Goal: Task Accomplishment & Management: Use online tool/utility

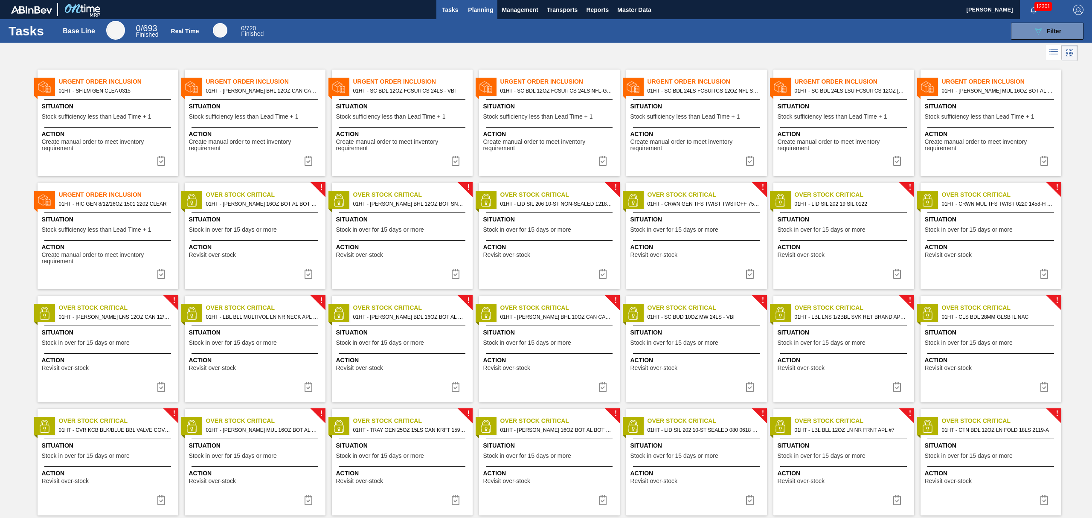
click at [474, 9] on span "Planning" at bounding box center [480, 10] width 25 height 10
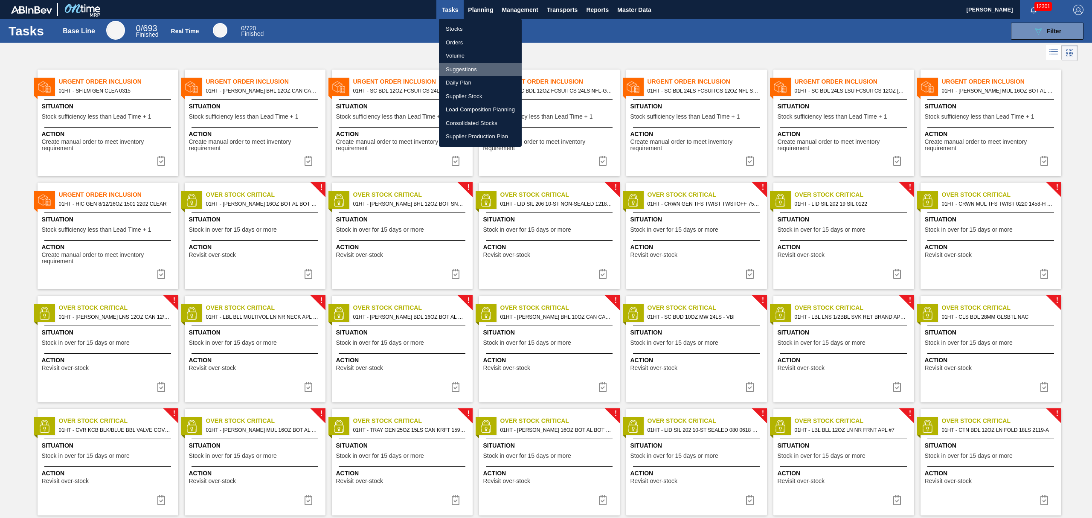
click at [466, 67] on li "Suggestions" at bounding box center [480, 70] width 83 height 14
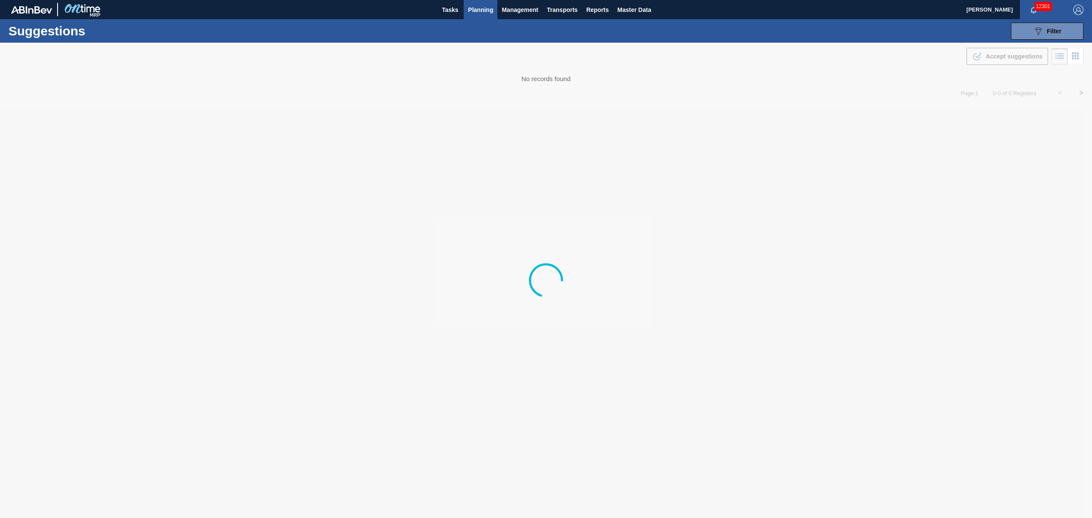
type from "[DATE]"
type to "[DATE]"
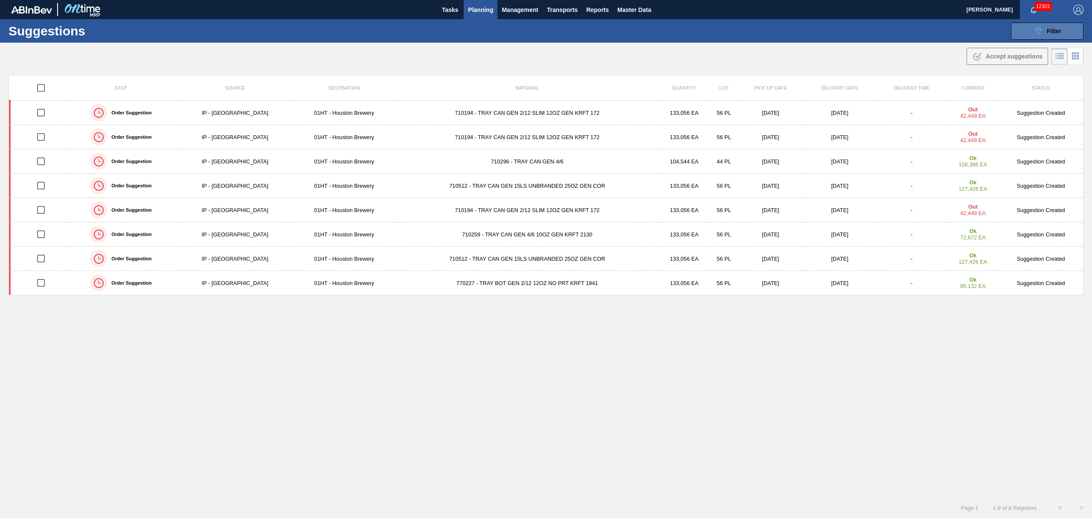
click at [1040, 38] on button "089F7B8B-B2A5-4AFE-B5C0-19BA573D28AC Filter" at bounding box center [1047, 31] width 73 height 17
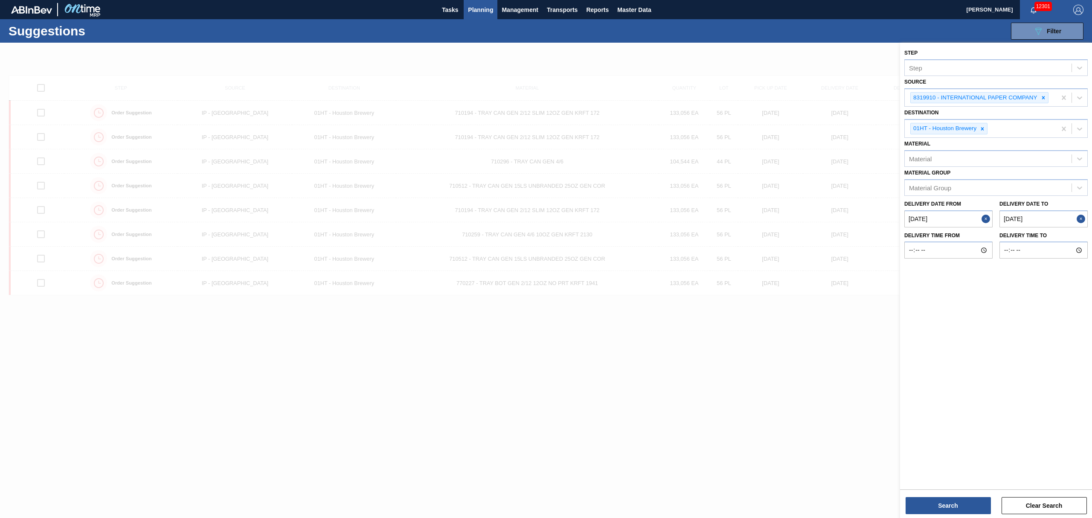
click at [1031, 216] on to "[DATE]" at bounding box center [1044, 218] width 88 height 17
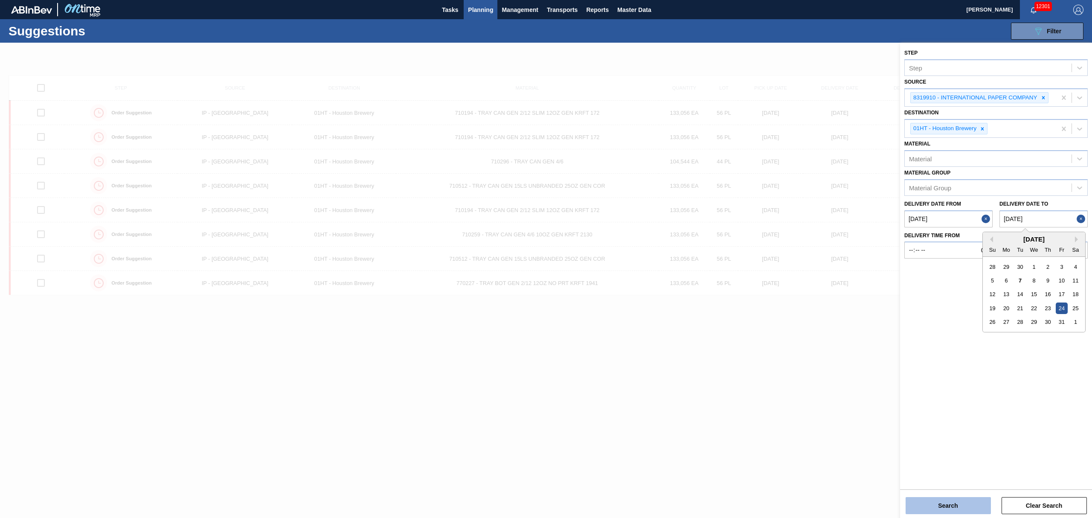
click at [968, 502] on button "Search" at bounding box center [948, 505] width 85 height 17
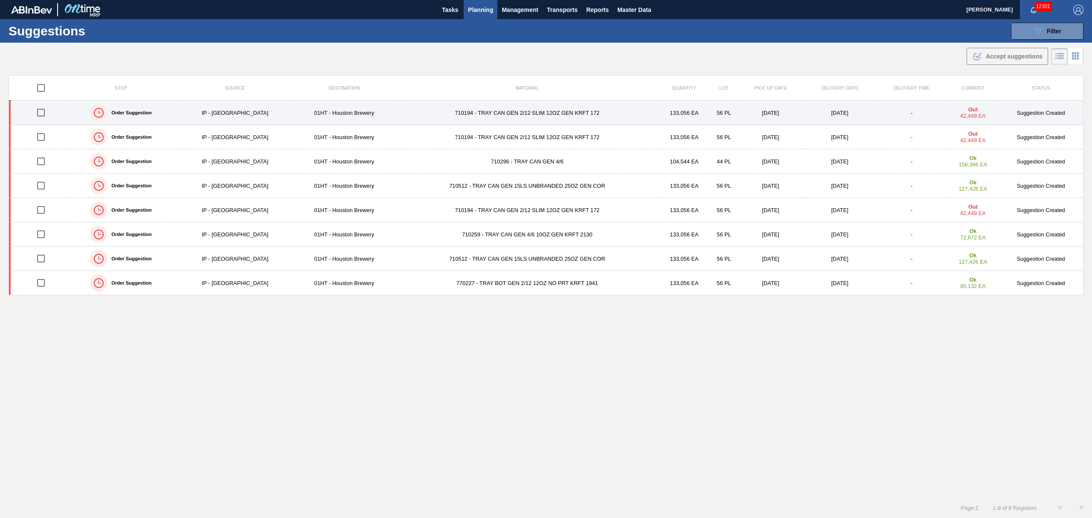
click at [41, 112] on input "checkbox" at bounding box center [41, 113] width 18 height 18
checkbox input "true"
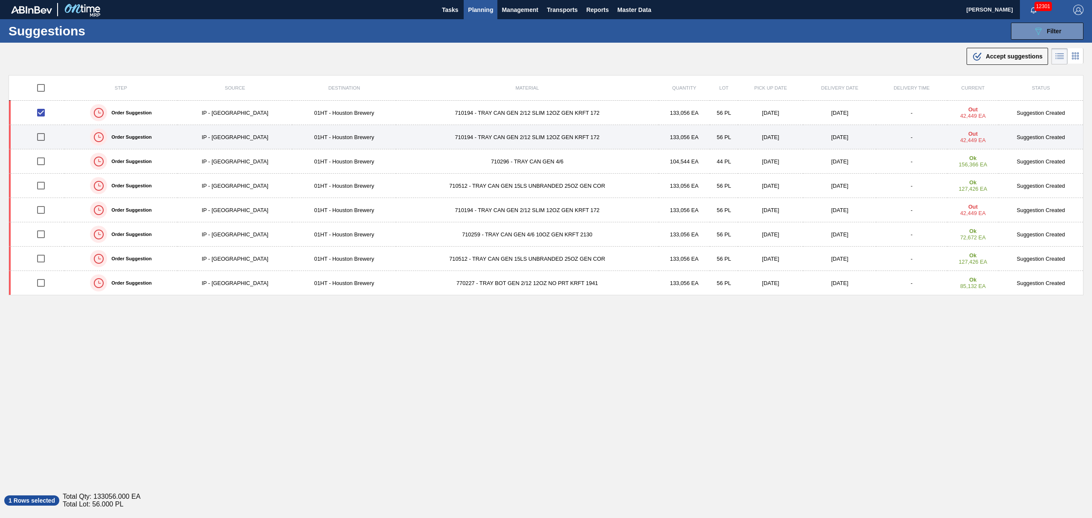
click at [40, 138] on input "checkbox" at bounding box center [41, 137] width 18 height 18
checkbox input "true"
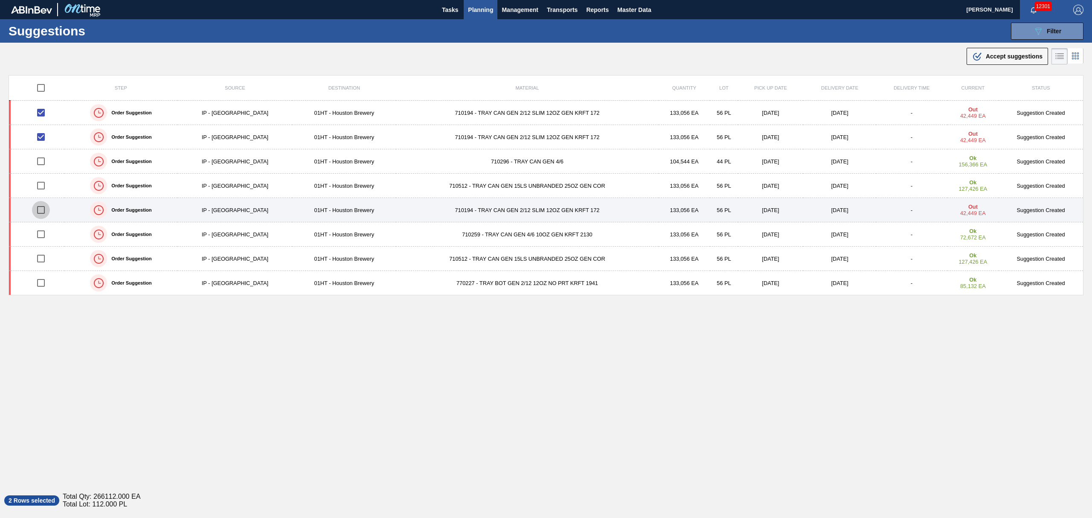
click at [41, 212] on input "checkbox" at bounding box center [41, 210] width 18 height 18
checkbox input "true"
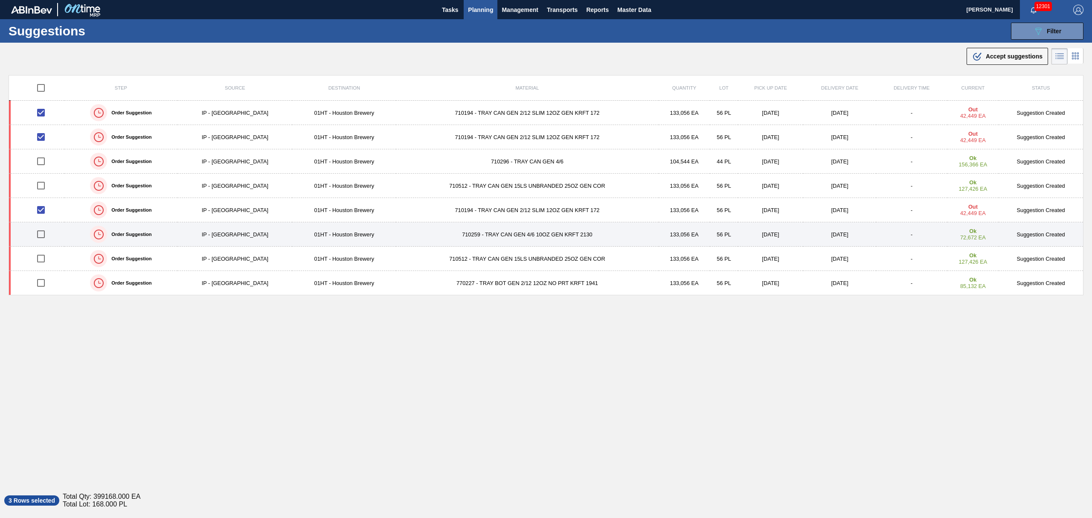
click at [42, 233] on input "checkbox" at bounding box center [41, 234] width 18 height 18
checkbox input "true"
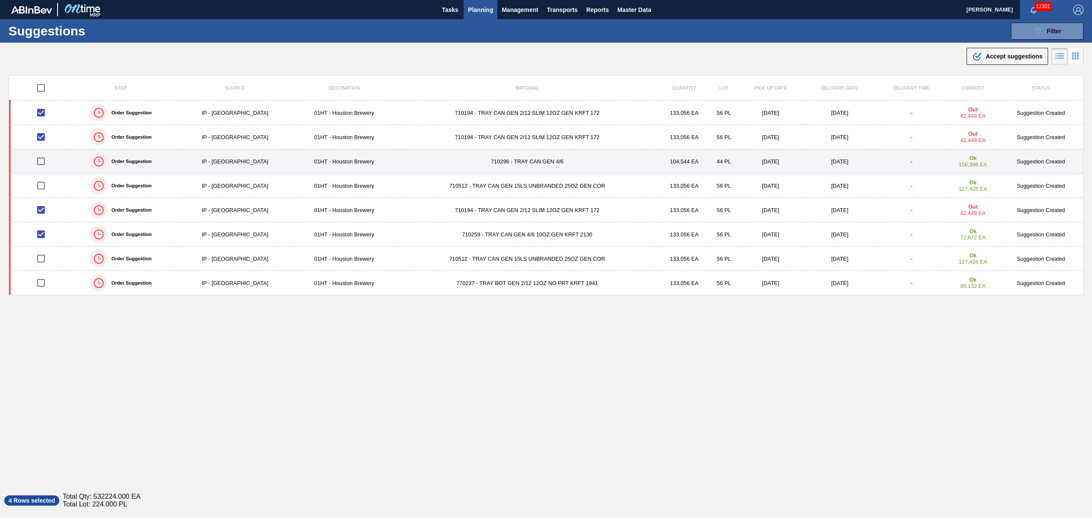
click at [38, 161] on input "checkbox" at bounding box center [41, 161] width 18 height 18
checkbox input "true"
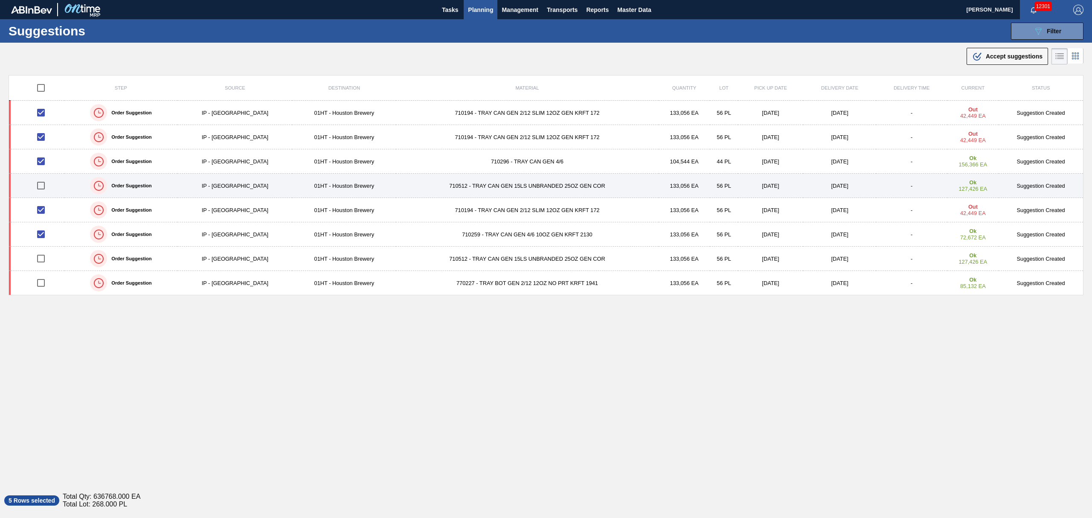
click at [41, 185] on input "checkbox" at bounding box center [41, 186] width 18 height 18
checkbox input "true"
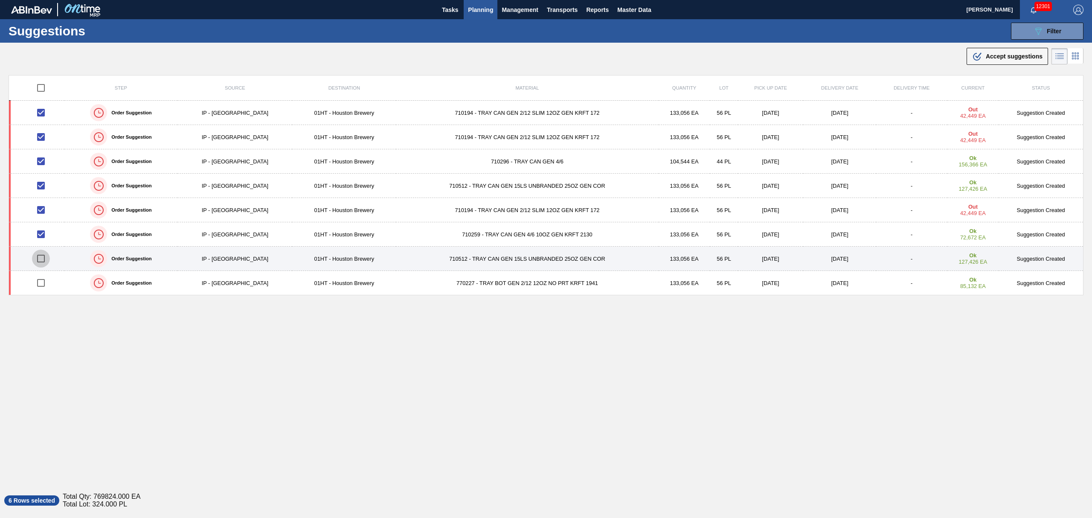
click at [41, 258] on input "checkbox" at bounding box center [41, 259] width 18 height 18
checkbox input "true"
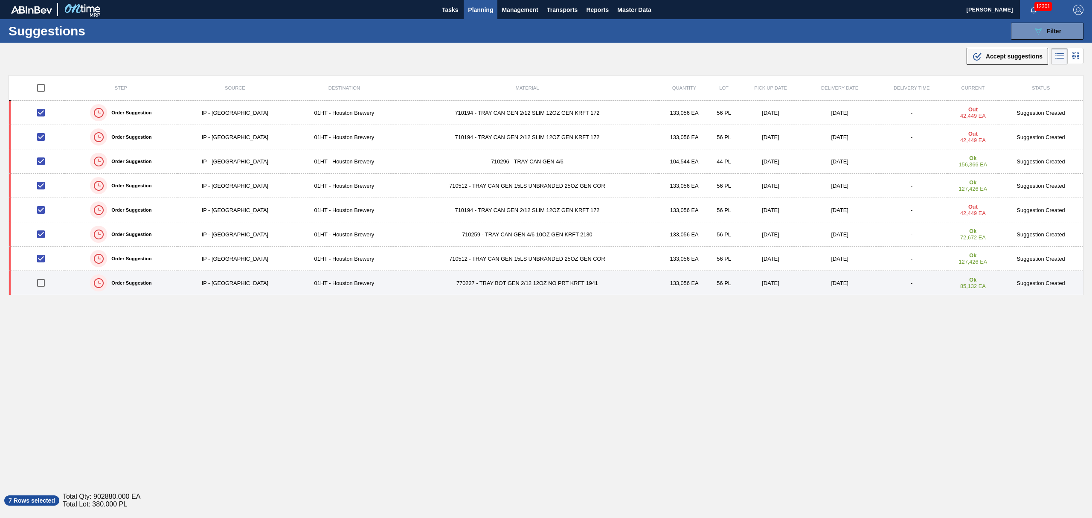
click at [40, 282] on input "checkbox" at bounding box center [41, 283] width 18 height 18
checkbox input "true"
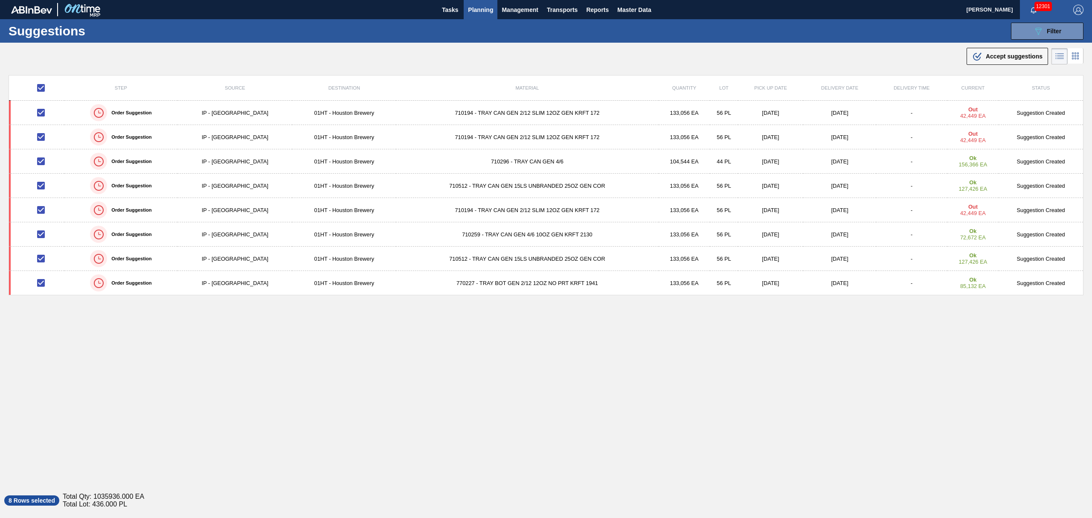
click at [980, 57] on div ".b{fill:var(--color-action-default)} Accept suggestions" at bounding box center [1007, 56] width 70 height 10
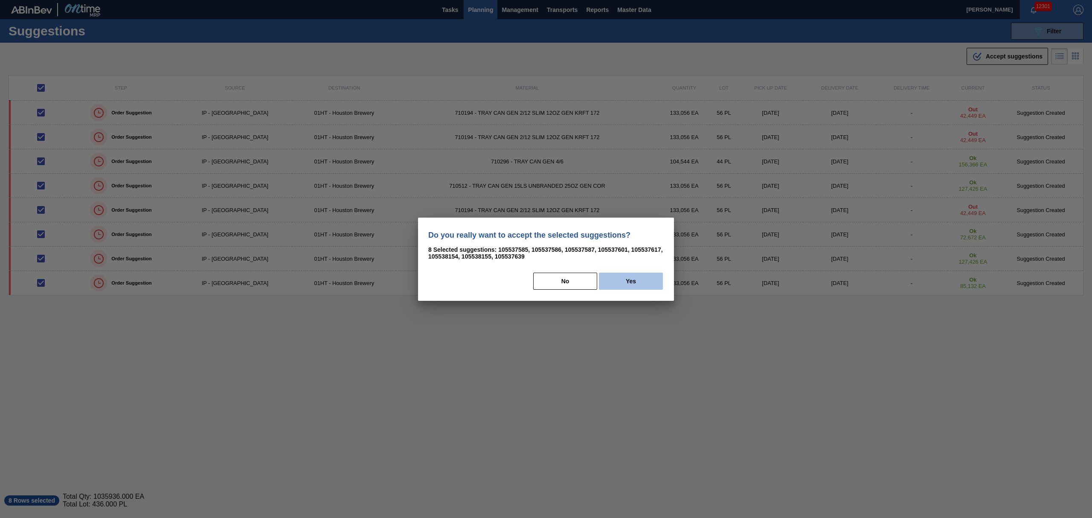
click at [628, 284] on button "Yes" at bounding box center [631, 281] width 64 height 17
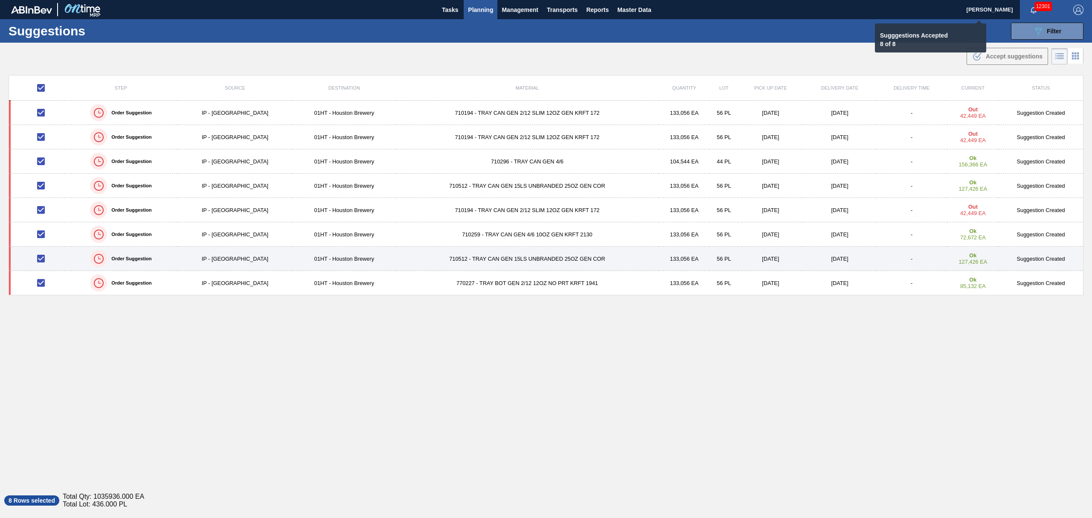
checkbox input "false"
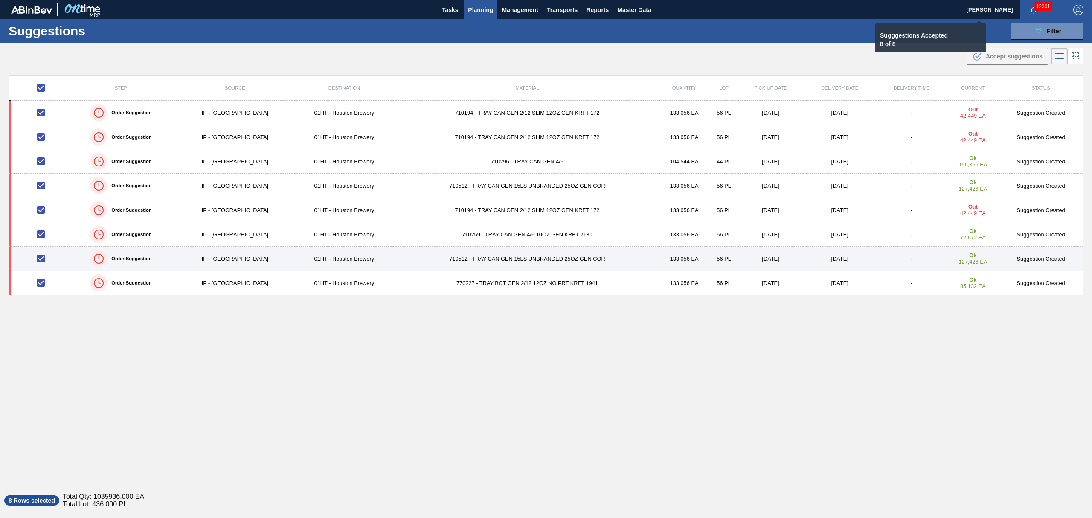
checkbox input "false"
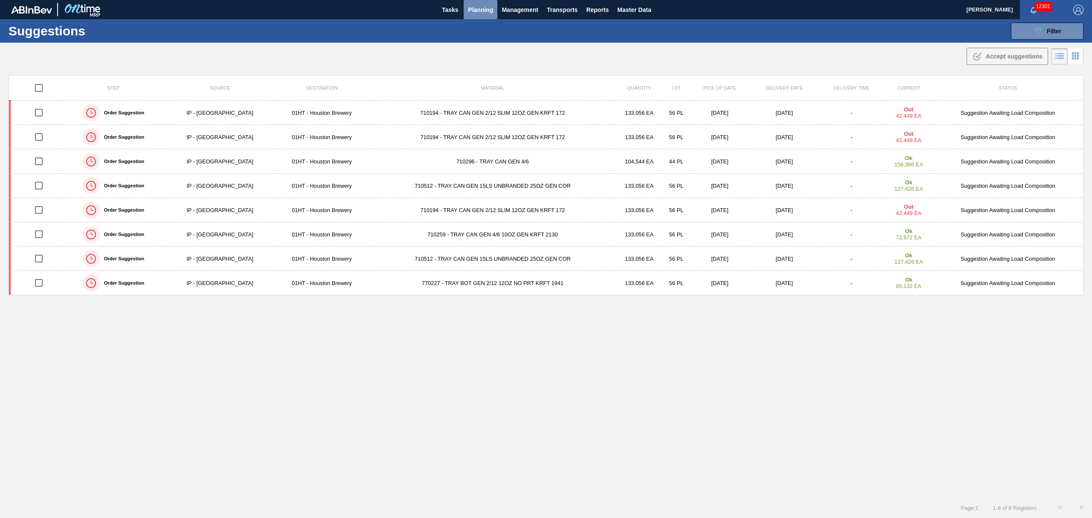
click at [476, 10] on span "Planning" at bounding box center [480, 10] width 25 height 10
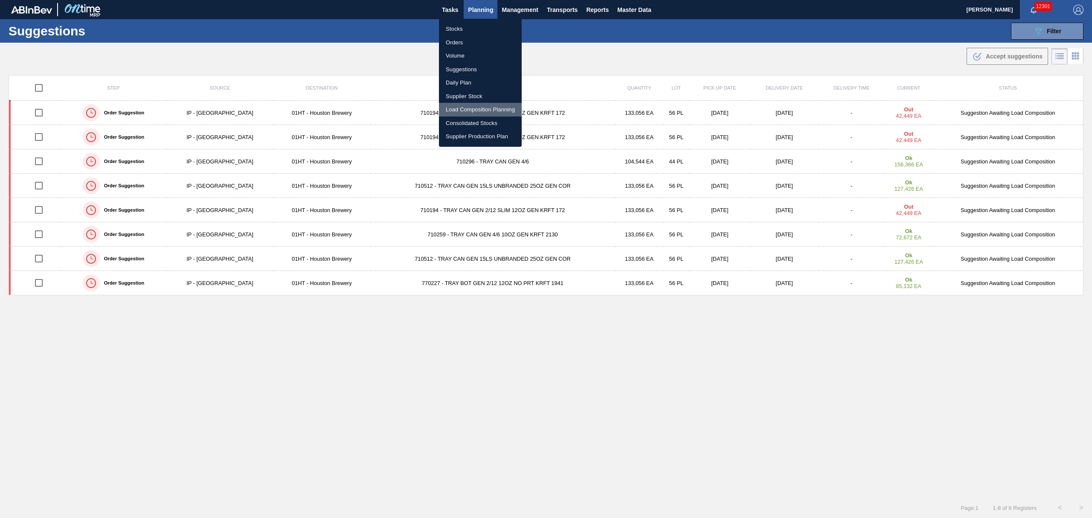
click at [463, 110] on li "Load Composition Planning" at bounding box center [480, 110] width 83 height 14
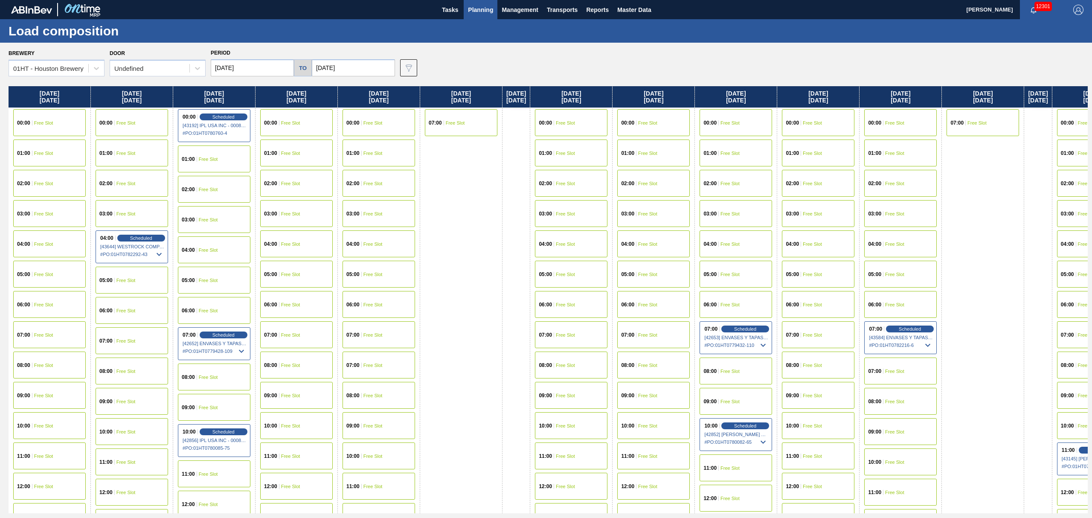
drag, startPoint x: 247, startPoint y: 78, endPoint x: 251, endPoint y: 74, distance: 6.1
click at [247, 78] on div "Brewery 01HT - Houston Brewery Door Undefined Period [DATE] to [DATE] Data view…" at bounding box center [546, 280] width 1092 height 475
click at [253, 70] on input "[DATE]" at bounding box center [252, 67] width 83 height 17
click at [239, 142] on div "13" at bounding box center [235, 143] width 12 height 12
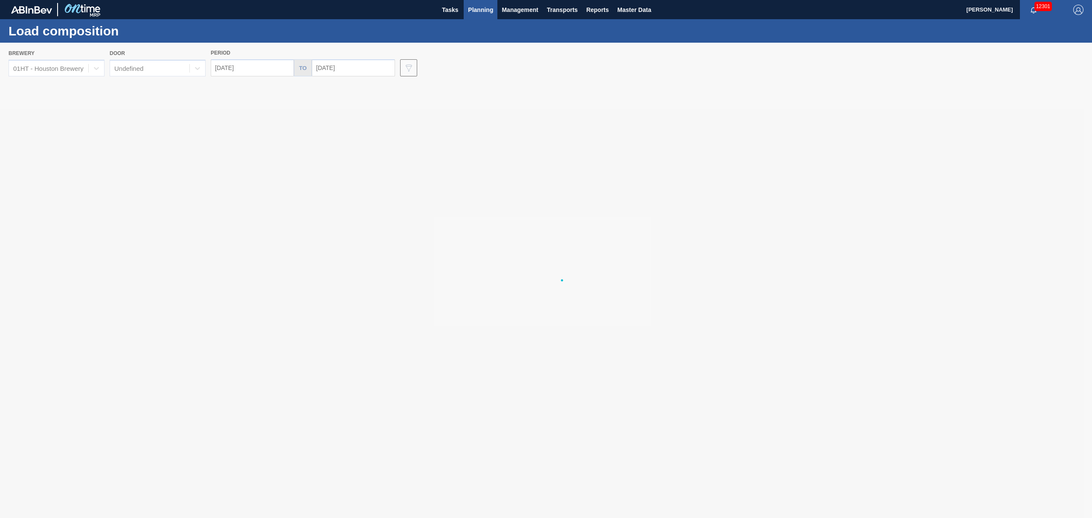
type input "[DATE]"
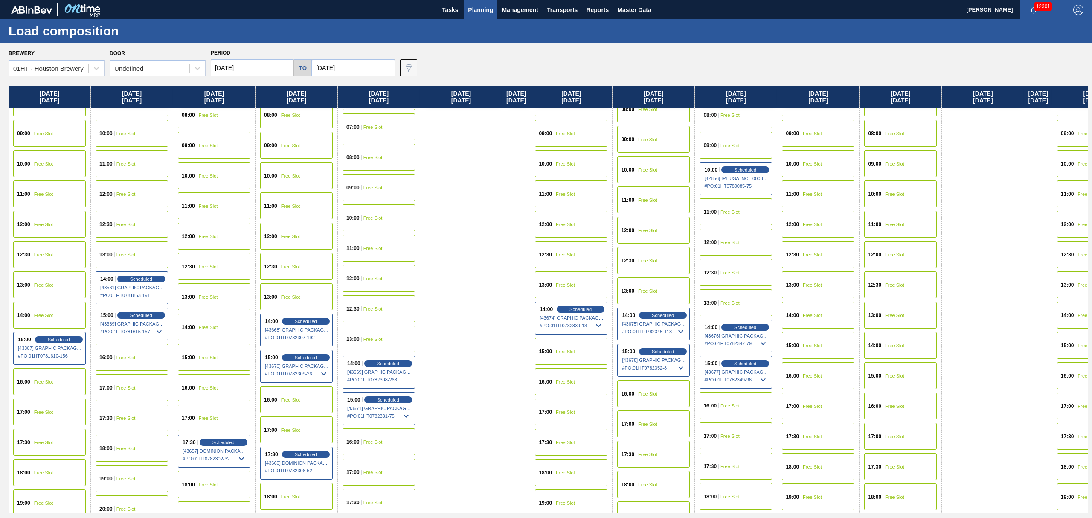
scroll to position [284, 0]
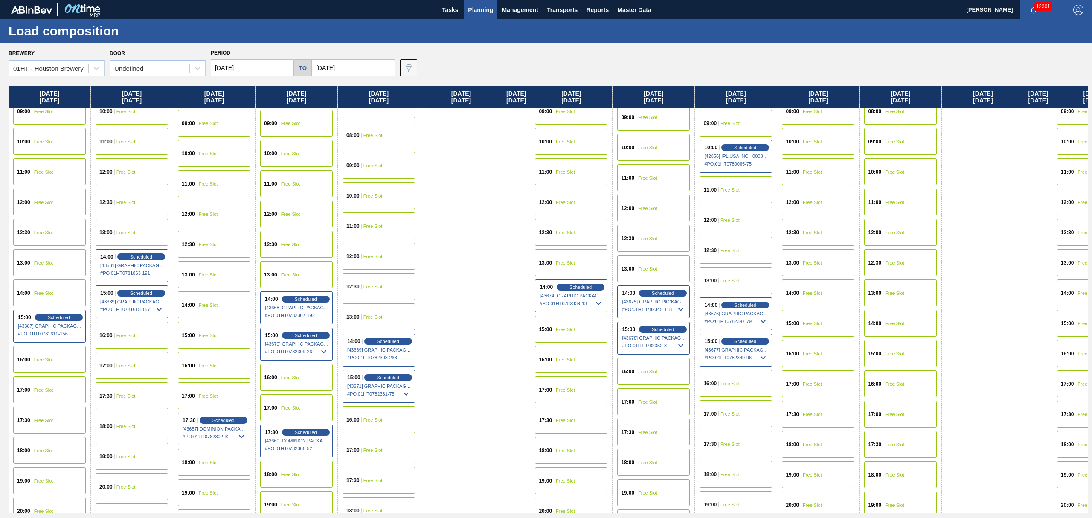
click at [209, 389] on div "17:00 Free Slot" at bounding box center [214, 395] width 73 height 27
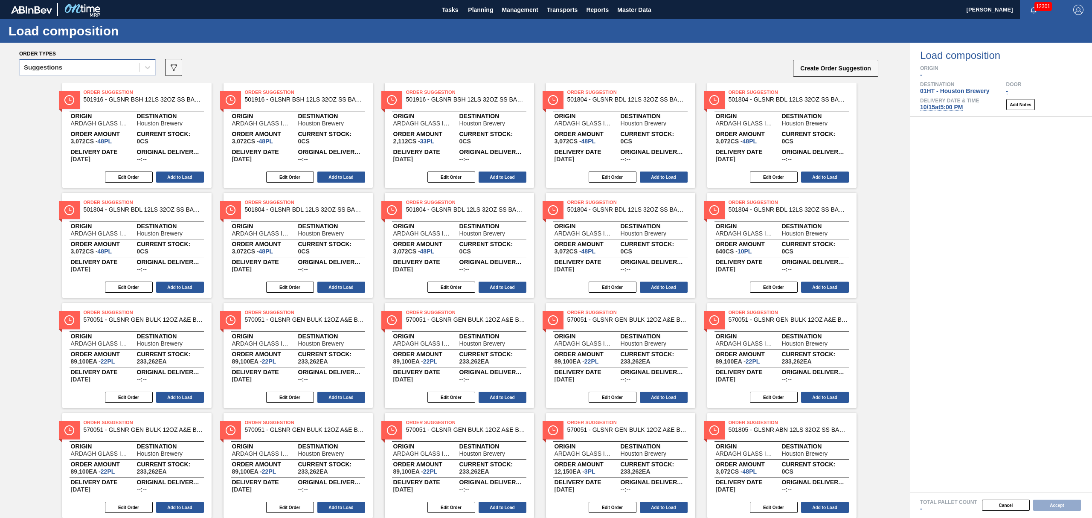
click at [71, 68] on div "Suggestions" at bounding box center [80, 67] width 120 height 12
click at [67, 83] on div "Awaiting load composition" at bounding box center [87, 89] width 137 height 16
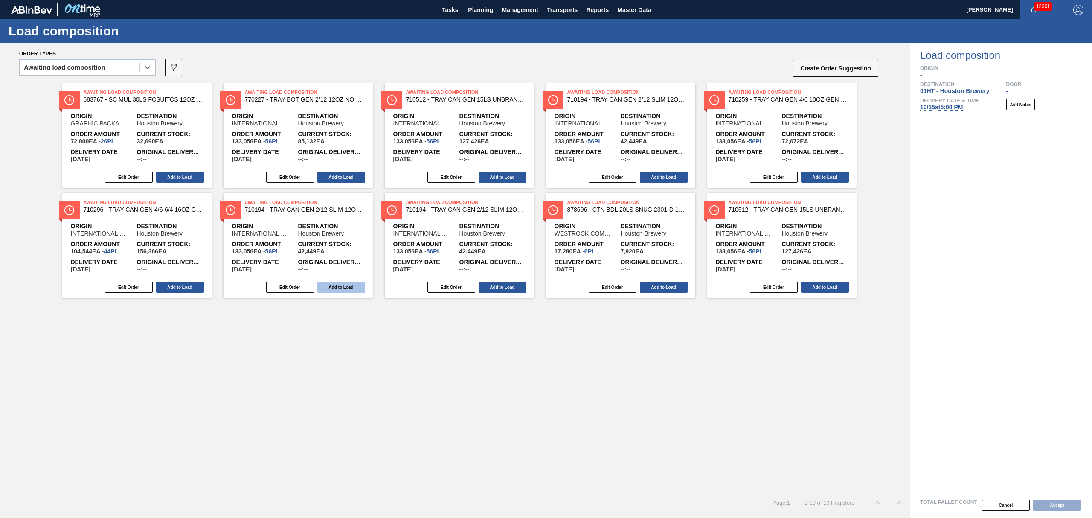
click at [343, 285] on button "Add to Load" at bounding box center [341, 287] width 48 height 11
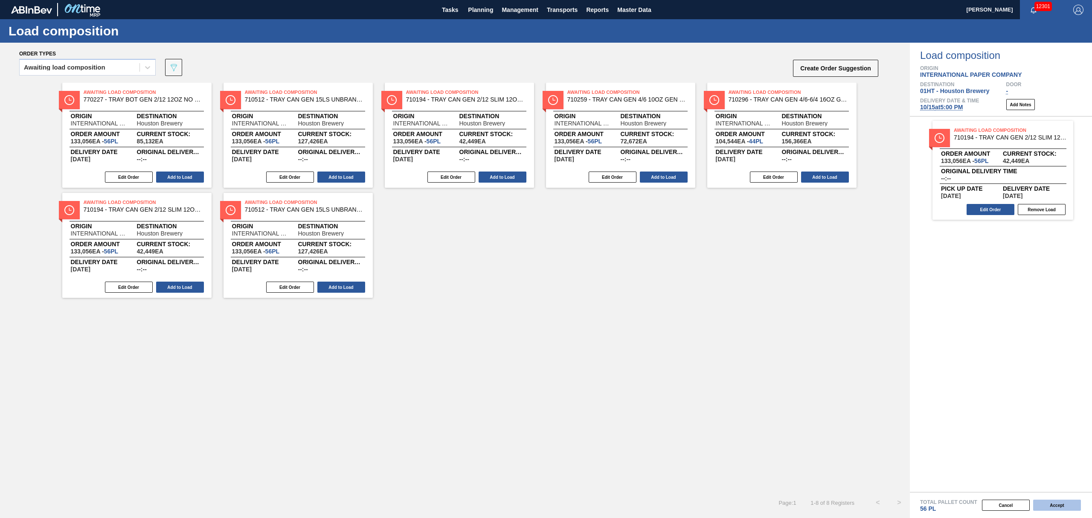
click at [1047, 507] on button "Accept" at bounding box center [1057, 505] width 48 height 11
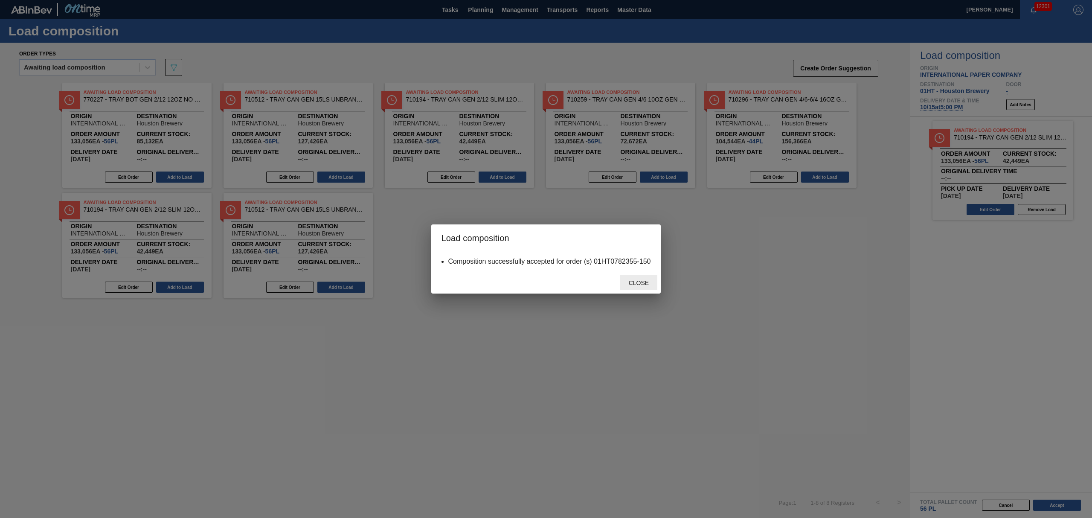
click at [637, 283] on span "Close" at bounding box center [639, 282] width 34 height 7
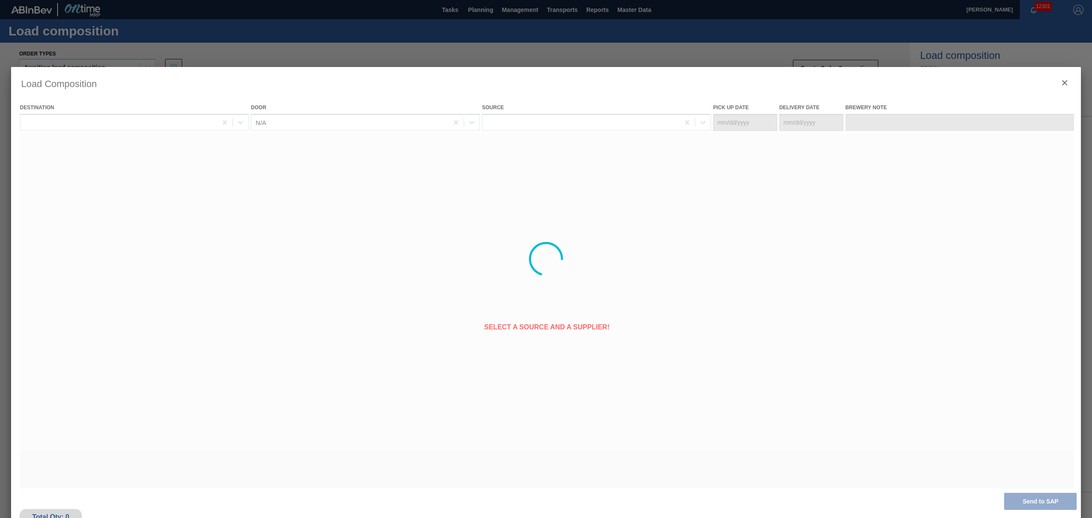
type Date "[DATE]"
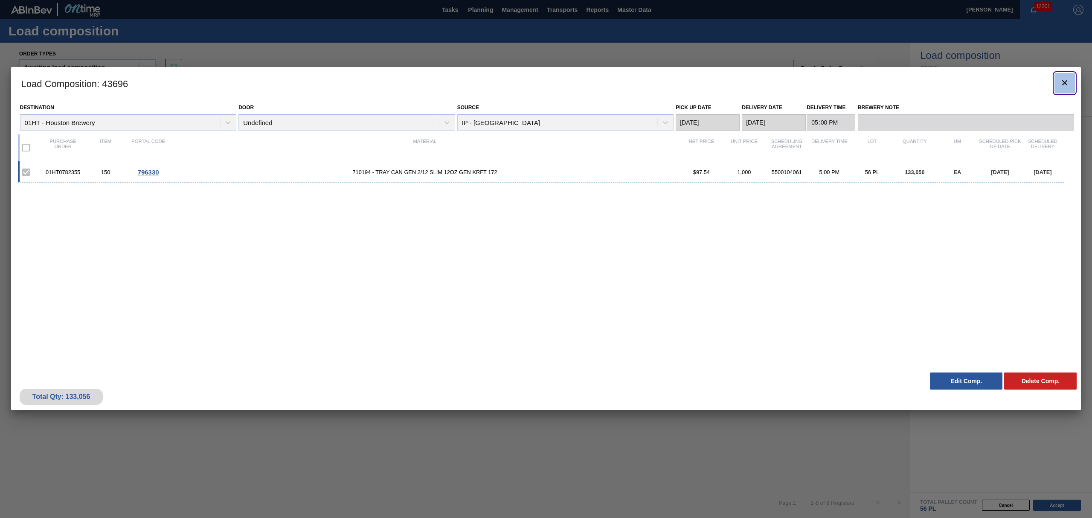
click at [1062, 76] on button "botão de ícone" at bounding box center [1065, 83] width 20 height 20
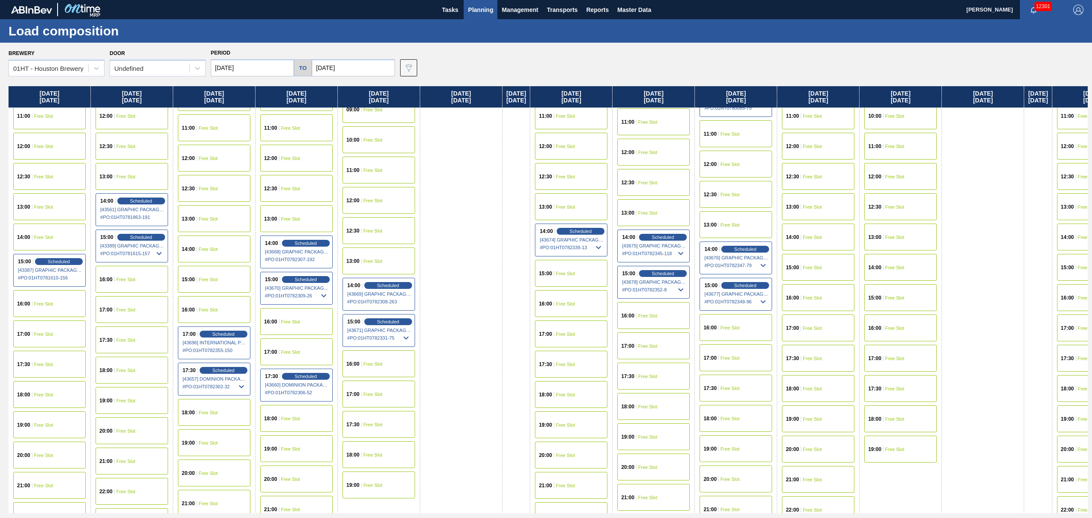
scroll to position [341, 0]
click at [376, 391] on div "17:00 Free Slot" at bounding box center [379, 392] width 73 height 27
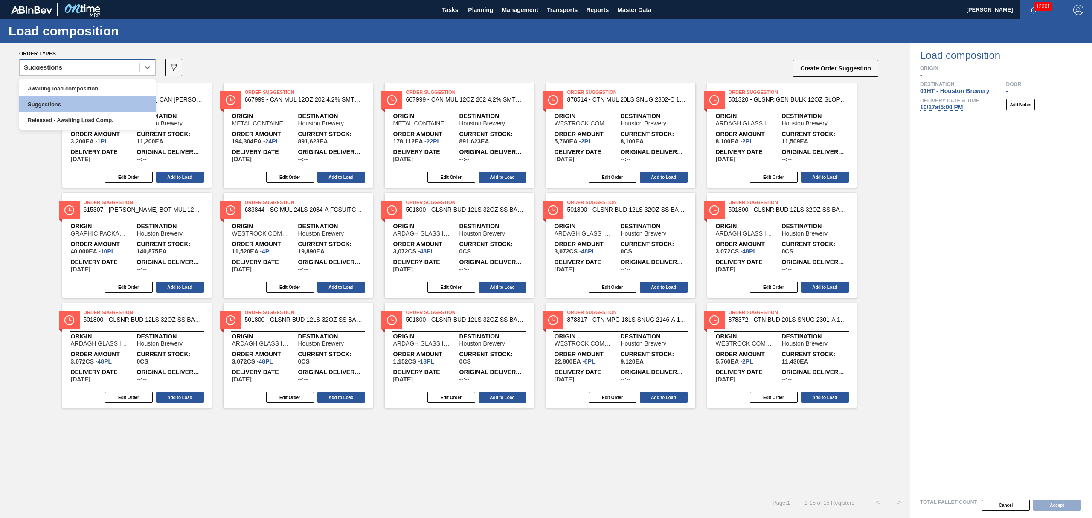
click at [115, 66] on div "Suggestions" at bounding box center [80, 67] width 120 height 12
click at [113, 84] on div "Awaiting load composition" at bounding box center [87, 89] width 137 height 16
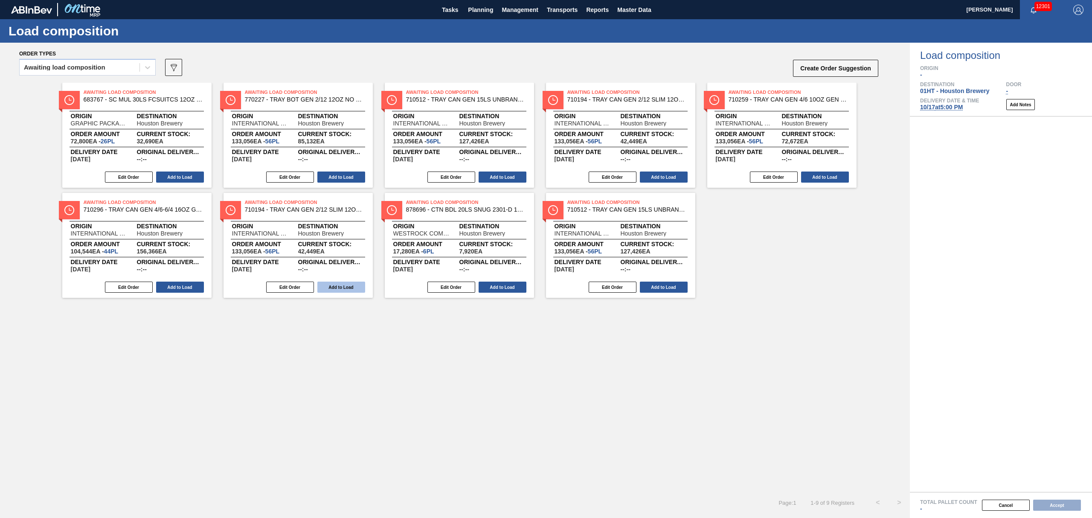
click at [342, 289] on button "Add to Load" at bounding box center [341, 287] width 48 height 11
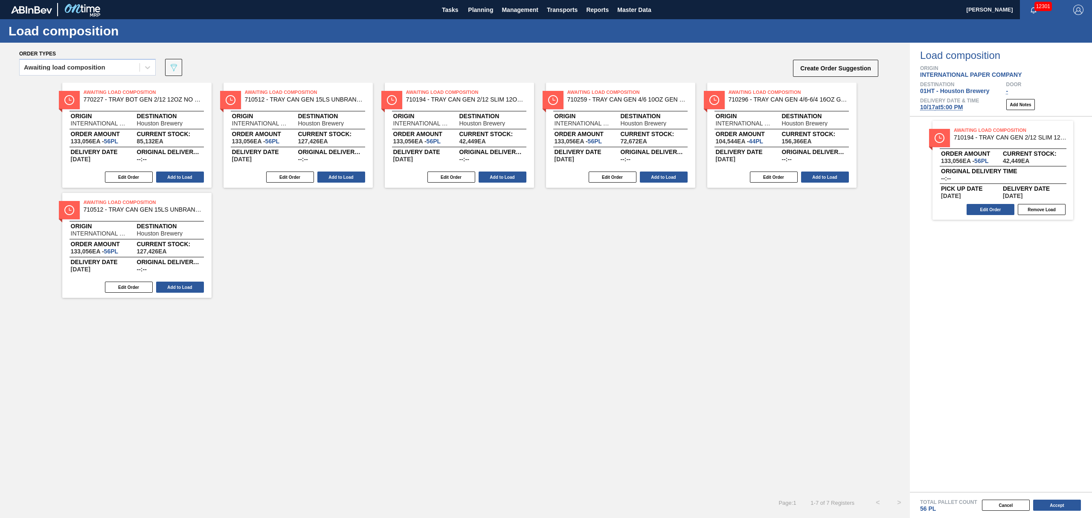
click at [1058, 499] on div "Cancel Accept" at bounding box center [991, 505] width 182 height 13
click at [1058, 503] on button "Accept" at bounding box center [1057, 505] width 48 height 11
click at [1052, 505] on button "Accept" at bounding box center [1057, 505] width 48 height 11
click at [1064, 500] on button "Accept" at bounding box center [1057, 505] width 48 height 11
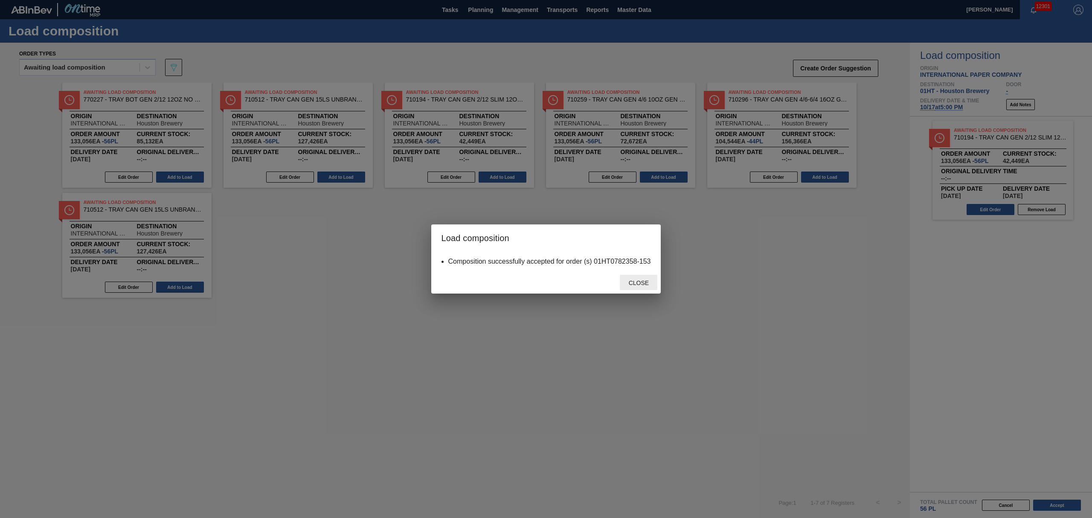
click at [644, 279] on span "Close" at bounding box center [639, 282] width 34 height 7
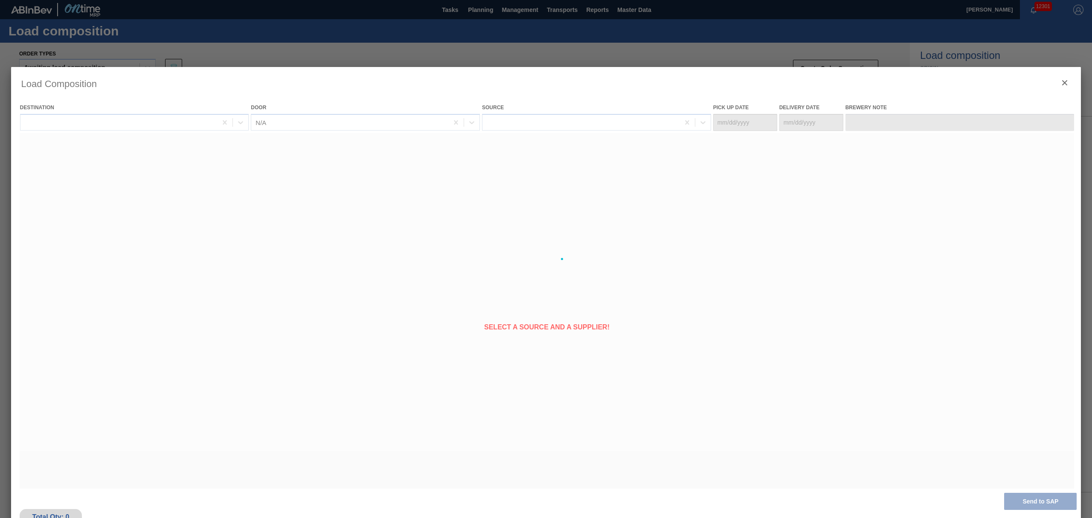
type Date "[DATE]"
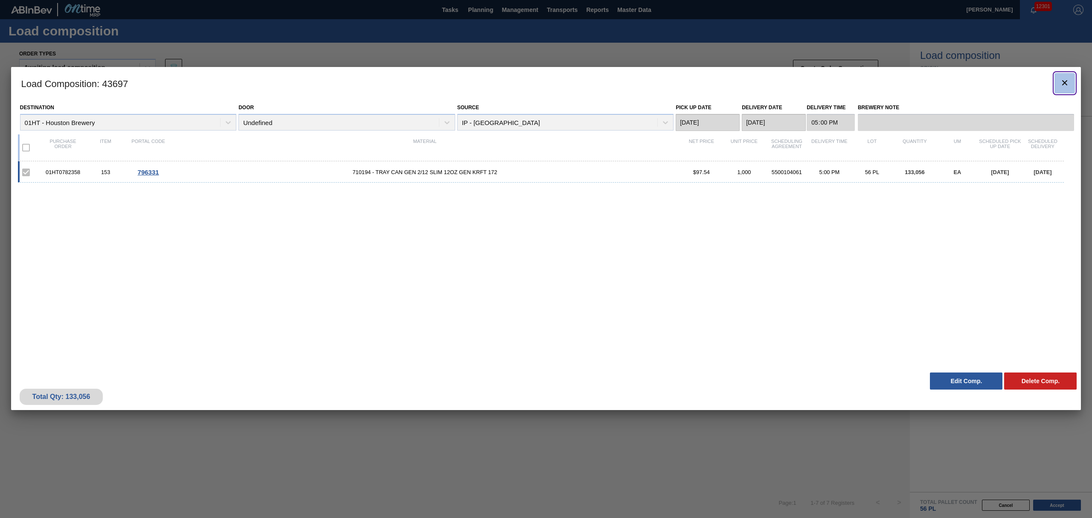
click at [1070, 81] on button "botão de ícone" at bounding box center [1065, 83] width 20 height 20
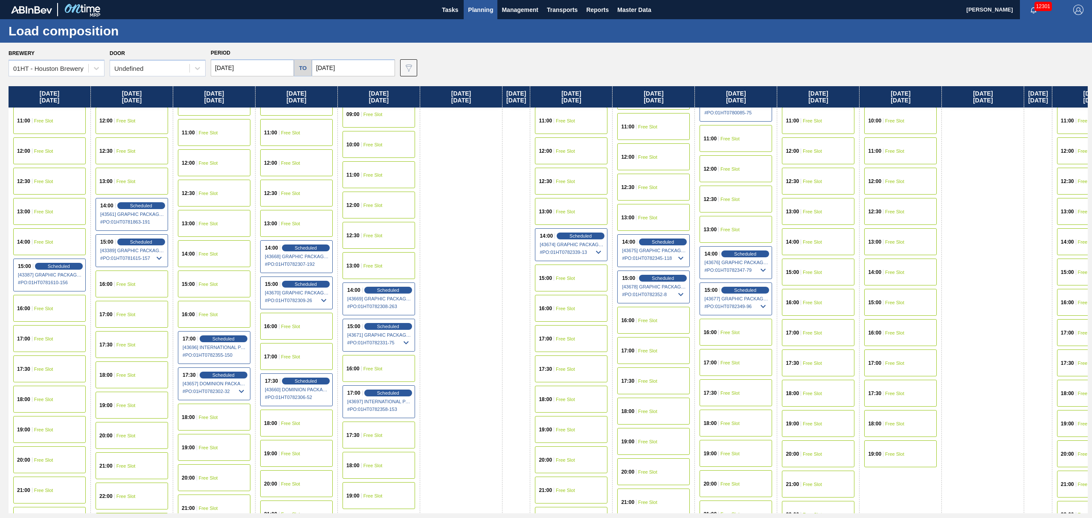
scroll to position [398, 0]
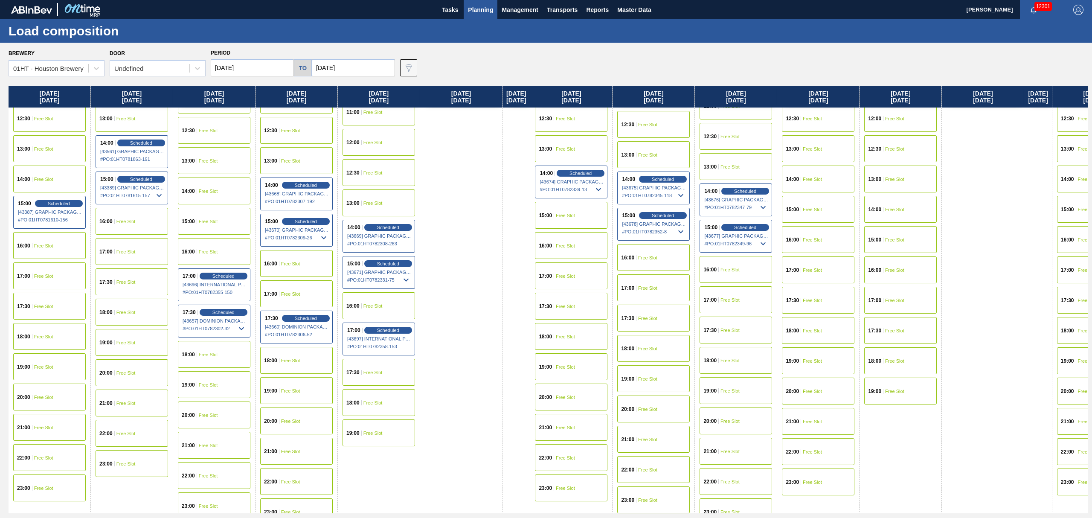
click at [575, 305] on span "Free Slot" at bounding box center [565, 306] width 19 height 5
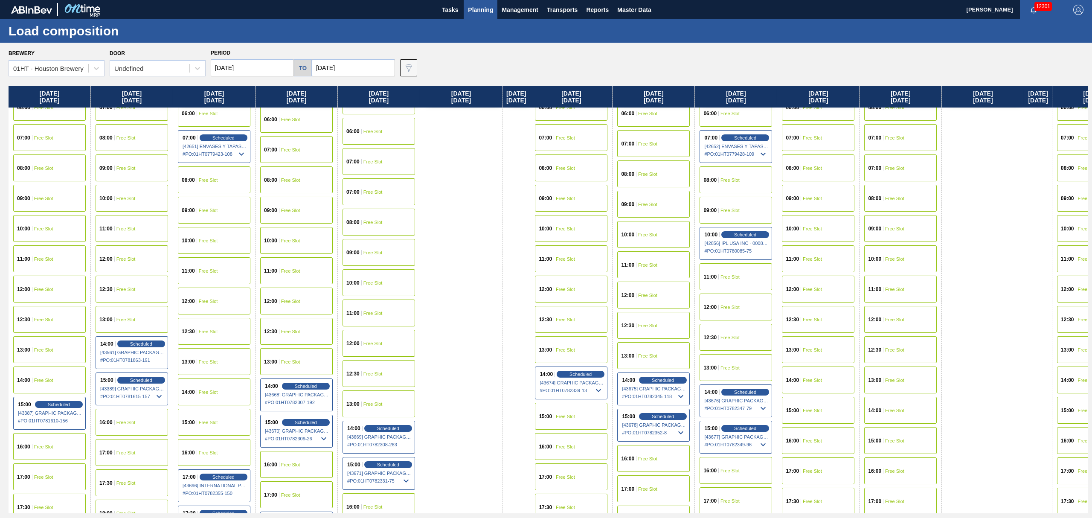
scroll to position [227, 0]
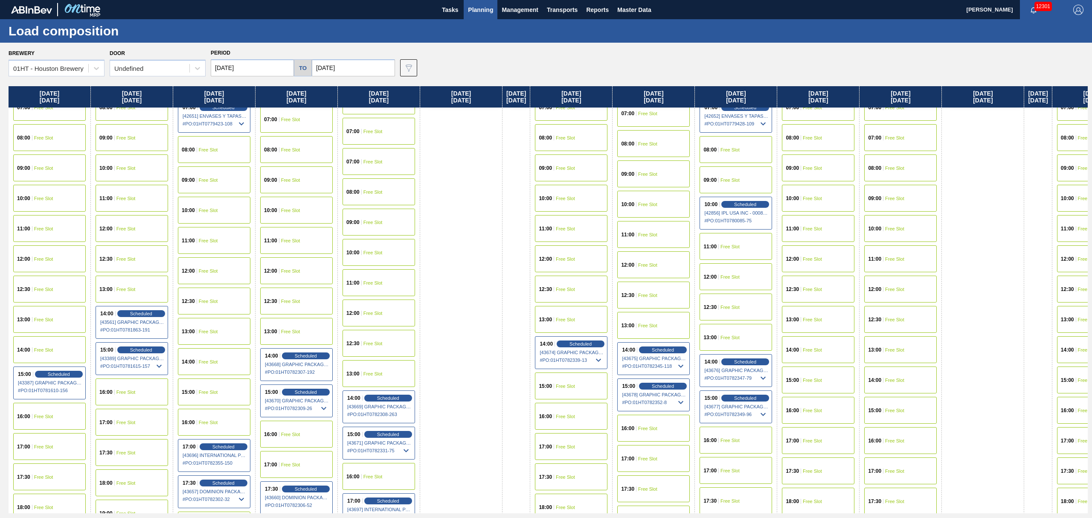
click at [573, 444] on span "Free Slot" at bounding box center [565, 446] width 19 height 5
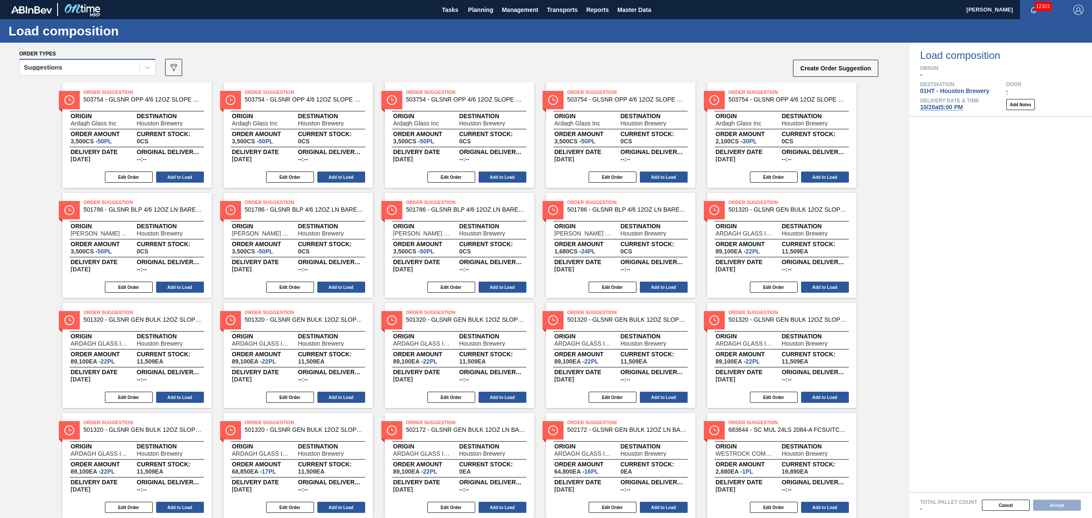
click at [109, 69] on div "Suggestions" at bounding box center [80, 67] width 120 height 12
click at [101, 84] on div "Awaiting load composition" at bounding box center [87, 89] width 137 height 16
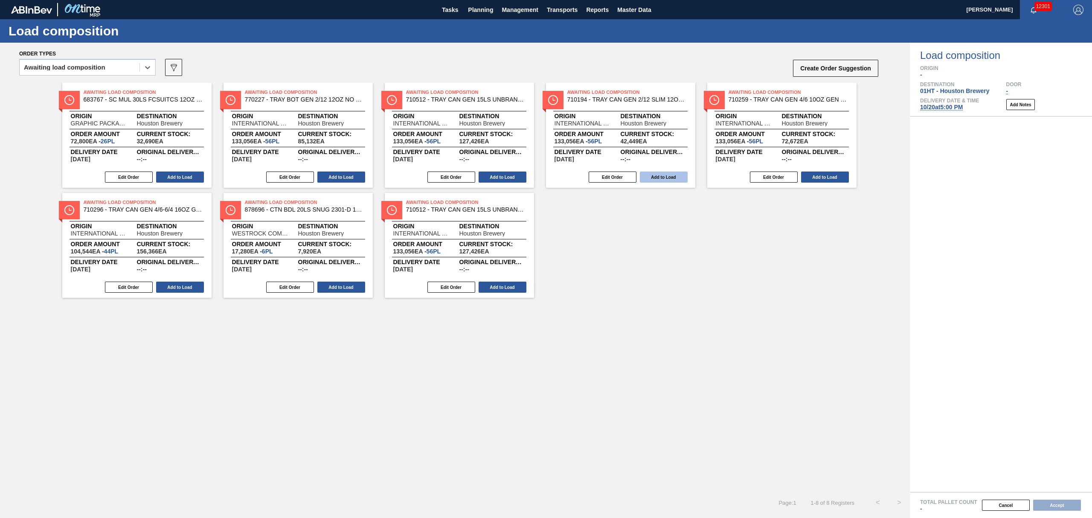
click at [664, 180] on button "Add to Load" at bounding box center [664, 177] width 48 height 11
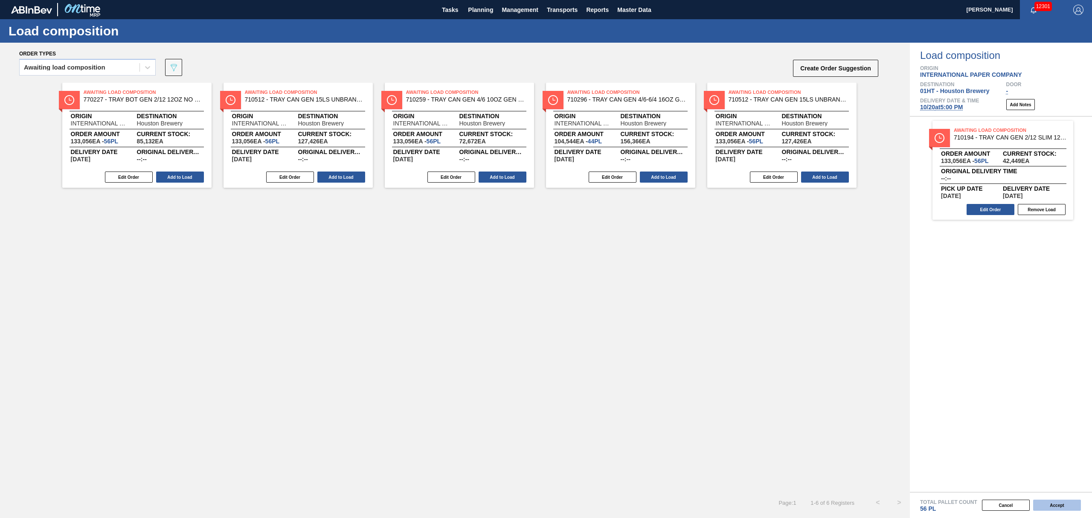
click at [1061, 505] on button "Accept" at bounding box center [1057, 505] width 48 height 11
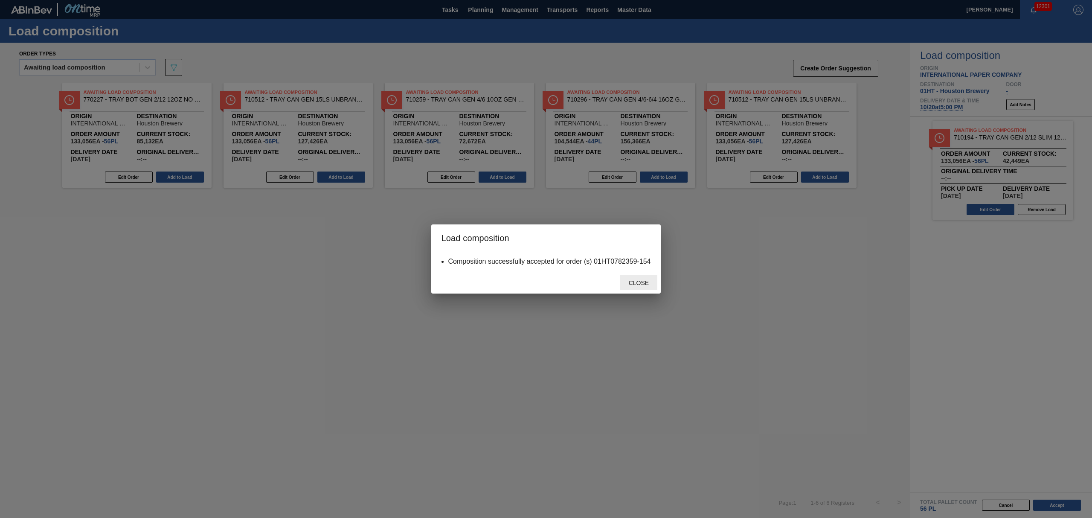
click at [637, 275] on div "Close" at bounding box center [639, 283] width 38 height 16
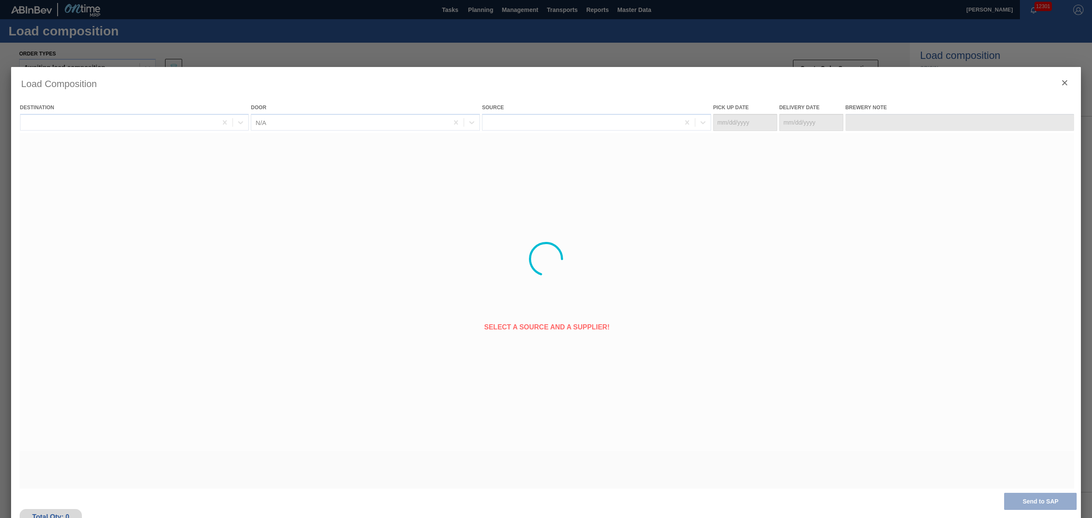
type Date "[DATE]"
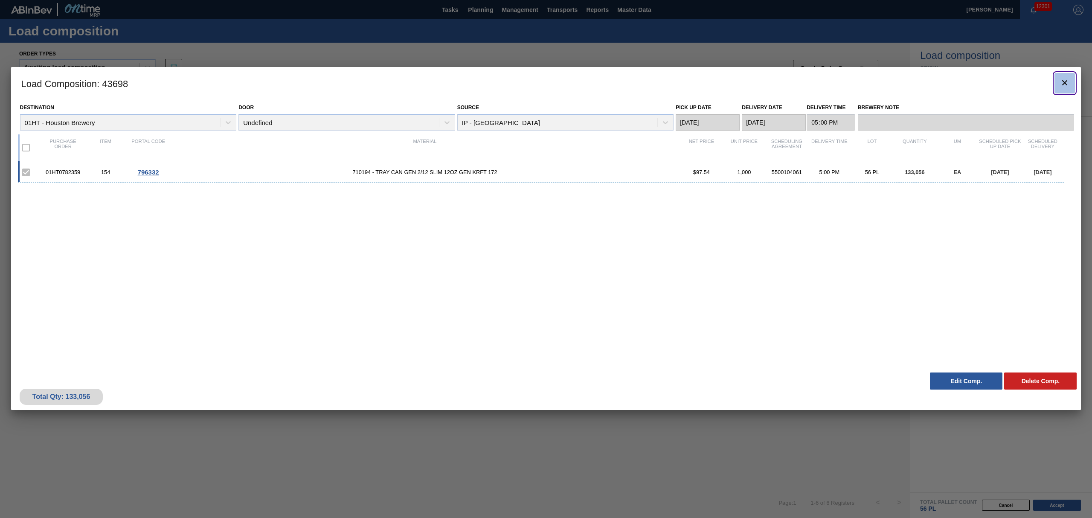
click at [1062, 77] on button "botão de ícone" at bounding box center [1065, 83] width 20 height 20
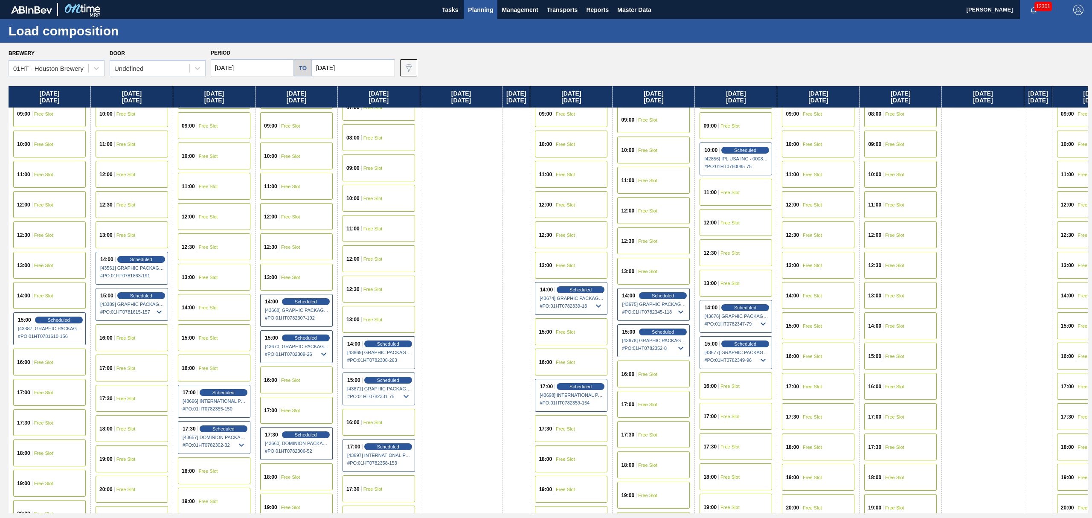
scroll to position [284, 0]
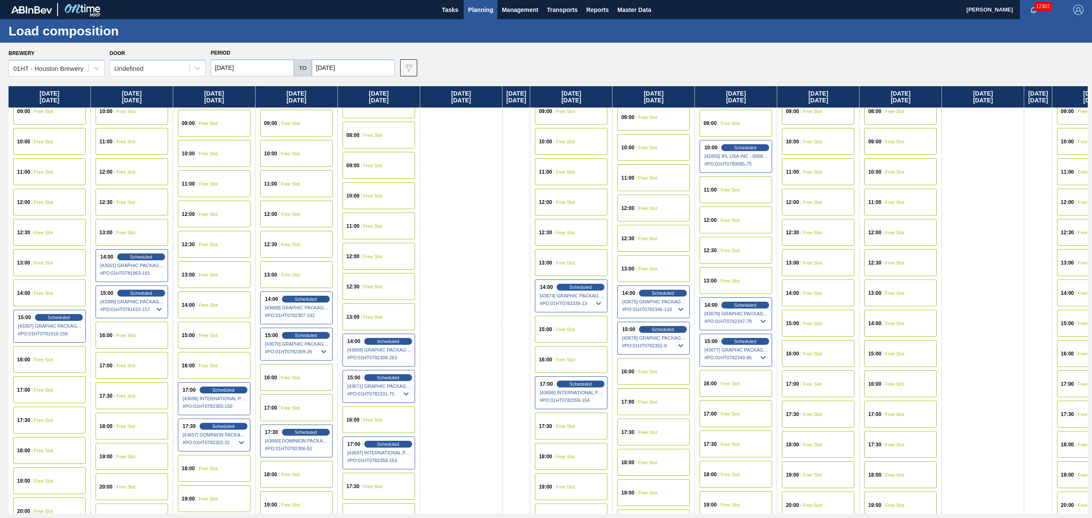
click at [587, 390] on span "[43698] INTERNATIONAL PAPER COMPANY - 0008319910" at bounding box center [572, 392] width 64 height 5
click at [585, 386] on span "Scheduled" at bounding box center [581, 384] width 24 height 6
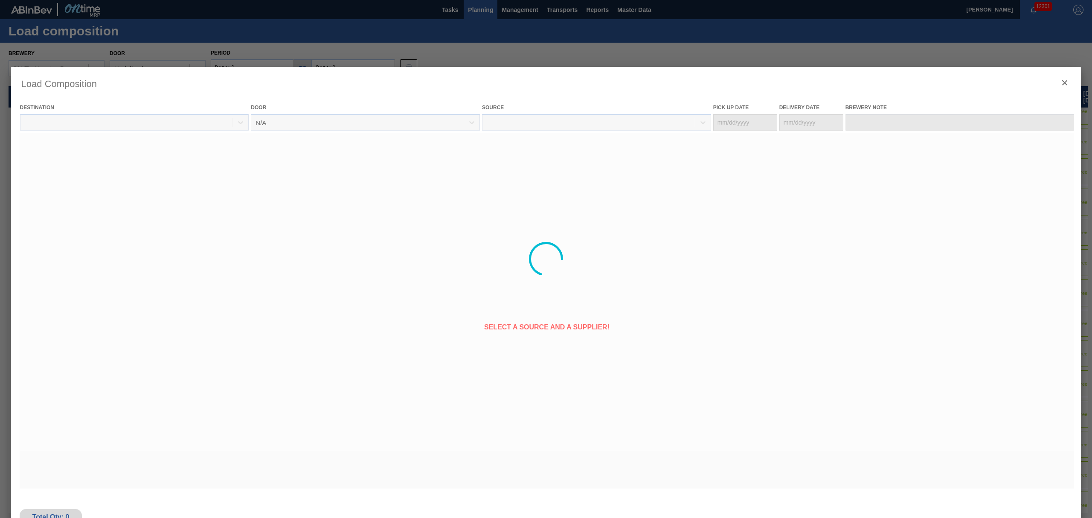
type Date "[DATE]"
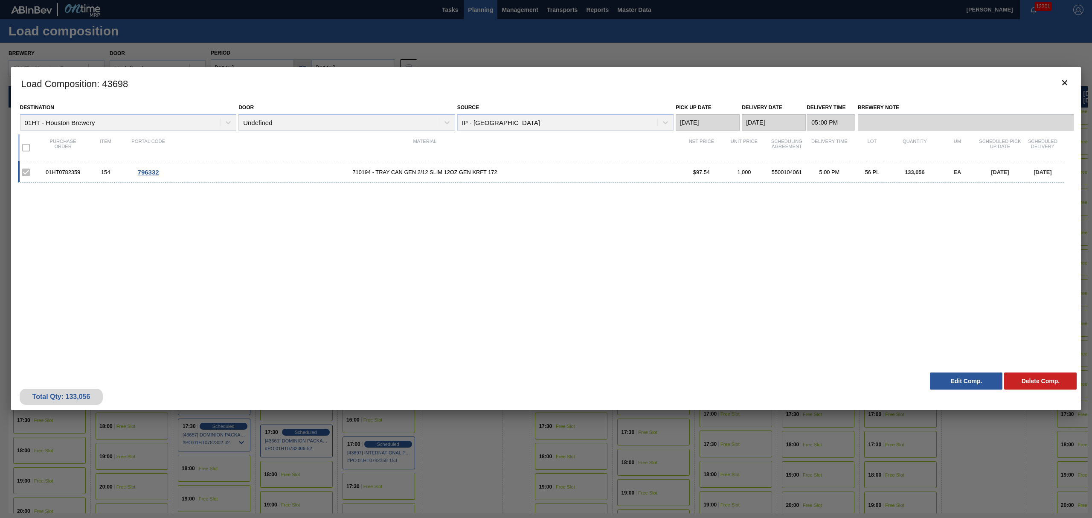
click at [452, 169] on span "710194 - TRAY CAN GEN 2/12 SLIM 12OZ GEN KRFT 172" at bounding box center [425, 172] width 511 height 6
click at [951, 381] on button "Edit Comp." at bounding box center [966, 380] width 73 height 17
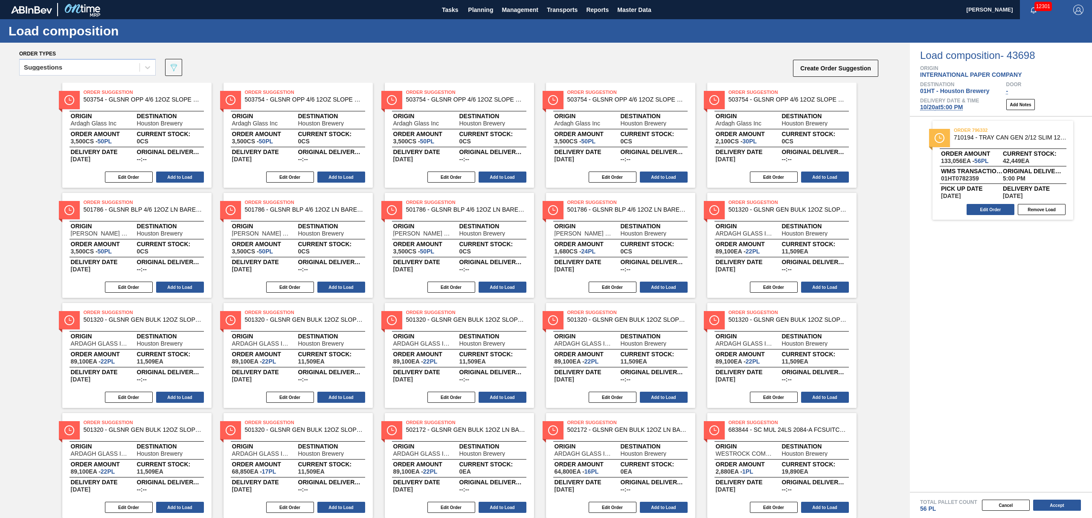
click at [944, 108] on span "[DATE] 5:00 PM" at bounding box center [941, 107] width 43 height 7
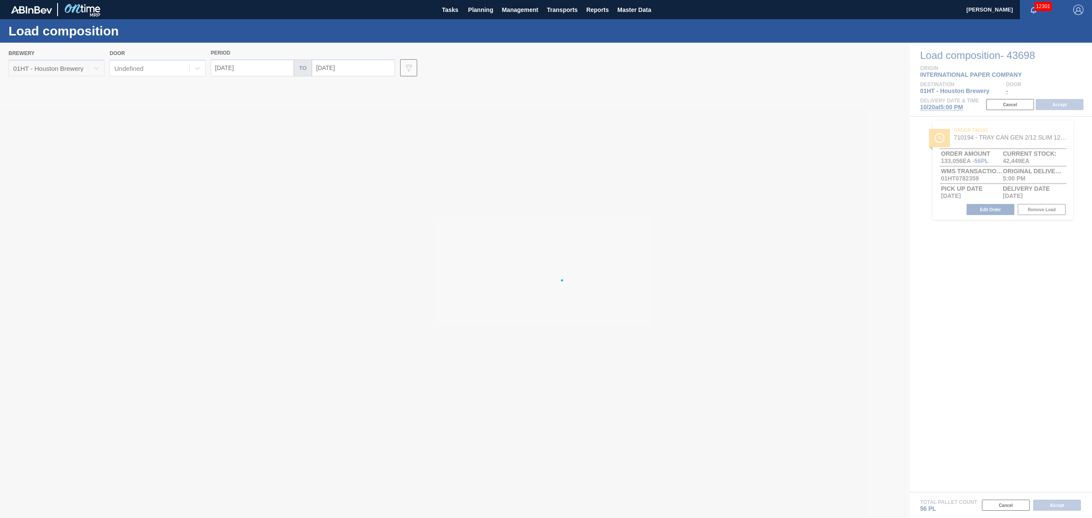
type input "[DATE]"
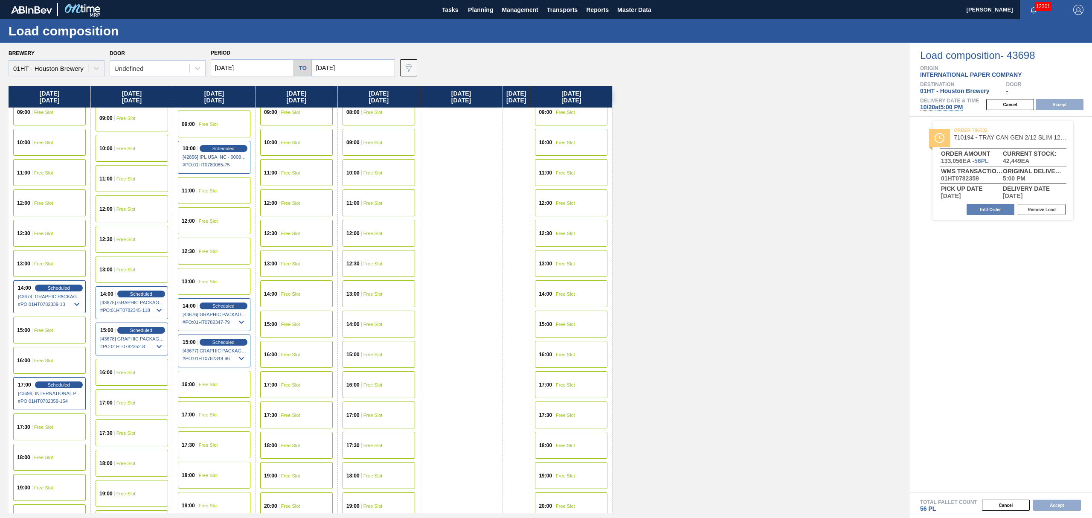
scroll to position [284, 0]
click at [128, 390] on div "17:00 Free Slot" at bounding box center [132, 401] width 73 height 27
click at [1064, 107] on button "Accept" at bounding box center [1060, 104] width 48 height 11
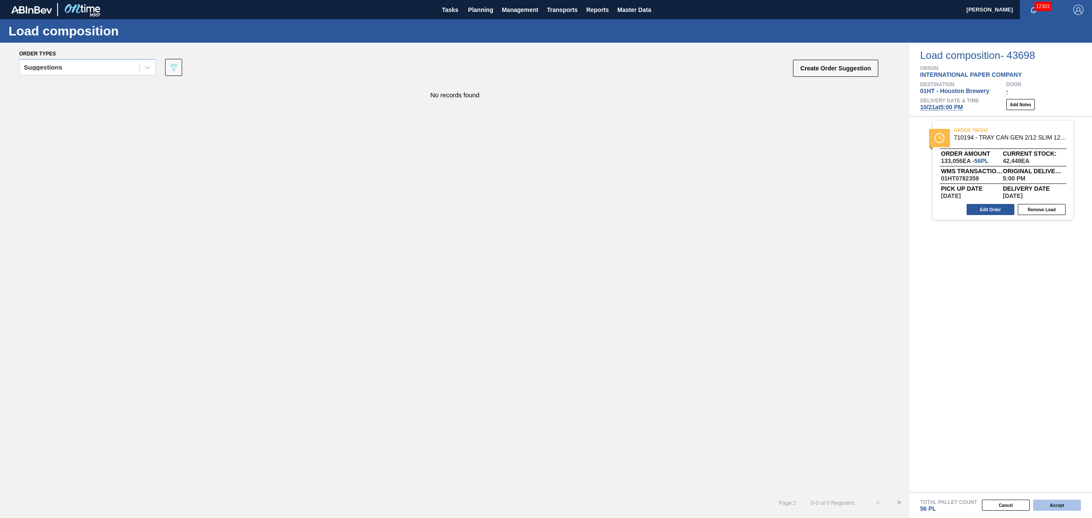
drag, startPoint x: 1064, startPoint y: 503, endPoint x: 1059, endPoint y: 506, distance: 5.2
click at [1064, 504] on button "Accept" at bounding box center [1057, 505] width 48 height 11
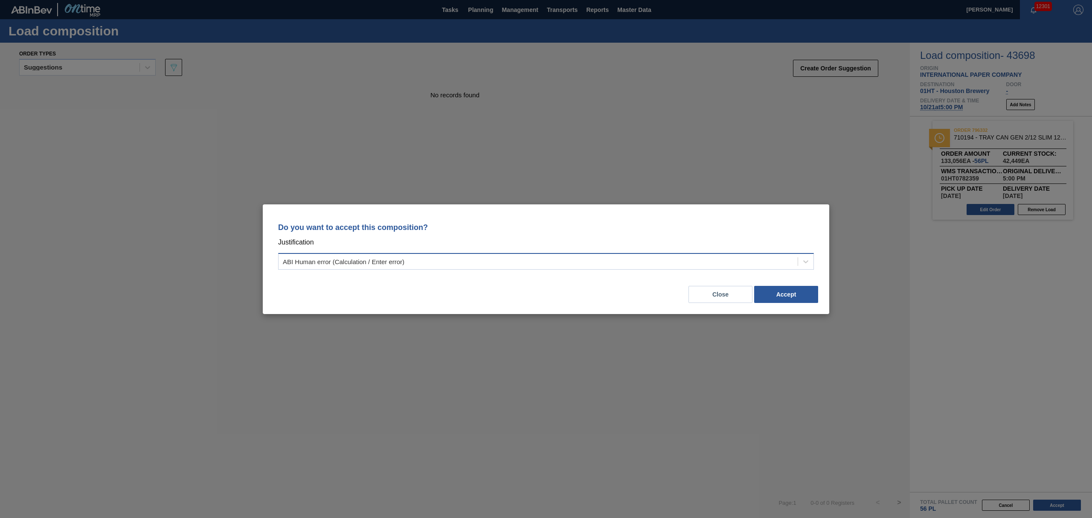
click at [724, 262] on div "ABI Human error (Calculation / Enter error)" at bounding box center [538, 261] width 519 height 12
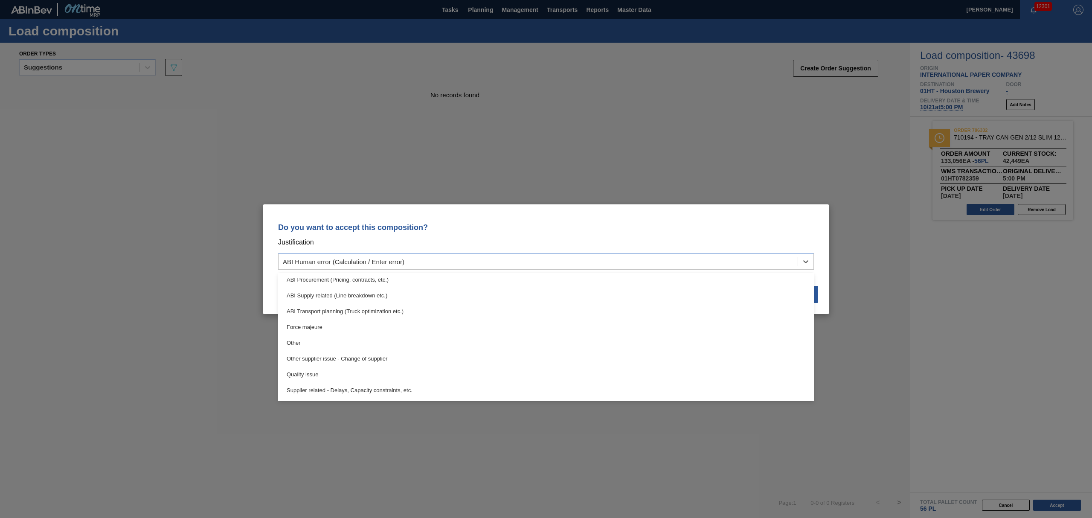
scroll to position [160, 0]
click at [548, 185] on div "Do you want to accept this composition? Justification option Force majeure focu…" at bounding box center [546, 259] width 1092 height 518
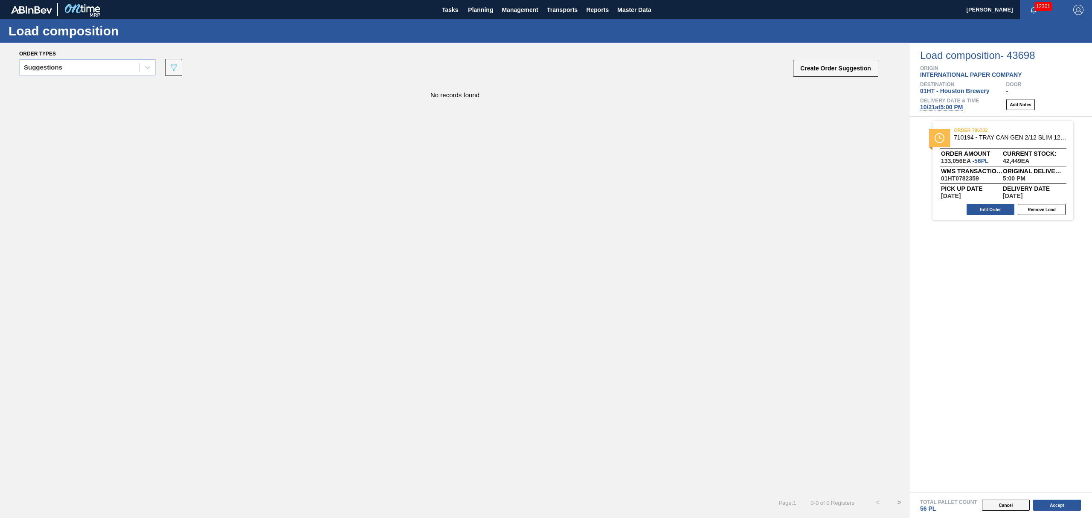
click at [1017, 505] on button "Cancel" at bounding box center [1006, 505] width 48 height 11
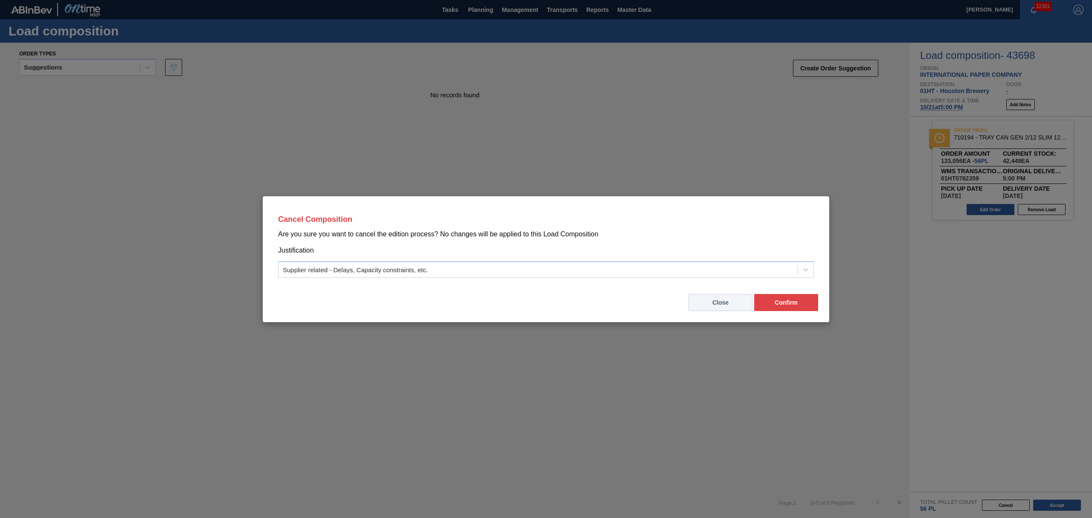
click at [731, 306] on button "Close" at bounding box center [721, 302] width 64 height 17
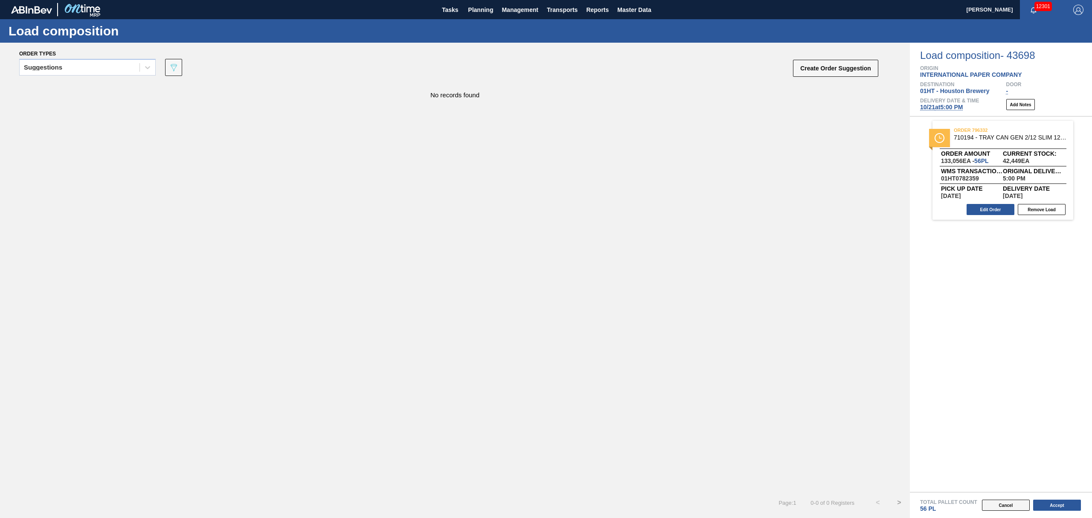
click at [1016, 505] on button "Cancel" at bounding box center [1006, 505] width 48 height 11
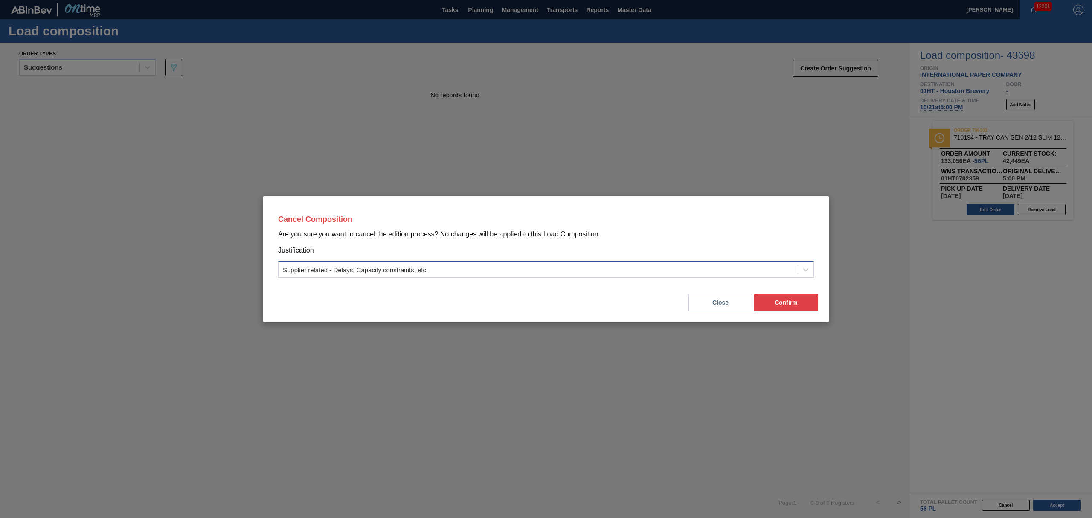
click at [577, 267] on div "Supplier related - Delays, Capacity constraints, etc." at bounding box center [538, 269] width 519 height 12
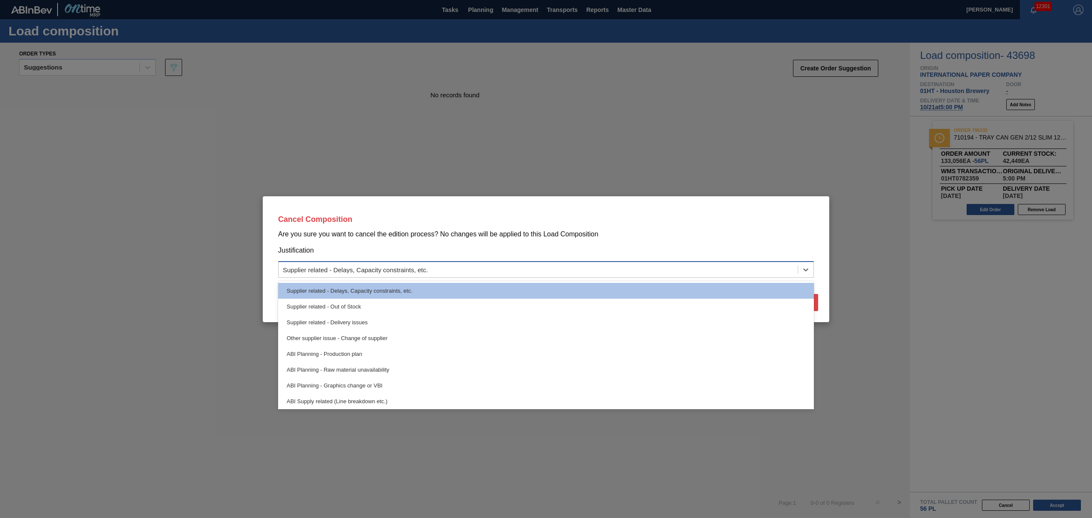
click at [577, 267] on div "Supplier related - Delays, Capacity constraints, etc." at bounding box center [538, 269] width 519 height 12
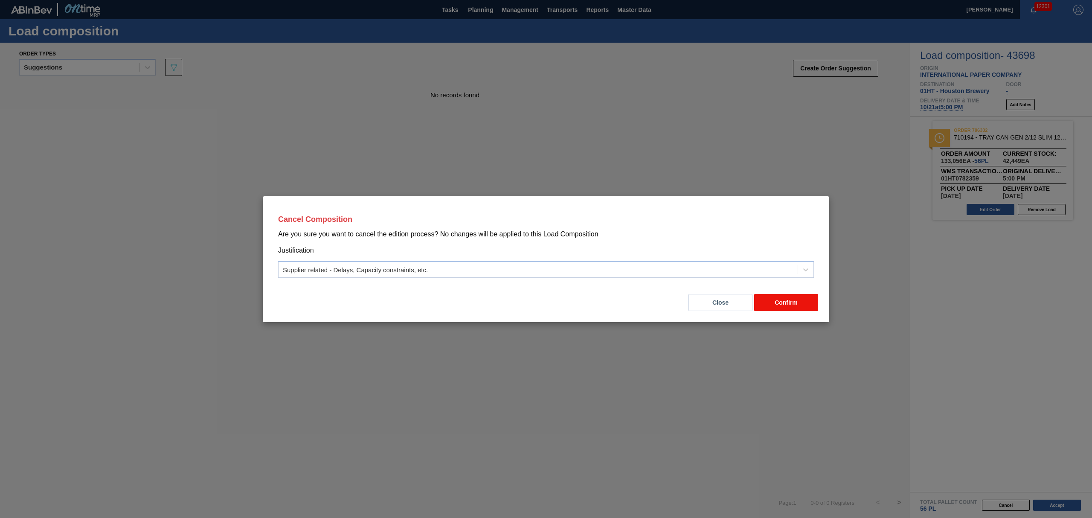
click at [794, 303] on button "Confirm" at bounding box center [786, 302] width 64 height 17
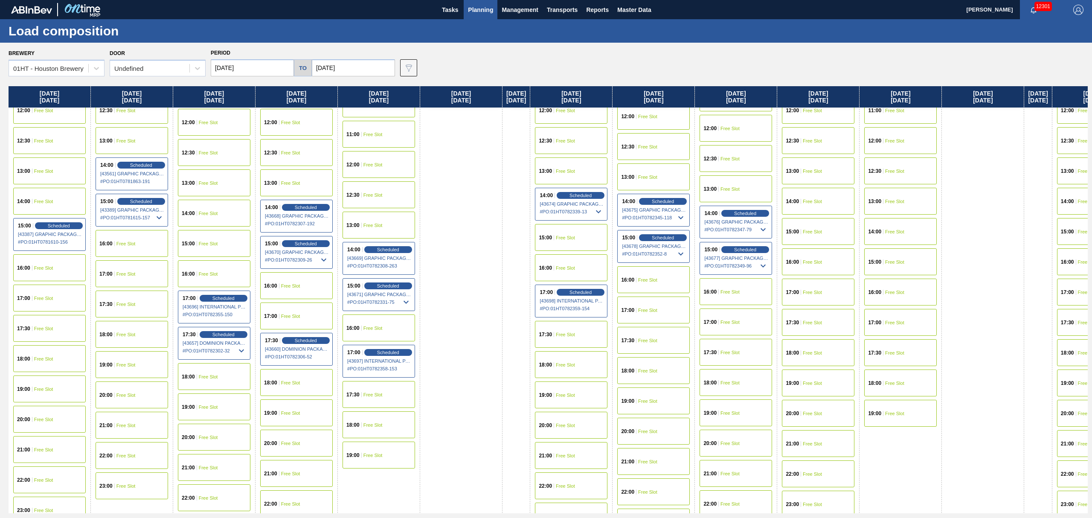
scroll to position [356, 0]
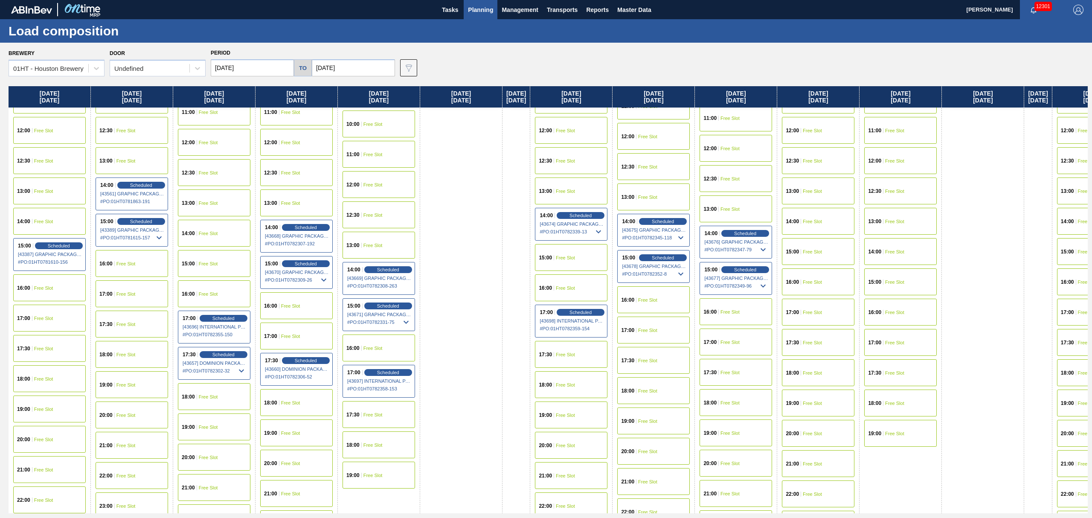
click at [578, 379] on div "18:00 Free Slot" at bounding box center [571, 384] width 73 height 27
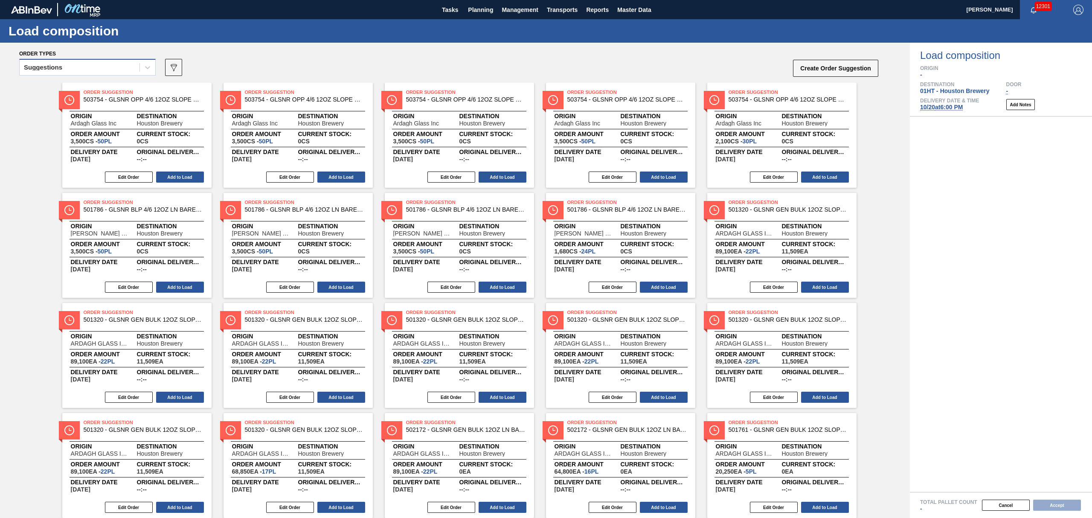
click at [65, 64] on div "Suggestions" at bounding box center [80, 67] width 120 height 12
click at [65, 85] on div "Awaiting load composition" at bounding box center [87, 89] width 137 height 16
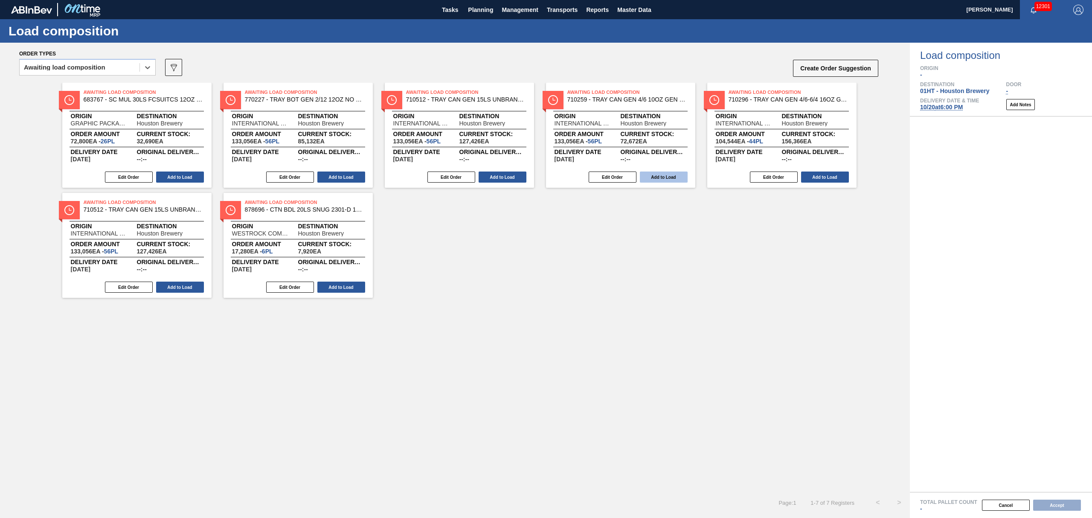
click at [653, 174] on button "Add to Load" at bounding box center [664, 177] width 48 height 11
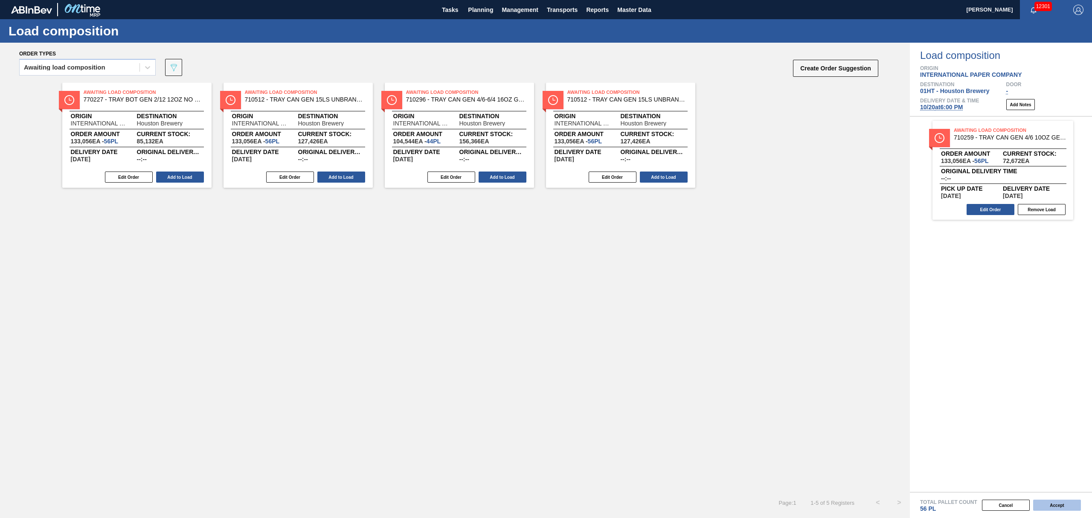
click at [1055, 502] on button "Accept" at bounding box center [1057, 505] width 48 height 11
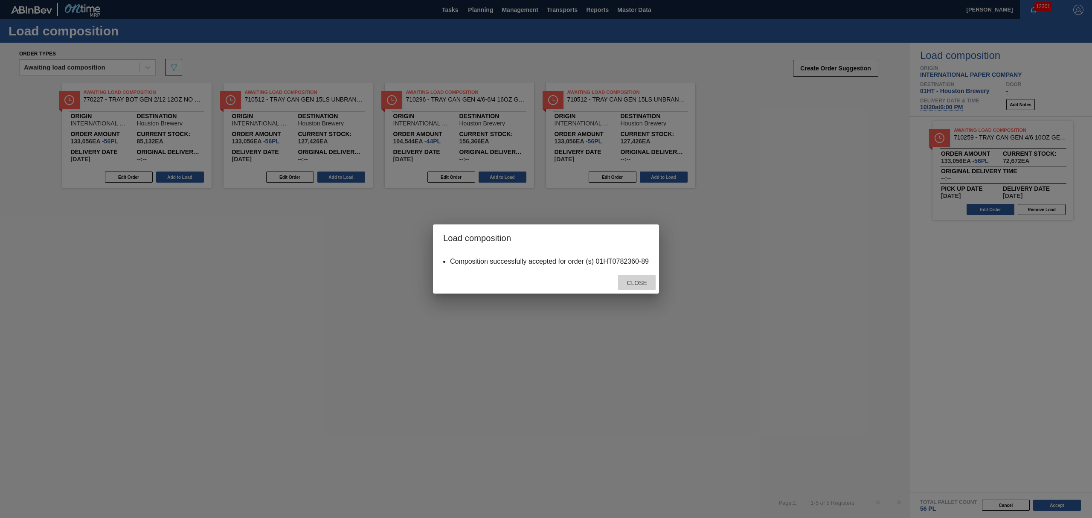
click at [642, 282] on span "Close" at bounding box center [637, 282] width 34 height 7
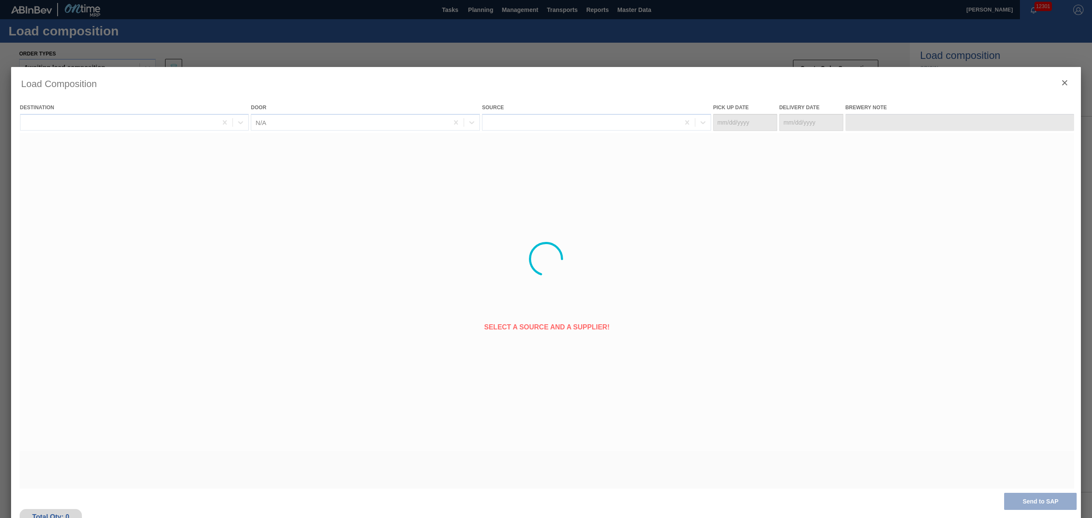
type Date "[DATE]"
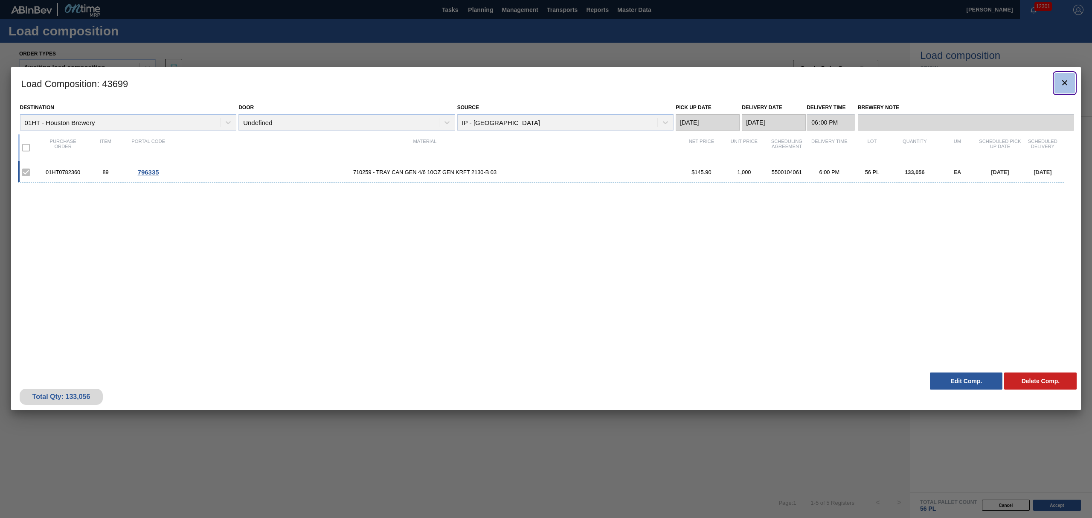
click at [1067, 78] on icon "botão de ícone" at bounding box center [1065, 83] width 10 height 10
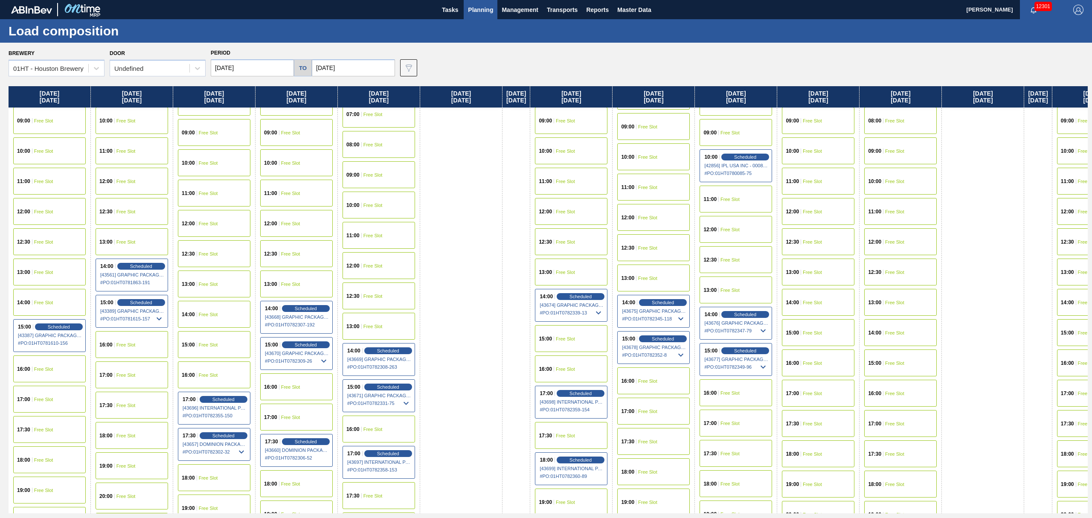
scroll to position [284, 0]
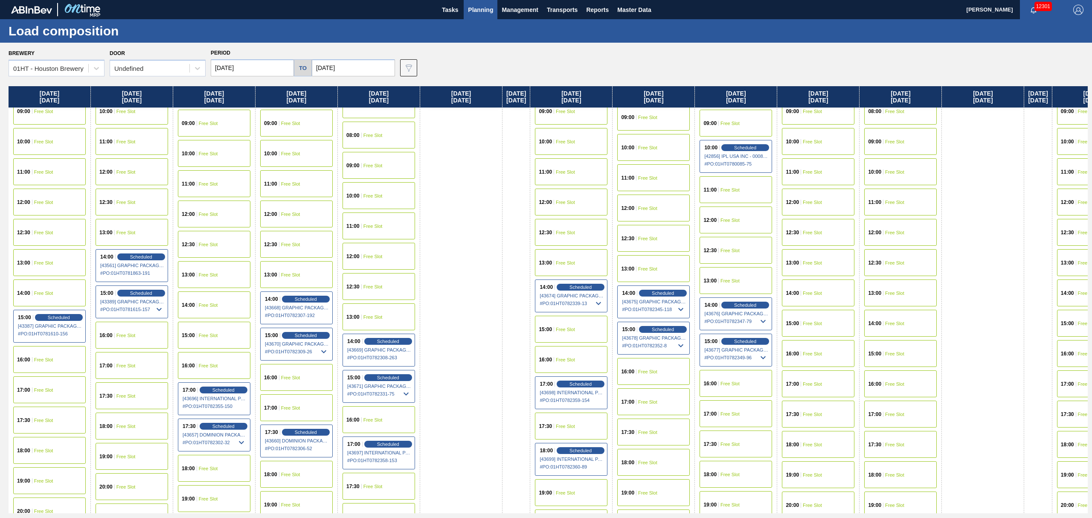
click at [289, 413] on div "17:00 Free Slot" at bounding box center [296, 407] width 73 height 27
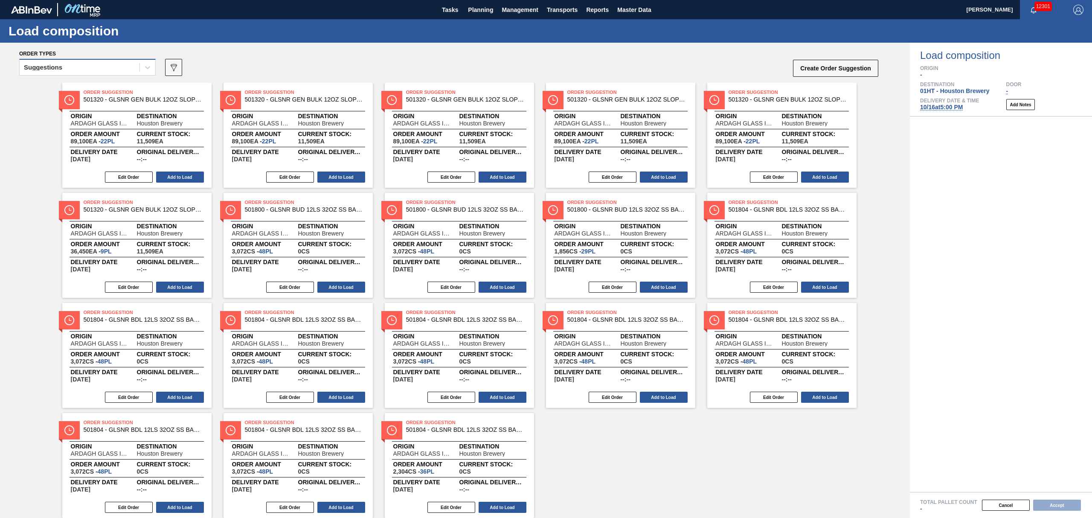
click at [68, 68] on div "Suggestions" at bounding box center [80, 67] width 120 height 12
click at [72, 86] on div "Awaiting load composition" at bounding box center [87, 89] width 137 height 16
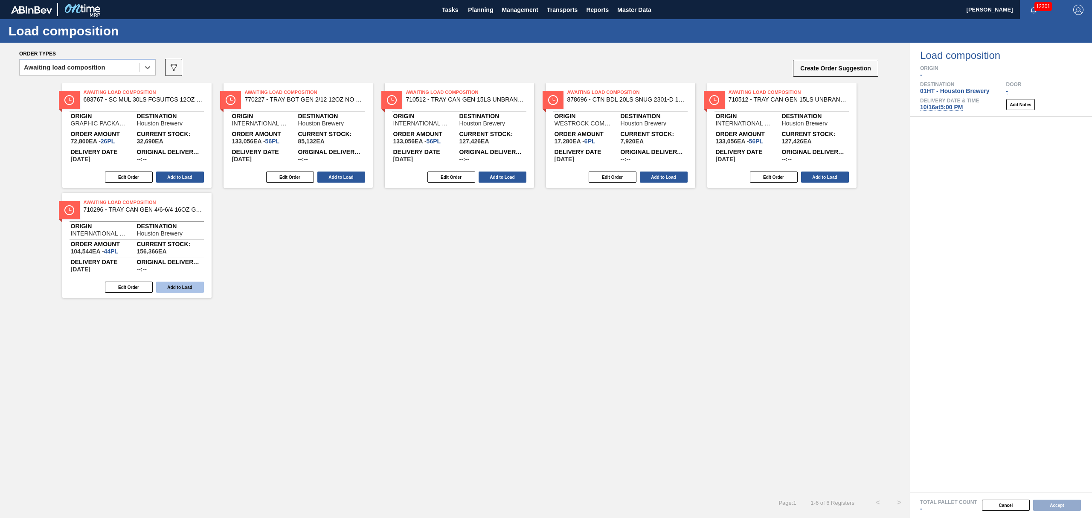
click at [183, 286] on button "Add to Load" at bounding box center [180, 287] width 48 height 11
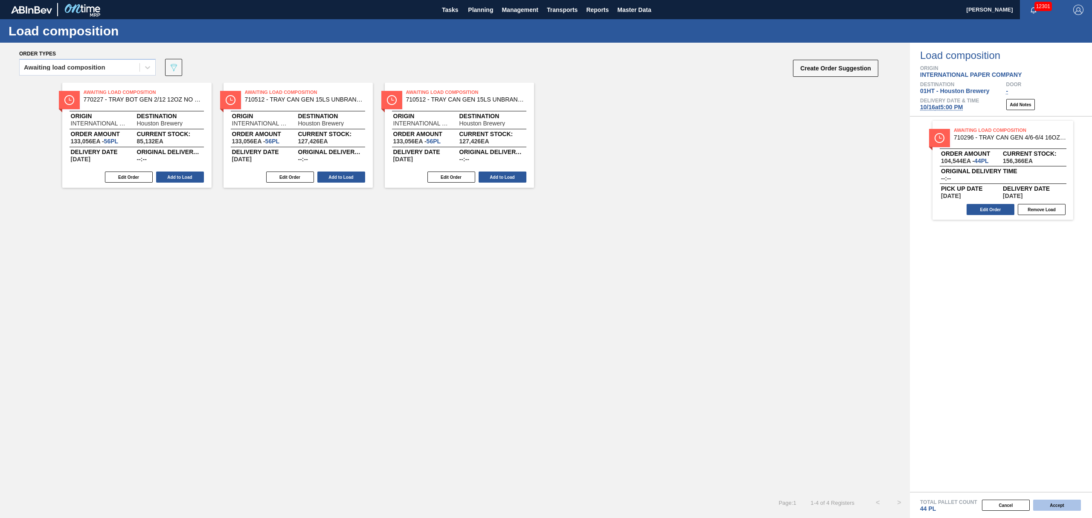
click at [1055, 504] on button "Accept" at bounding box center [1057, 505] width 48 height 11
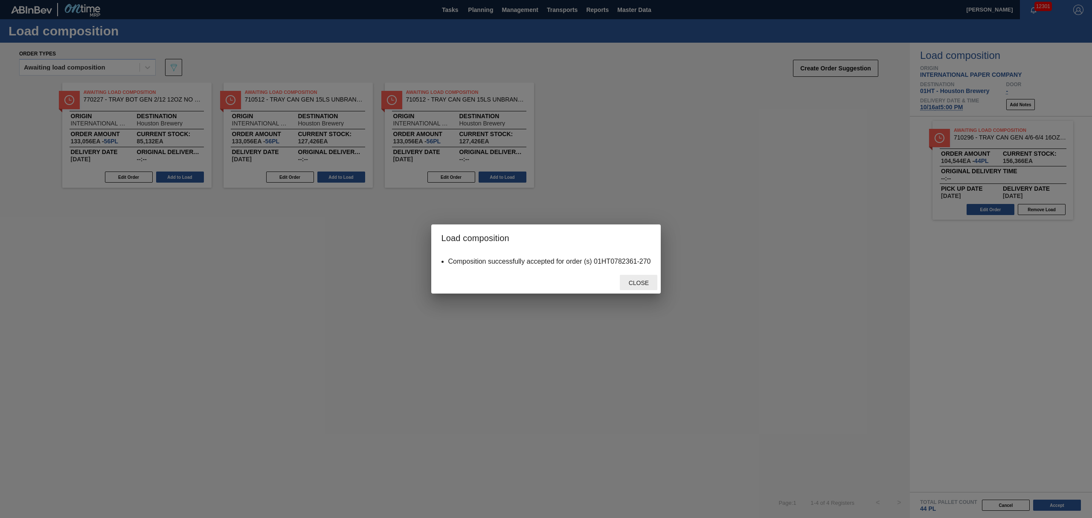
click at [639, 279] on div "Close" at bounding box center [639, 283] width 38 height 16
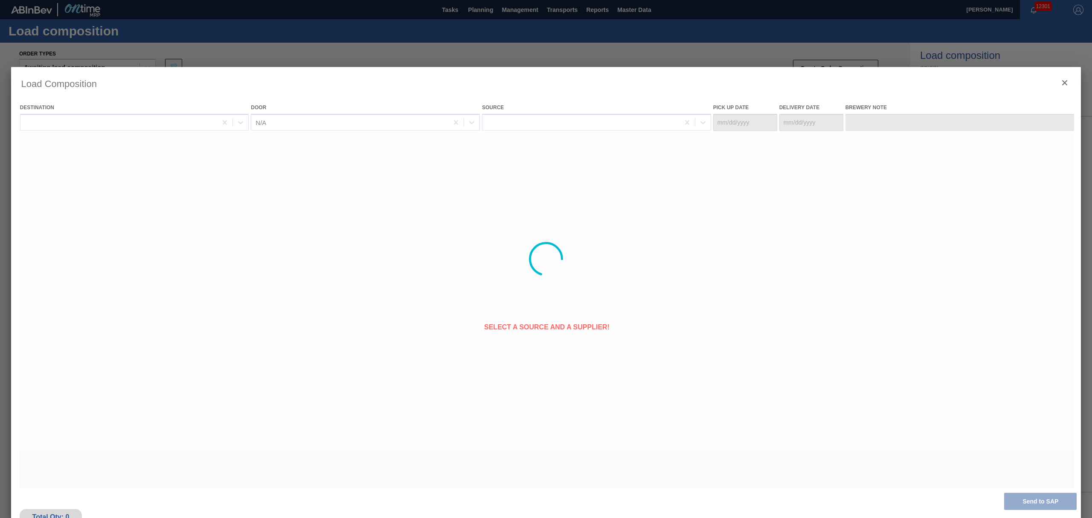
type Date "[DATE]"
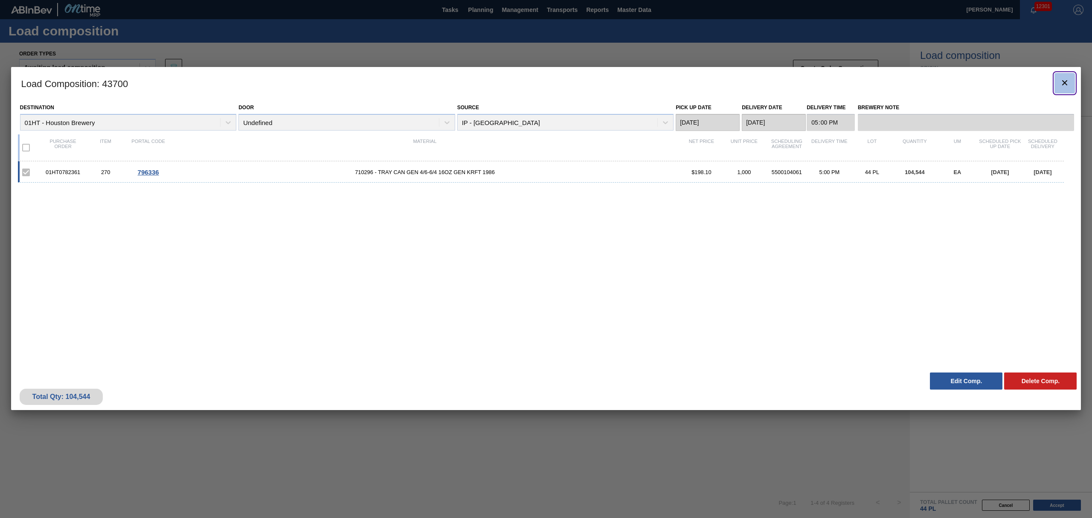
click at [1063, 81] on icon "botão de ícone" at bounding box center [1064, 82] width 5 height 5
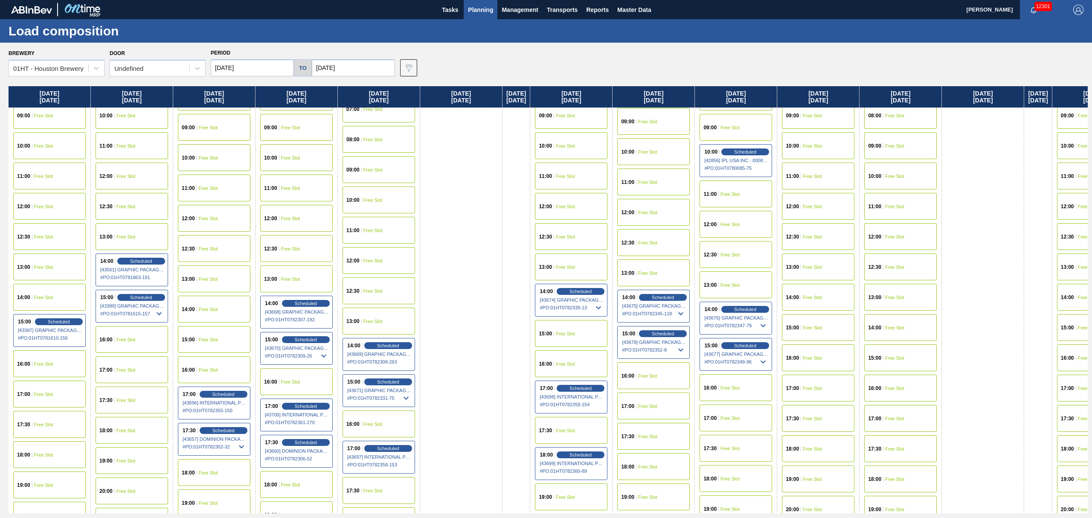
scroll to position [284, 0]
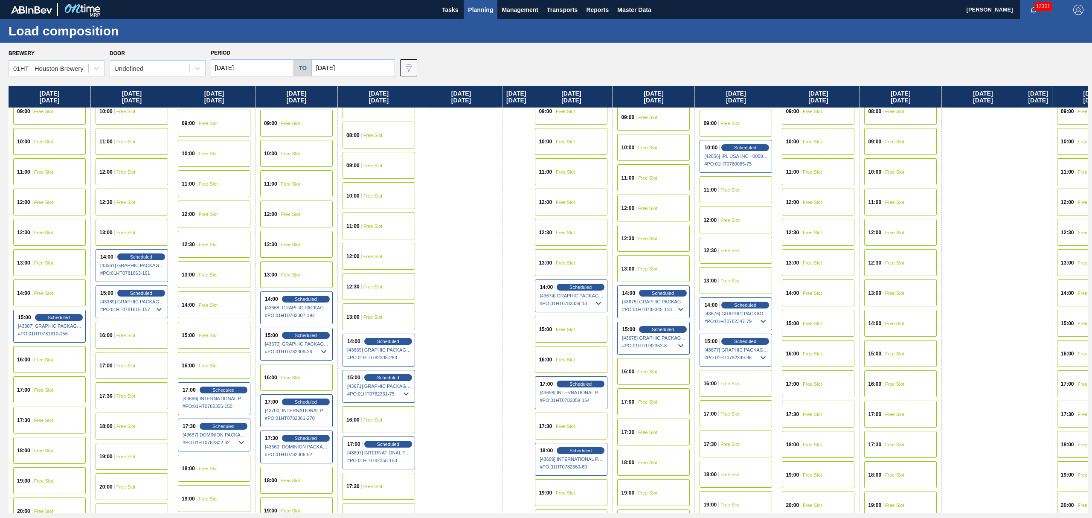
click at [130, 362] on div "17:00 Free Slot" at bounding box center [132, 365] width 73 height 27
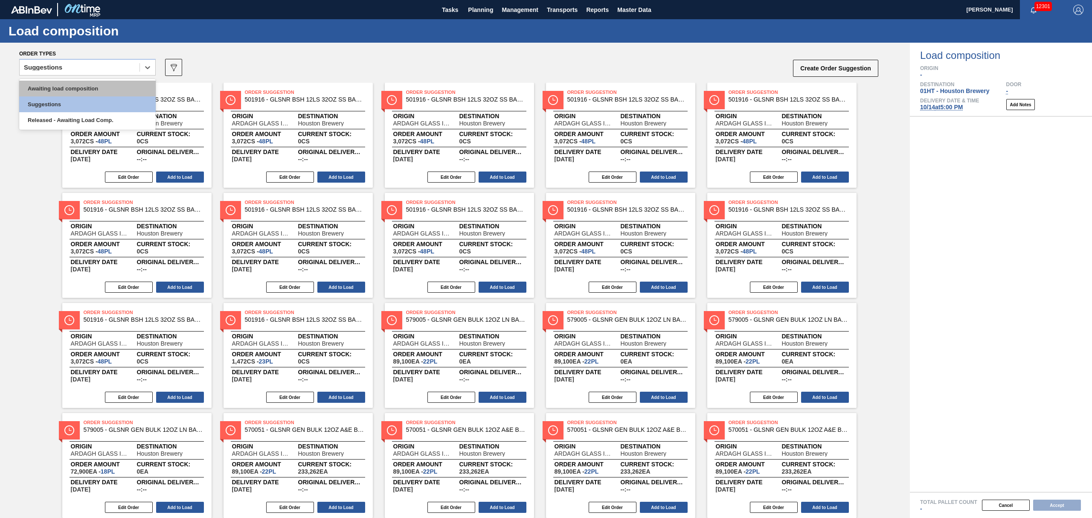
drag, startPoint x: 118, startPoint y: 67, endPoint x: 105, endPoint y: 84, distance: 22.2
click at [118, 67] on div "Suggestions" at bounding box center [80, 67] width 120 height 12
click at [103, 87] on div "Awaiting load composition" at bounding box center [87, 89] width 137 height 16
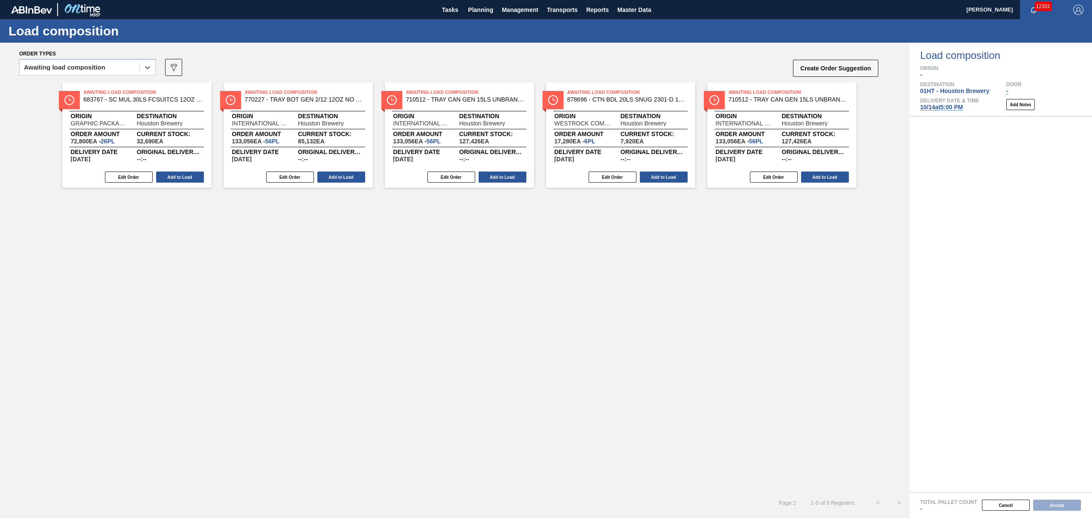
click at [827, 171] on div "Edit Order Add to Load" at bounding box center [778, 177] width 142 height 13
click at [821, 180] on button "Add to Load" at bounding box center [825, 177] width 48 height 11
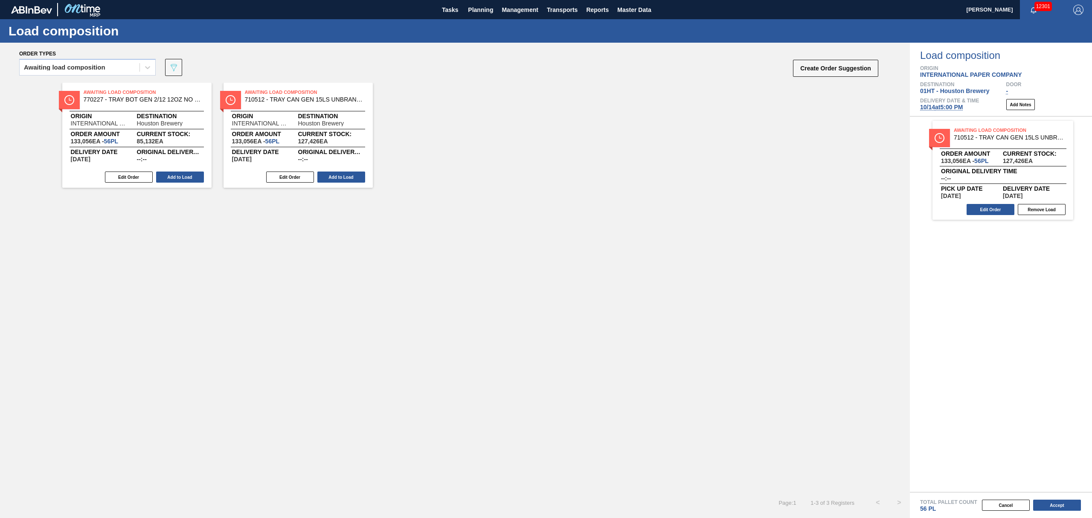
click at [1054, 504] on button "Accept" at bounding box center [1057, 505] width 48 height 11
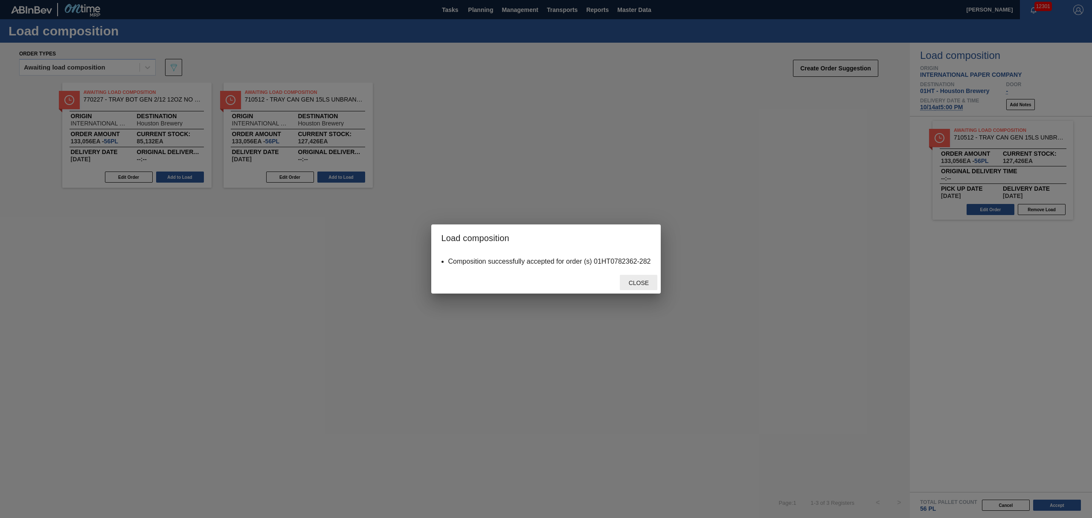
click at [650, 278] on div "Close" at bounding box center [639, 283] width 38 height 16
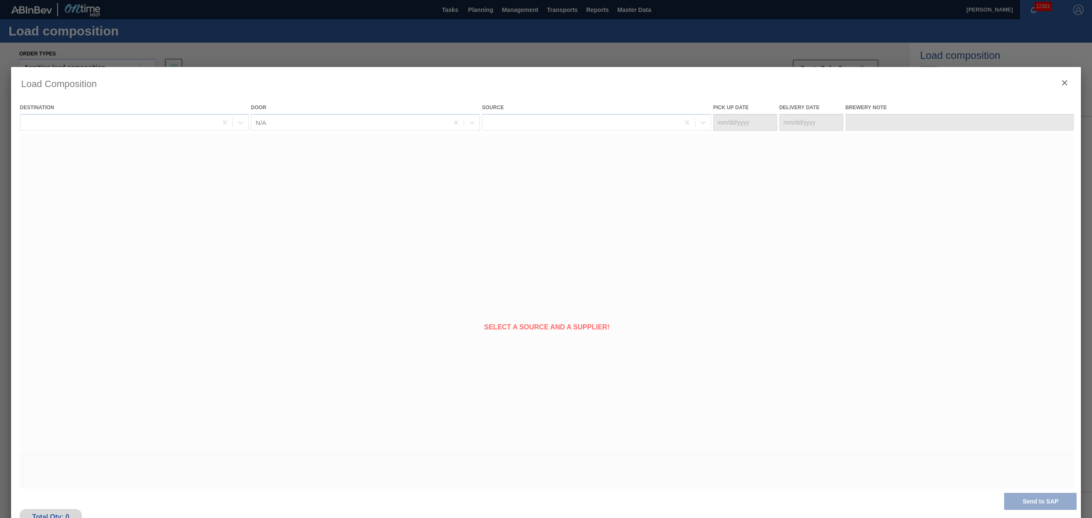
type Date "[DATE]"
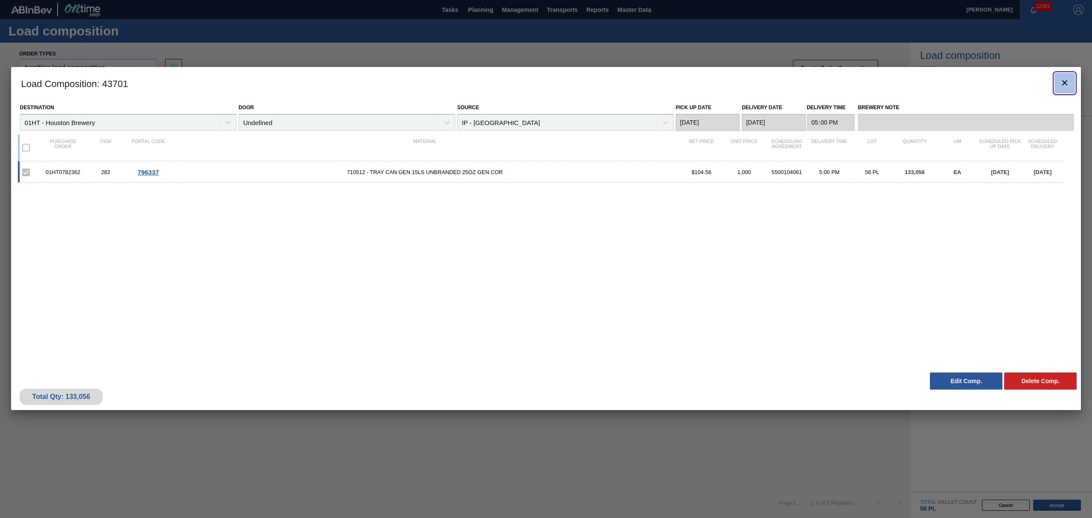
click at [1067, 81] on icon "botão de ícone" at bounding box center [1064, 82] width 5 height 5
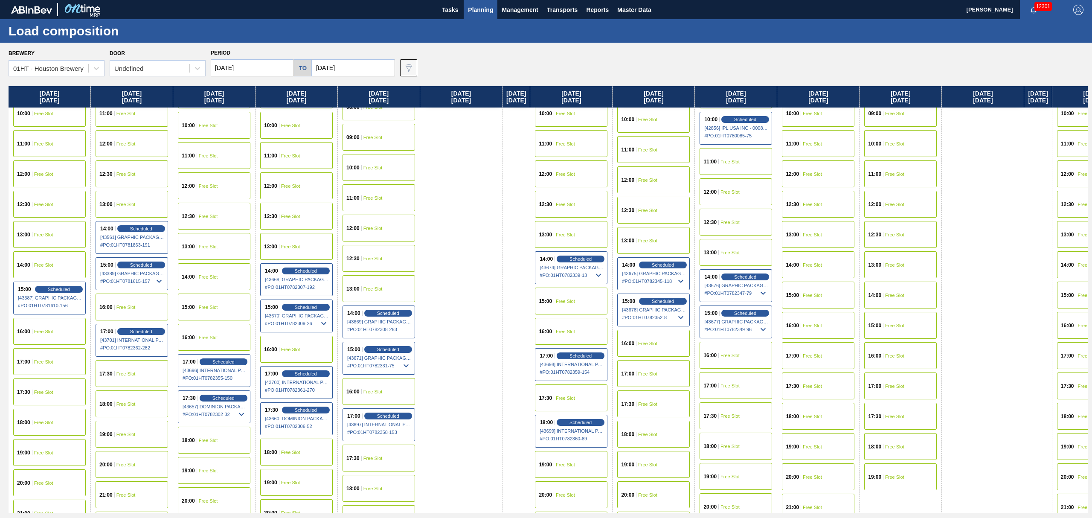
scroll to position [341, 0]
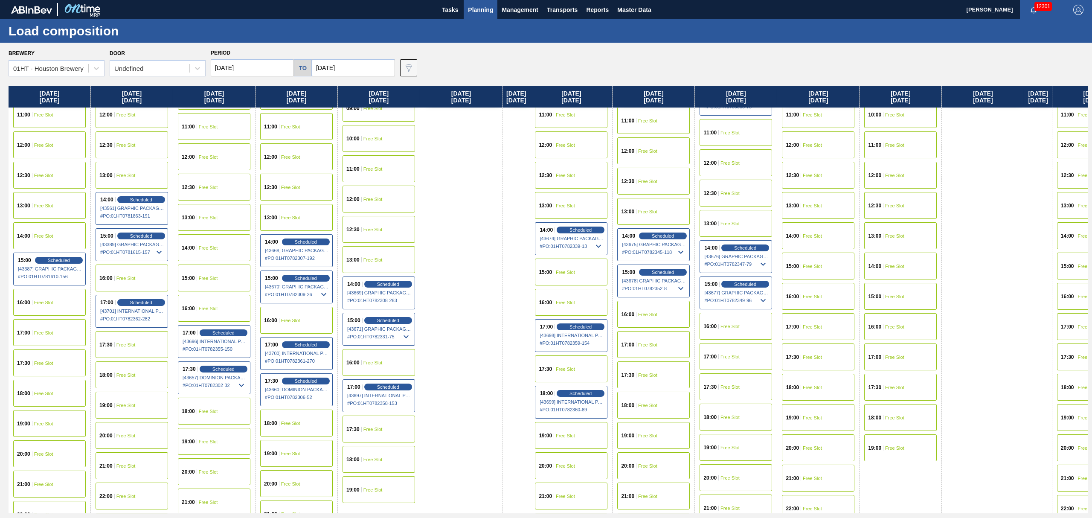
click at [291, 421] on div "18:00 Free Slot" at bounding box center [296, 423] width 73 height 27
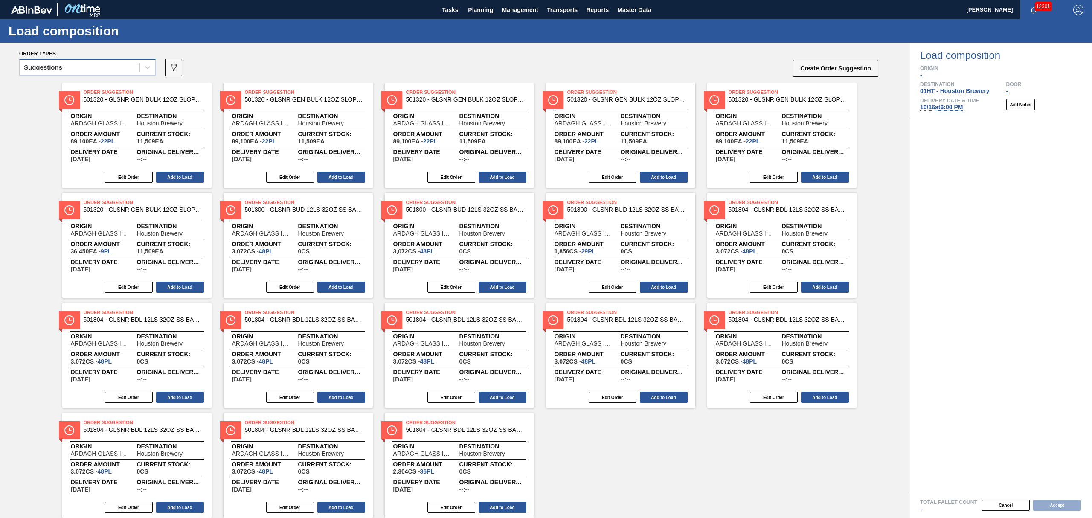
click at [85, 61] on div "Suggestions" at bounding box center [80, 67] width 120 height 12
click at [87, 90] on div "Awaiting load composition" at bounding box center [87, 89] width 137 height 16
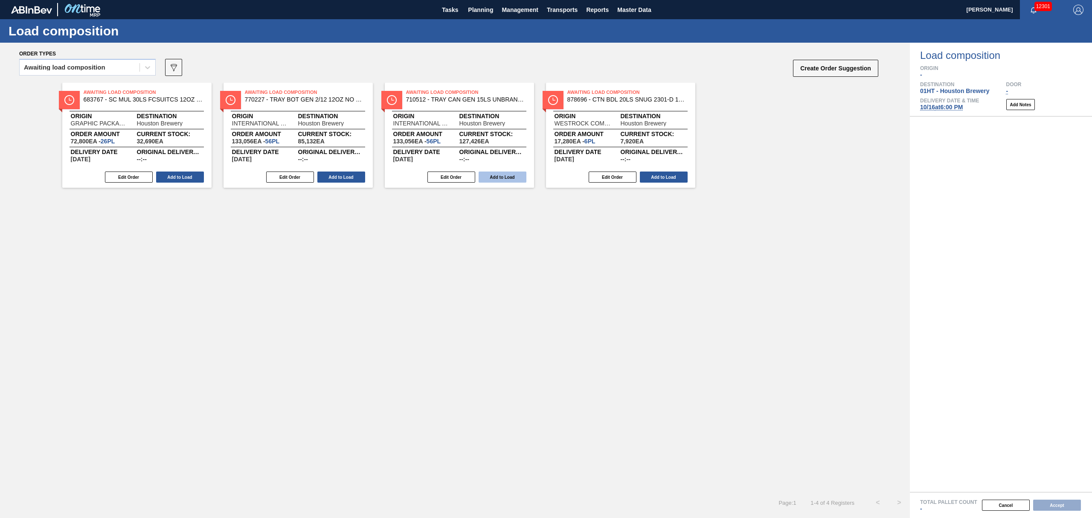
click at [493, 176] on button "Add to Load" at bounding box center [503, 177] width 48 height 11
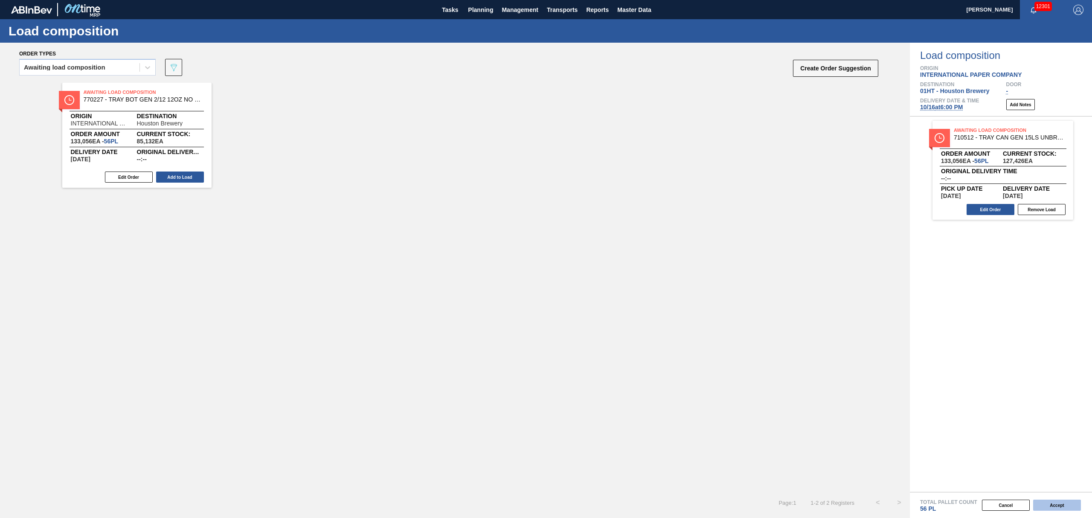
click at [1061, 507] on button "Accept" at bounding box center [1057, 505] width 48 height 11
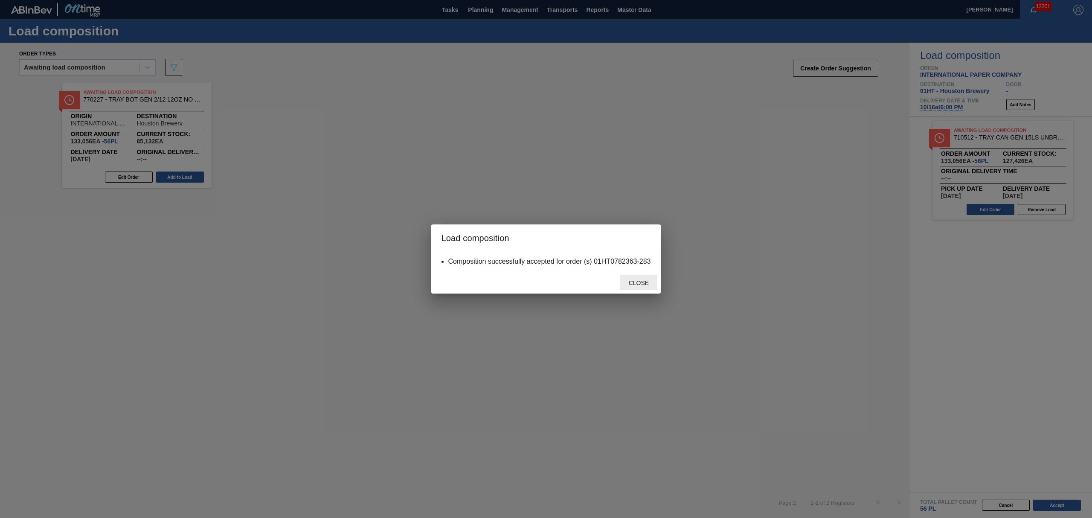
click at [639, 279] on div "Close" at bounding box center [639, 283] width 38 height 16
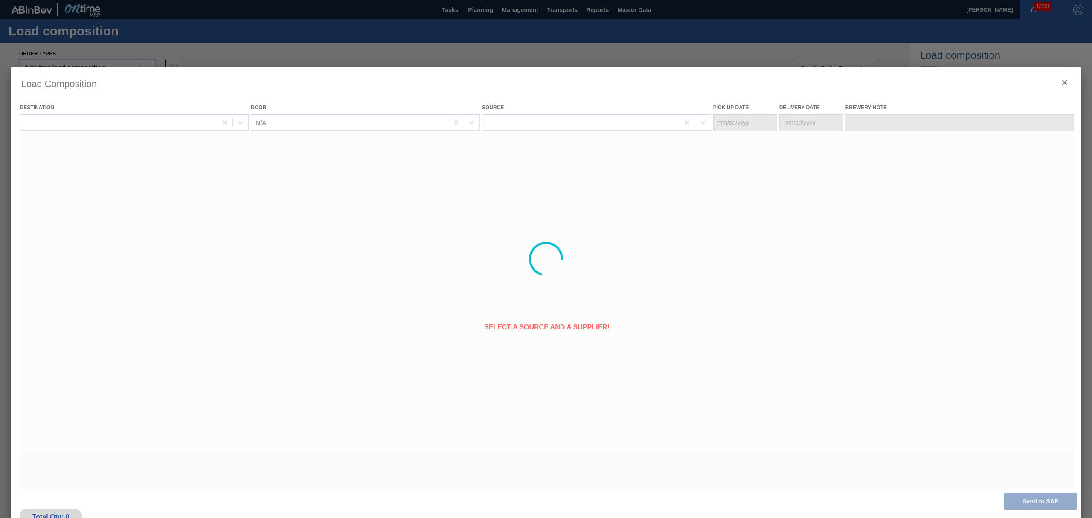
type Date "[DATE]"
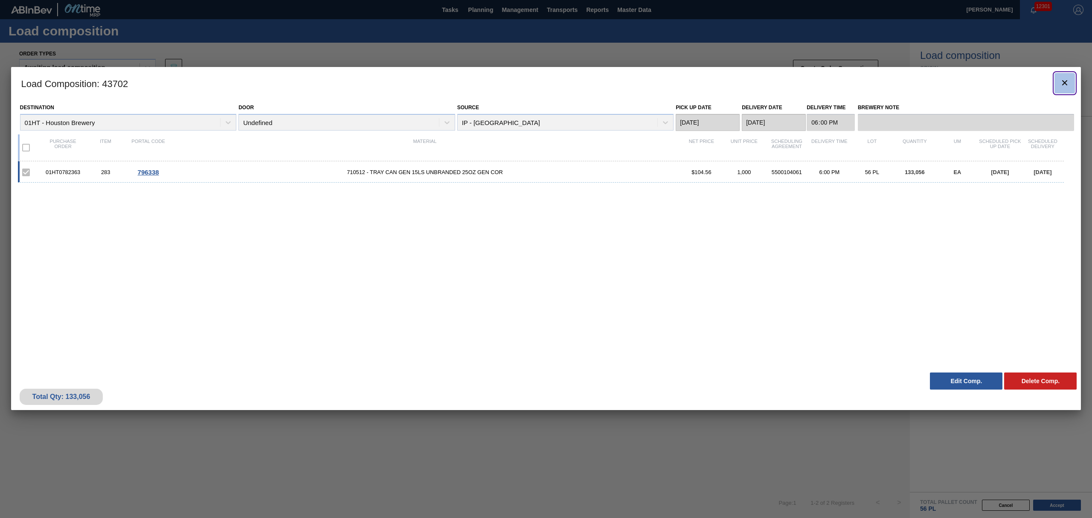
click at [1067, 76] on button "botão de ícone" at bounding box center [1065, 83] width 20 height 20
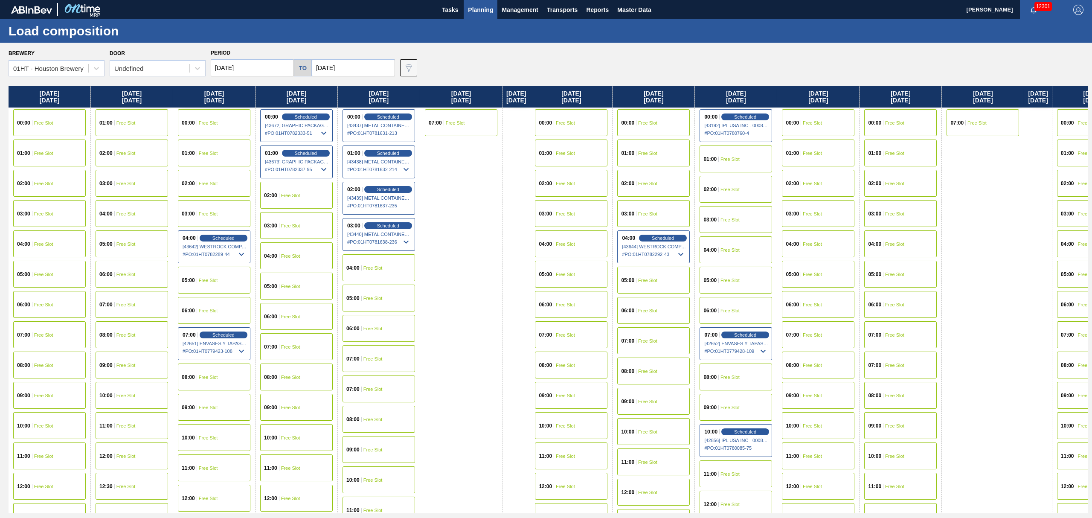
click at [472, 5] on span "Planning" at bounding box center [480, 10] width 25 height 10
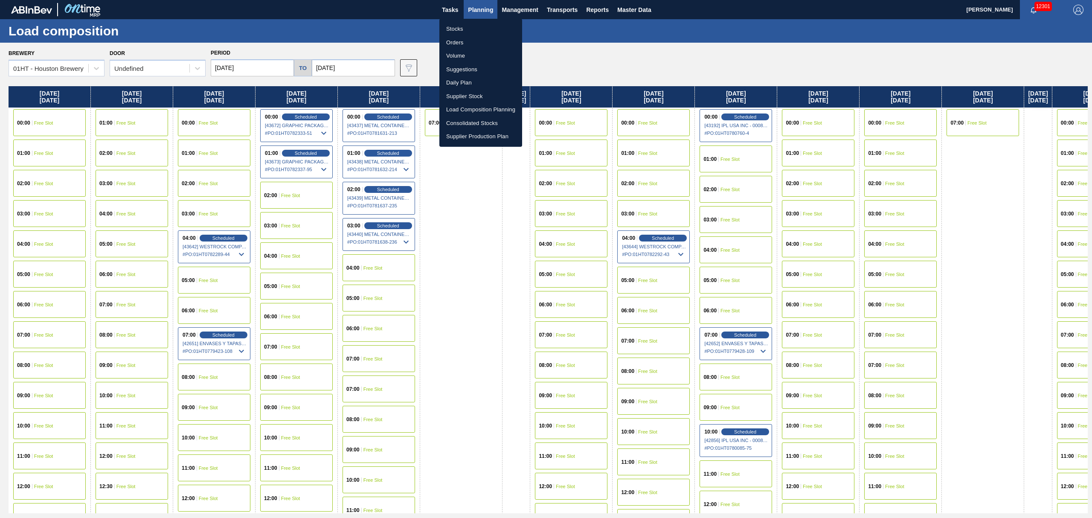
click at [367, 44] on div at bounding box center [546, 259] width 1092 height 518
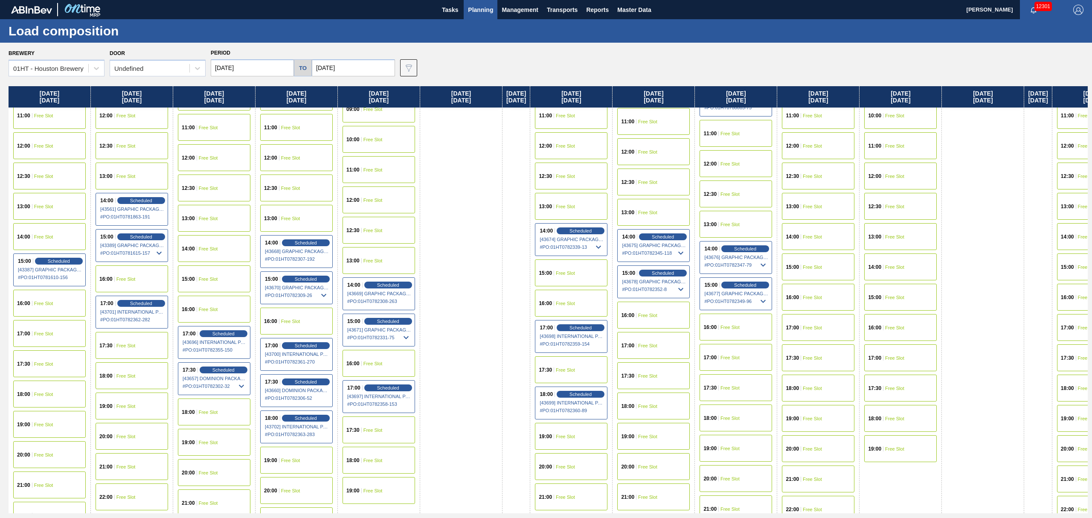
scroll to position [341, 0]
click at [369, 451] on div "18:00 Free Slot" at bounding box center [379, 459] width 73 height 27
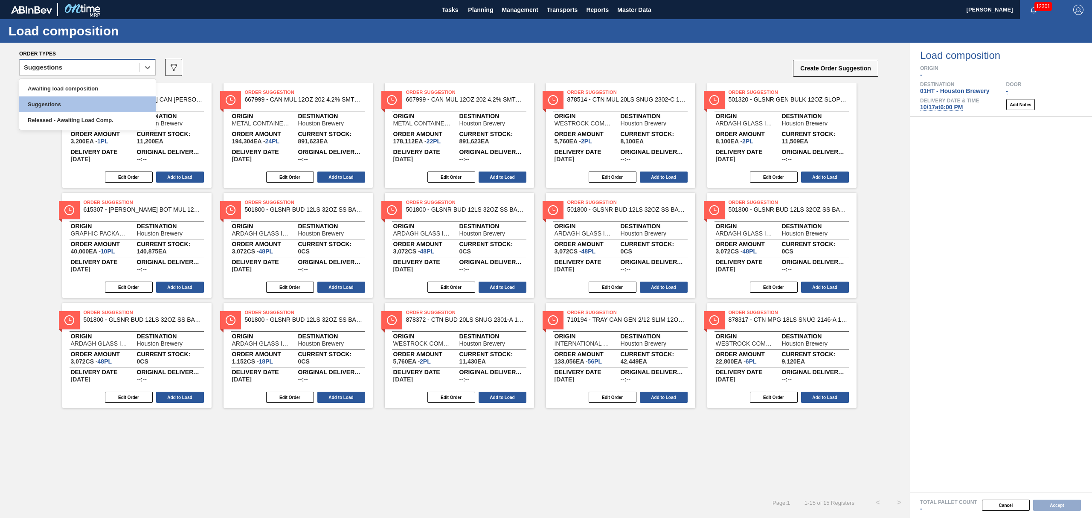
click at [125, 61] on div "Suggestions" at bounding box center [80, 67] width 120 height 12
click at [121, 83] on div "Awaiting load composition" at bounding box center [87, 89] width 137 height 16
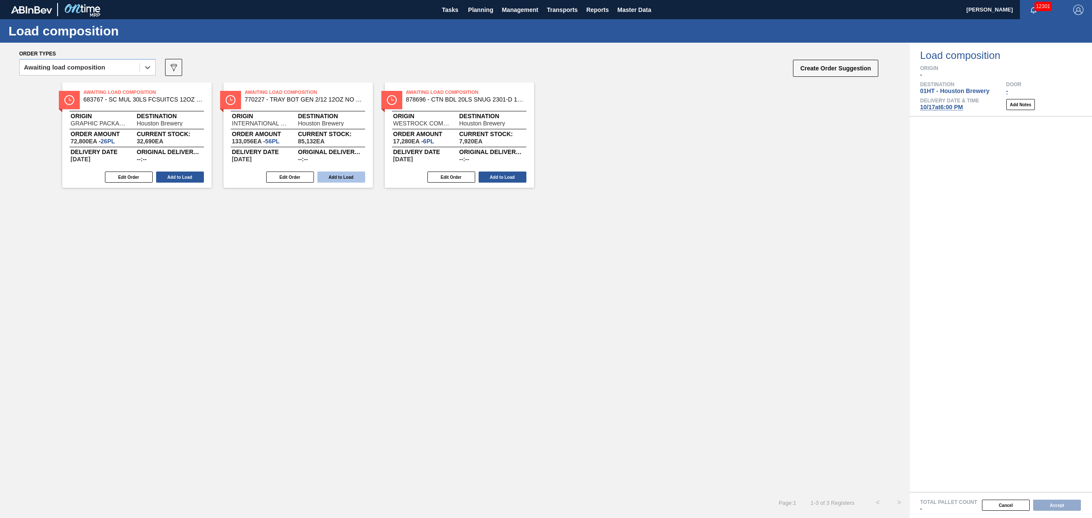
click at [350, 174] on button "Add to Load" at bounding box center [341, 177] width 48 height 11
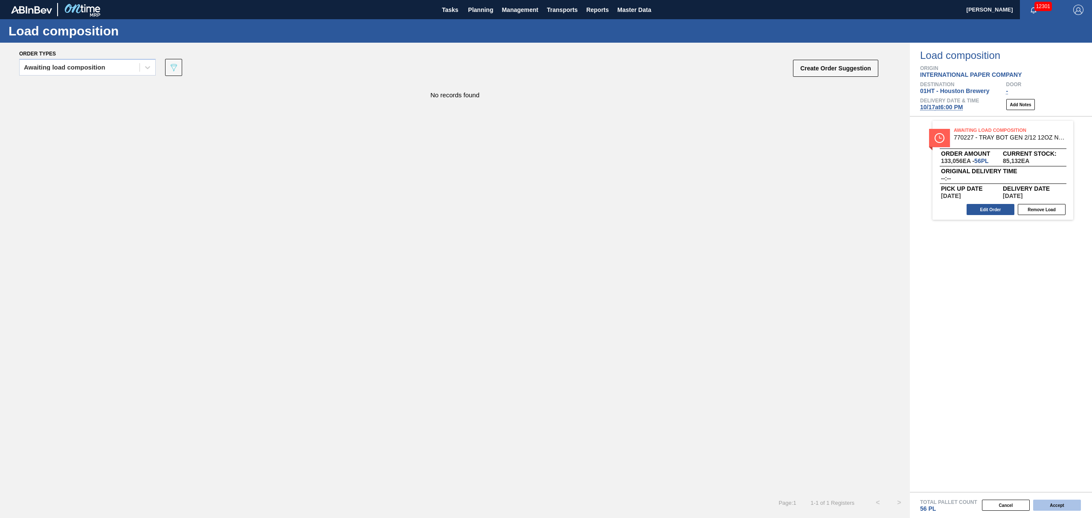
click at [1058, 507] on button "Accept" at bounding box center [1057, 505] width 48 height 11
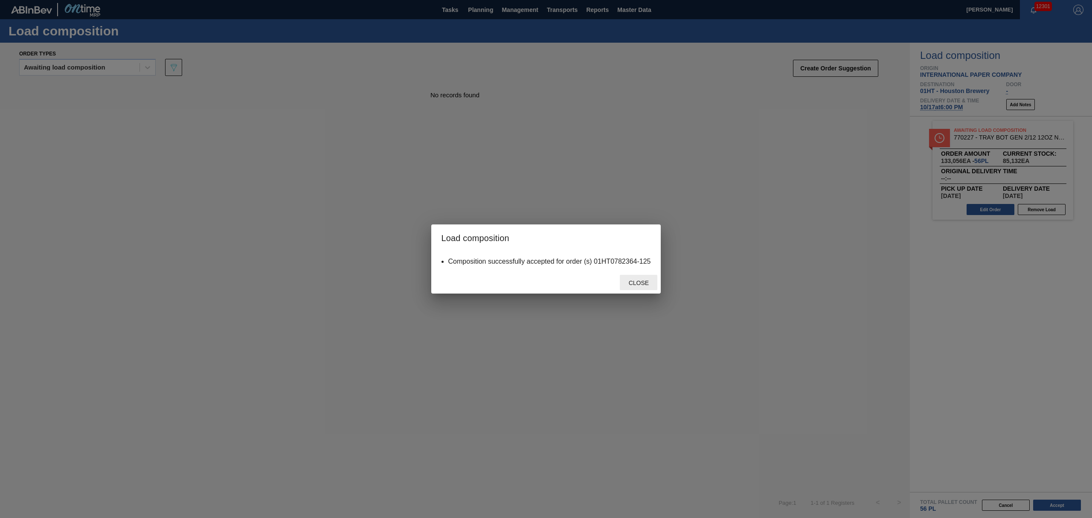
click at [640, 277] on div "Close" at bounding box center [639, 283] width 38 height 16
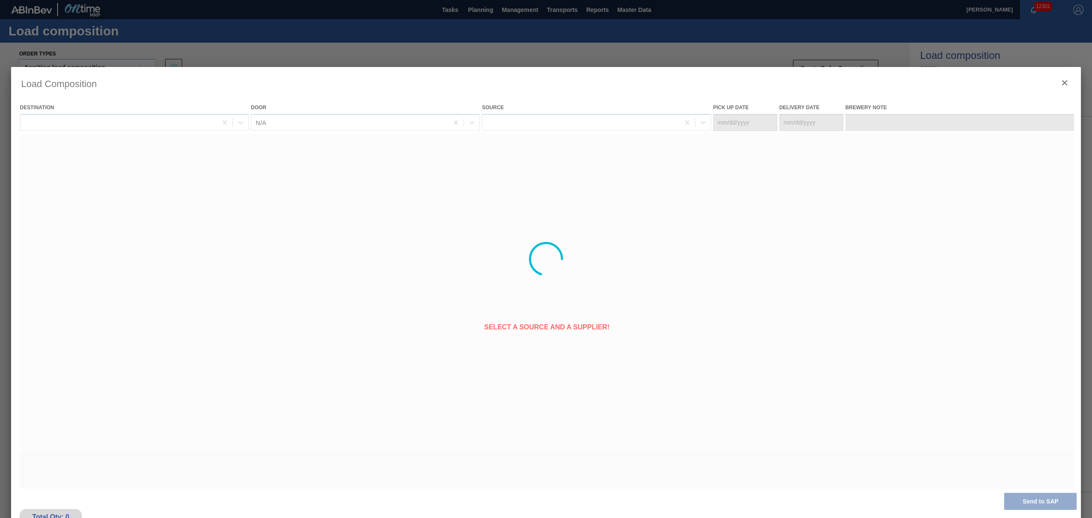
type Date "[DATE]"
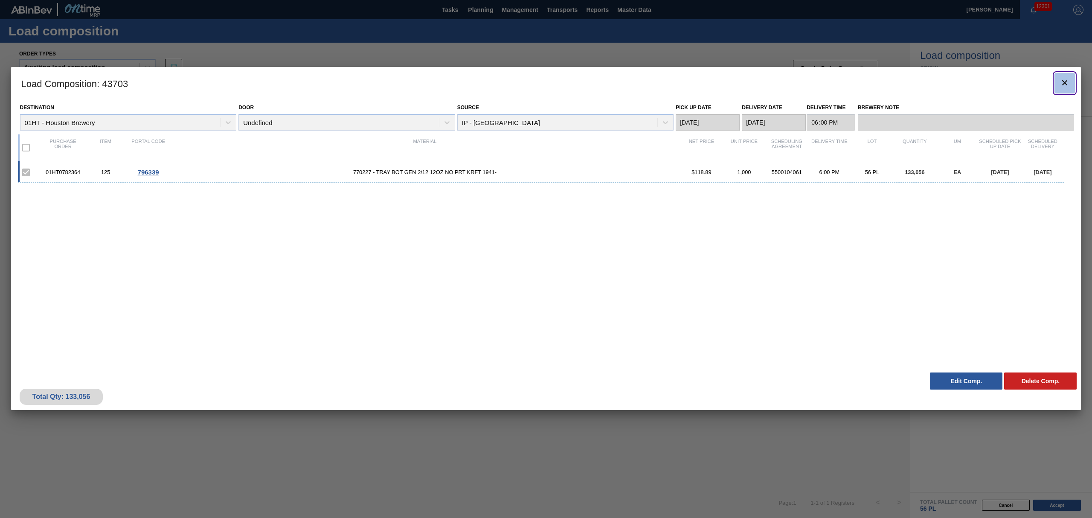
click at [1064, 78] on icon "botão de ícone" at bounding box center [1065, 83] width 10 height 10
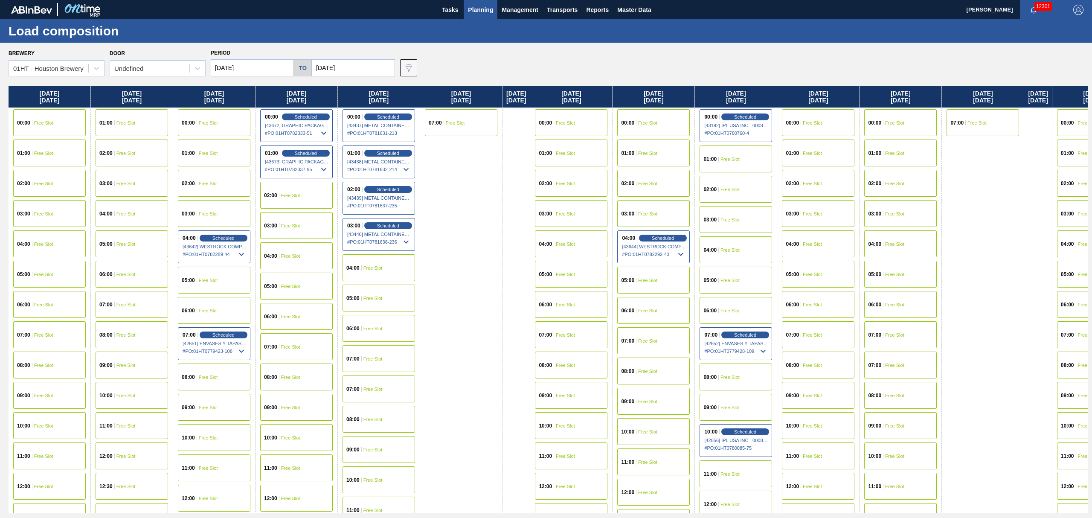
click at [483, 5] on span "Planning" at bounding box center [480, 10] width 25 height 10
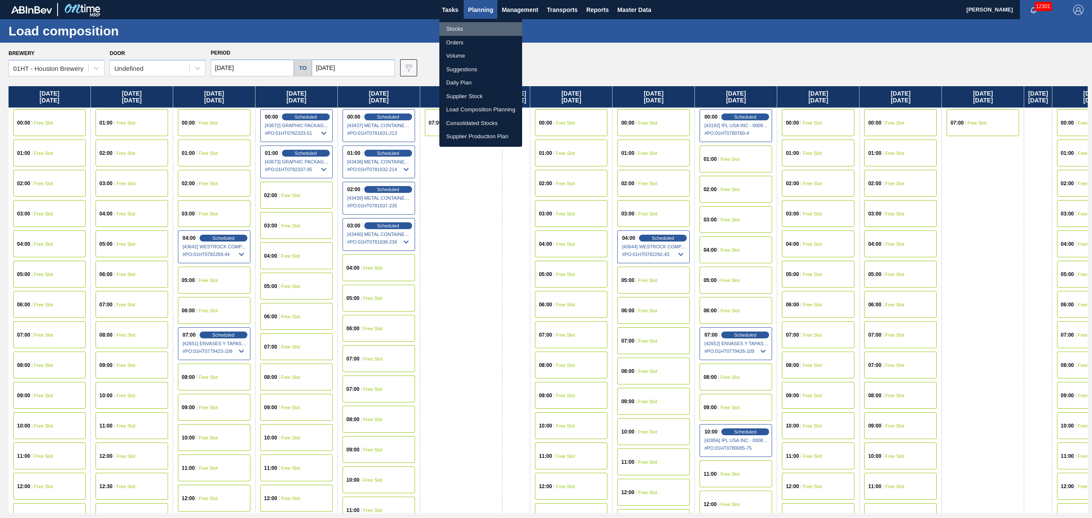
click at [455, 28] on li "Stocks" at bounding box center [480, 29] width 83 height 14
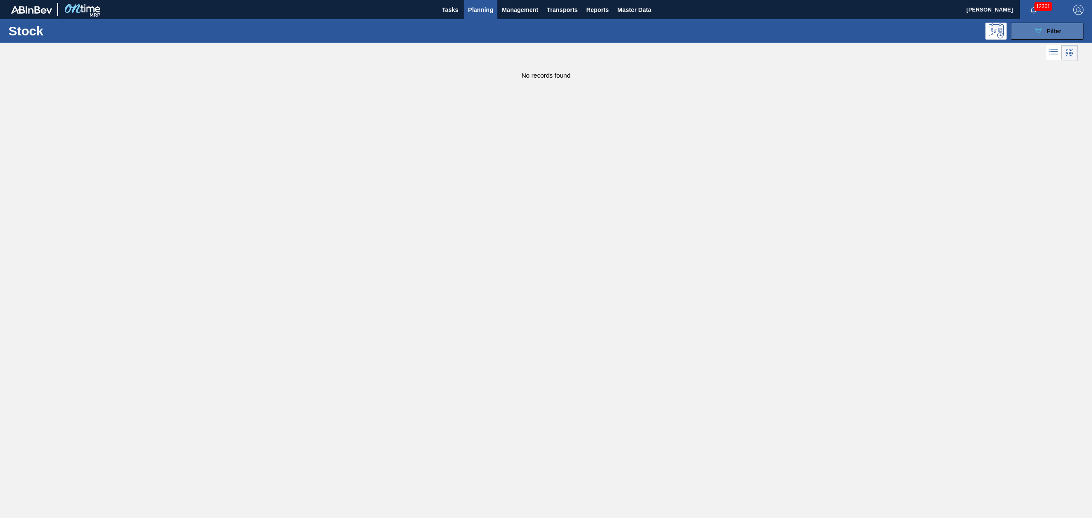
click at [1072, 31] on button "089F7B8B-B2A5-4AFE-B5C0-19BA573D28AC Filter" at bounding box center [1047, 31] width 73 height 17
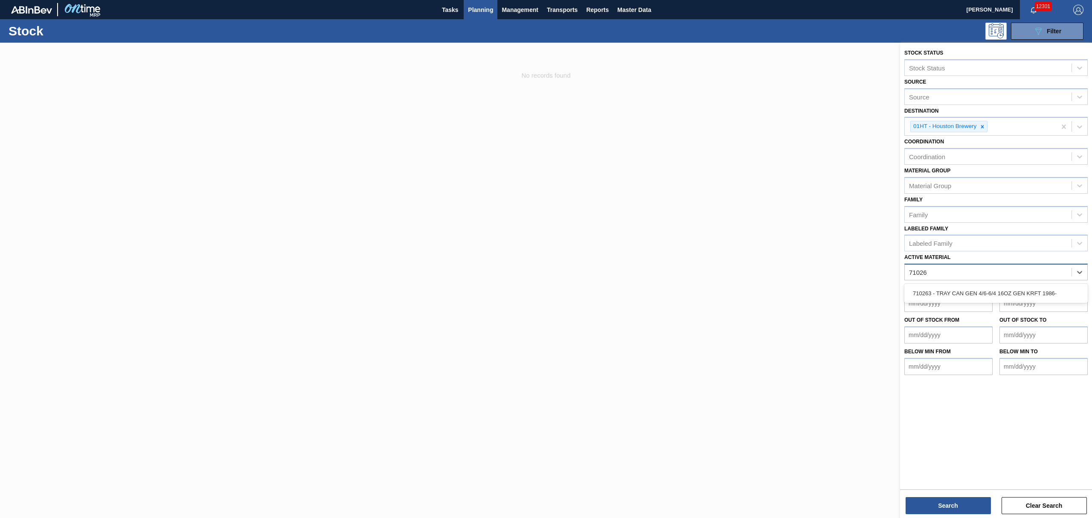
type Material "710263"
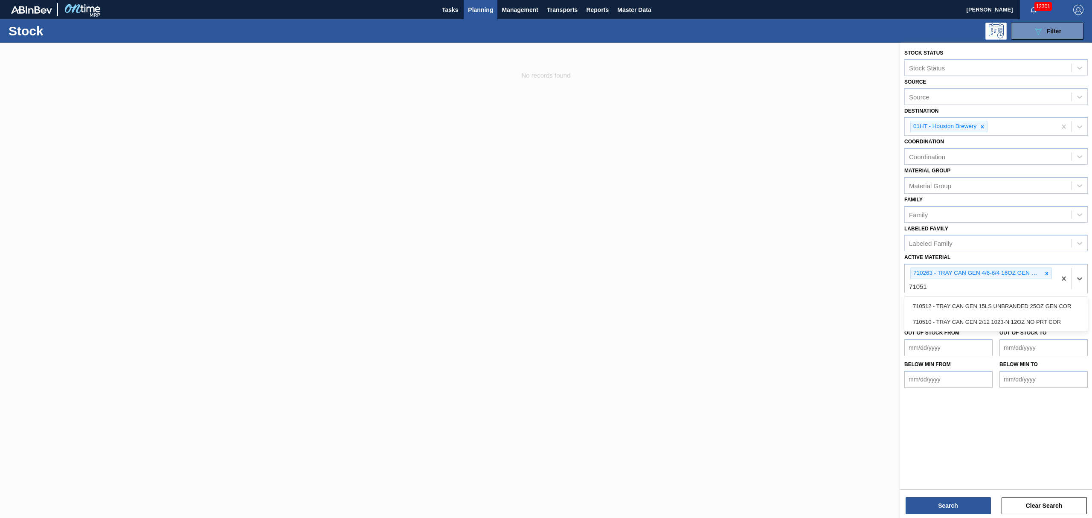
type Material "710512"
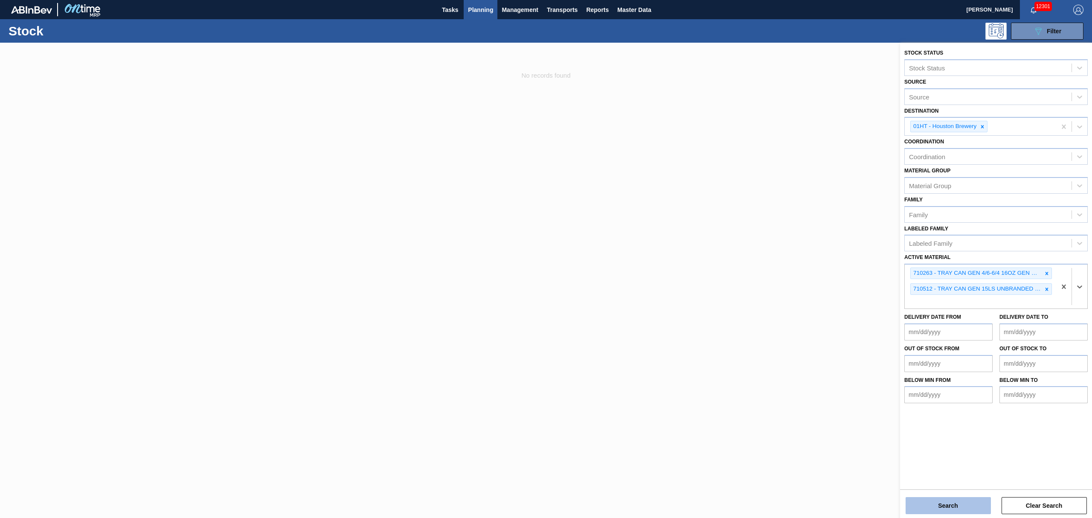
drag, startPoint x: 968, startPoint y: 508, endPoint x: 961, endPoint y: 500, distance: 10.3
click at [961, 500] on button "Search" at bounding box center [948, 505] width 85 height 17
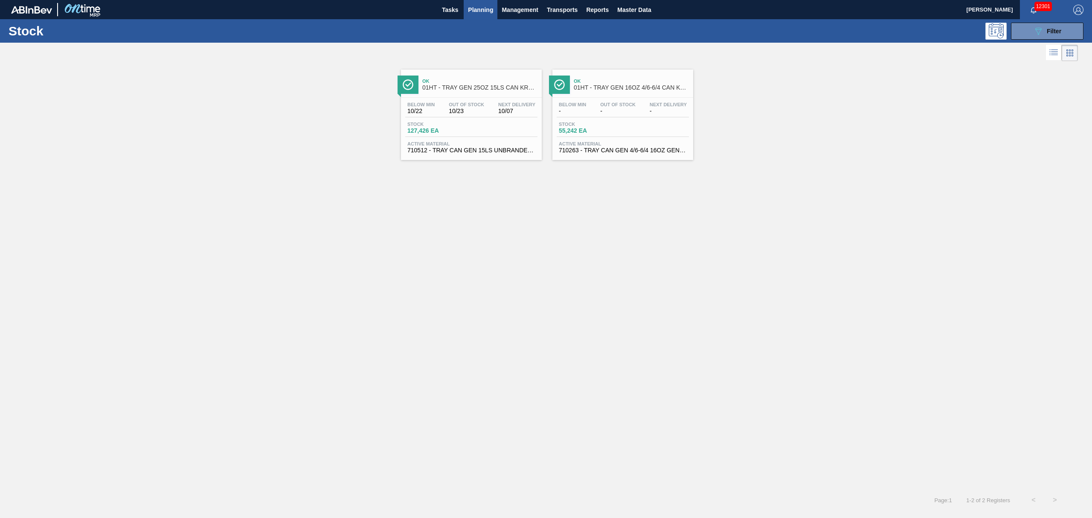
click at [581, 126] on span "Stock" at bounding box center [589, 124] width 60 height 5
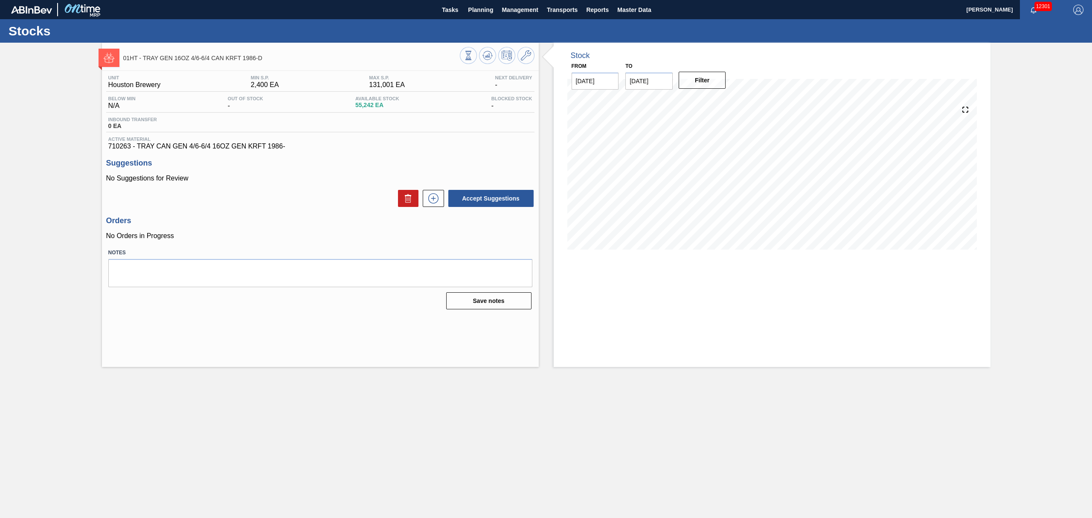
click at [651, 78] on input "[DATE]" at bounding box center [648, 81] width 47 height 17
click at [718, 168] on div "25" at bounding box center [719, 171] width 12 height 12
type input "[DATE]"
click at [690, 77] on button "Filter" at bounding box center [702, 80] width 47 height 17
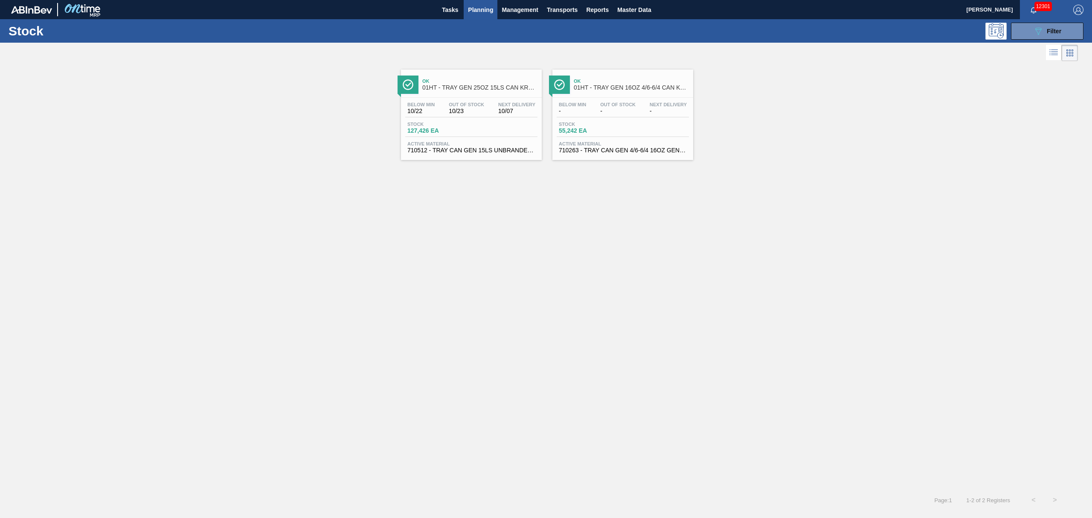
click at [477, 119] on div "Below Min 10/22 Out Of Stock 10/23 Next Delivery 10/07 Stock 127,426 EA Active …" at bounding box center [471, 127] width 141 height 58
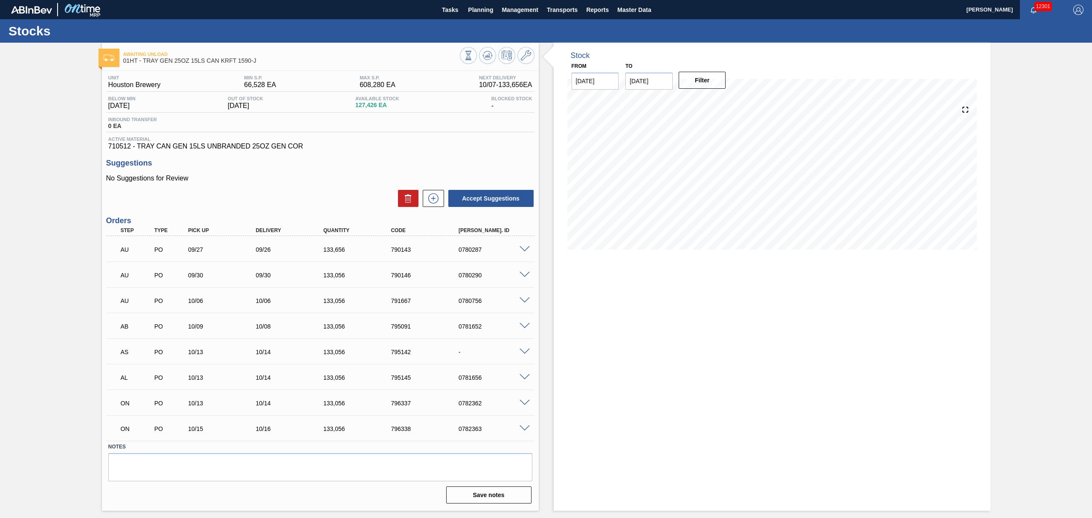
click at [526, 352] on span at bounding box center [525, 352] width 10 height 6
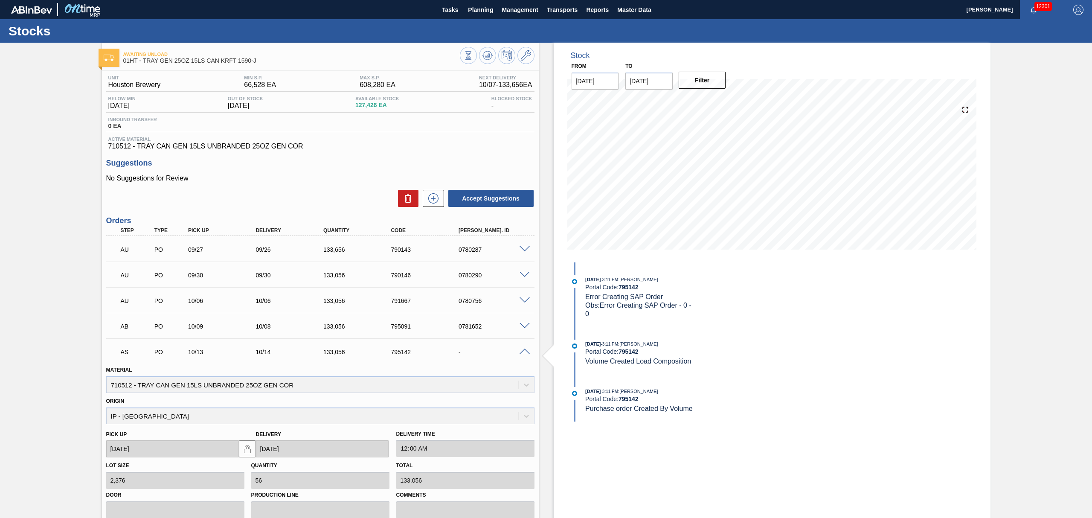
click at [526, 350] on span at bounding box center [525, 352] width 10 height 6
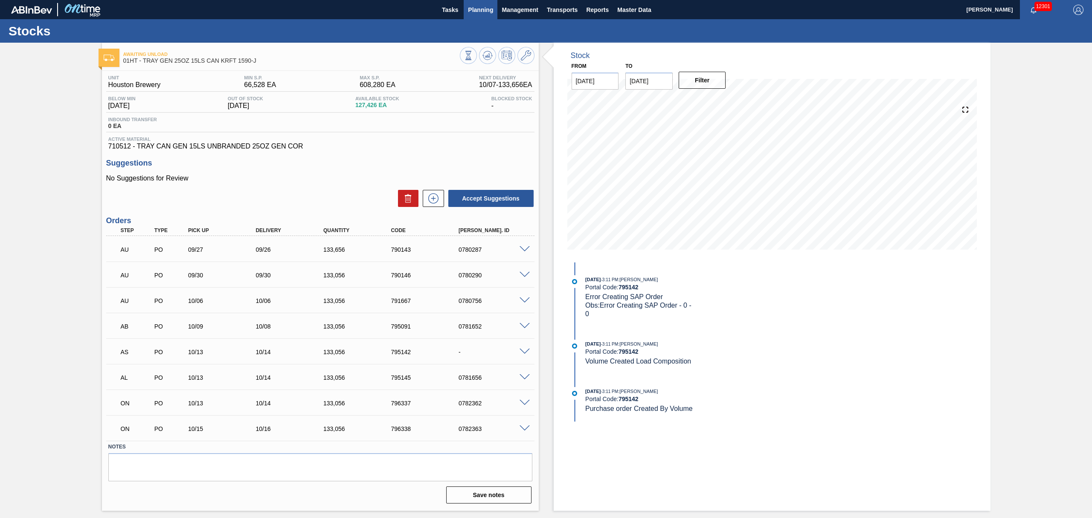
click at [486, 3] on button "Planning" at bounding box center [481, 9] width 34 height 19
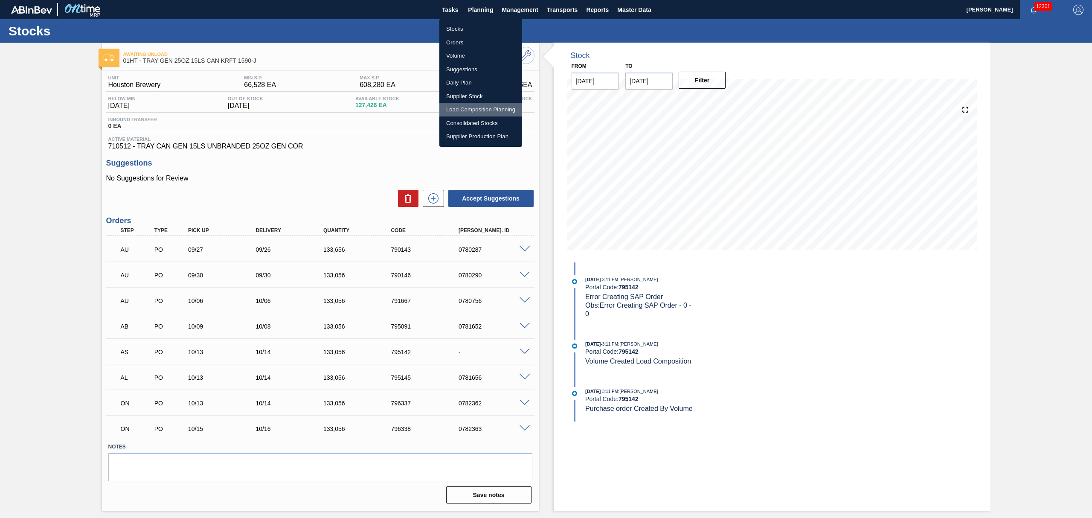
click at [470, 108] on li "Load Composition Planning" at bounding box center [480, 110] width 83 height 14
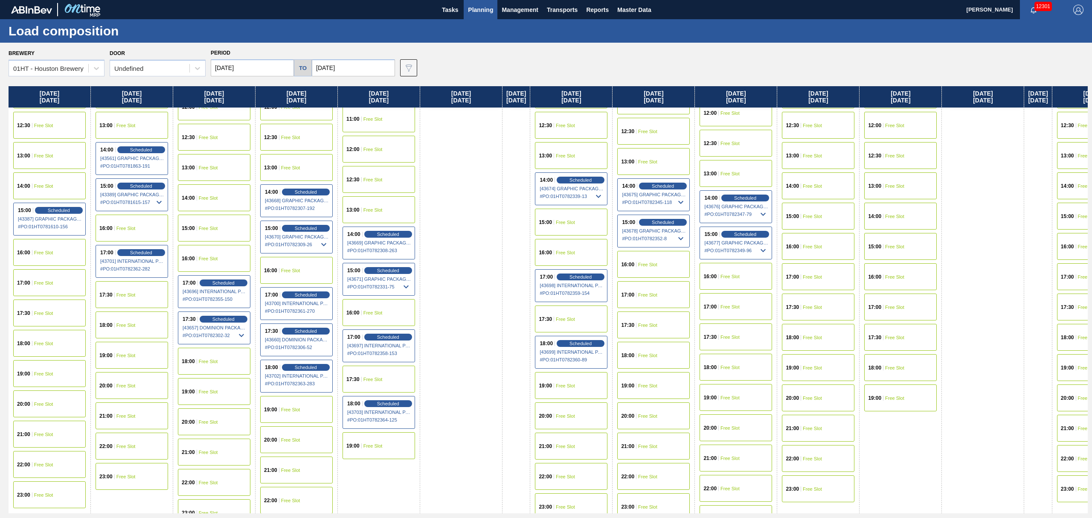
scroll to position [398, 0]
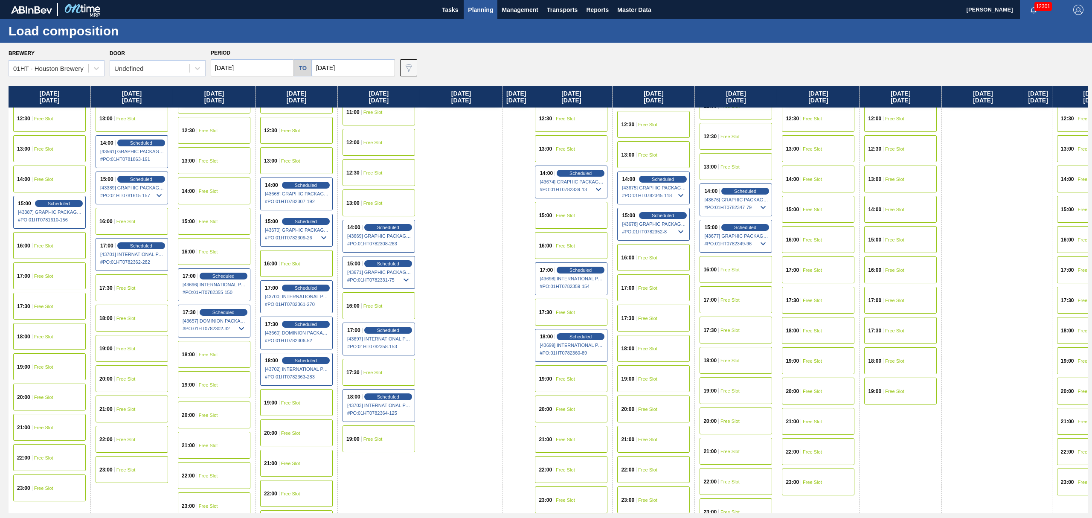
click at [300, 402] on span "Free Slot" at bounding box center [290, 402] width 19 height 5
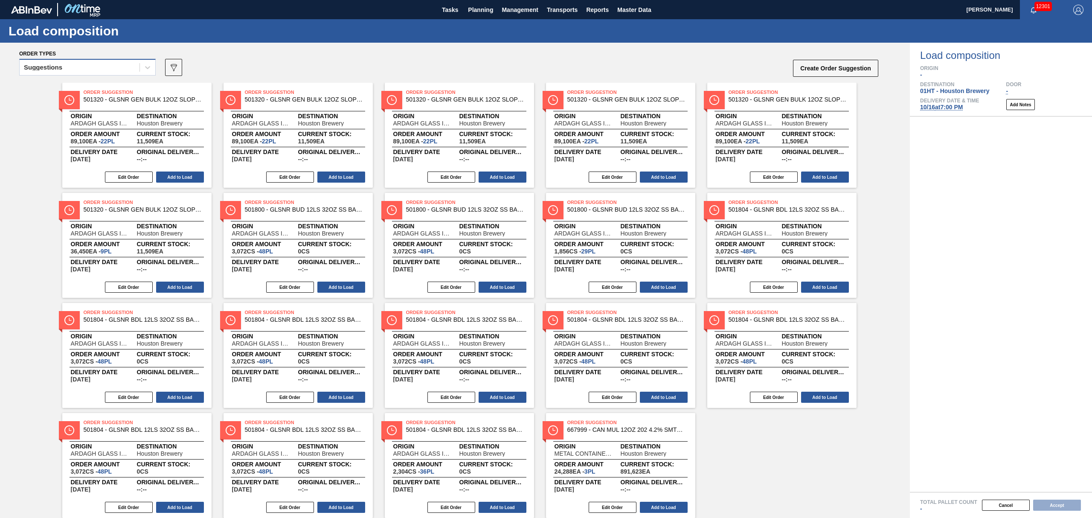
click at [93, 67] on div "Suggestions" at bounding box center [80, 67] width 120 height 12
click at [93, 91] on div "Awaiting load composition" at bounding box center [87, 89] width 137 height 16
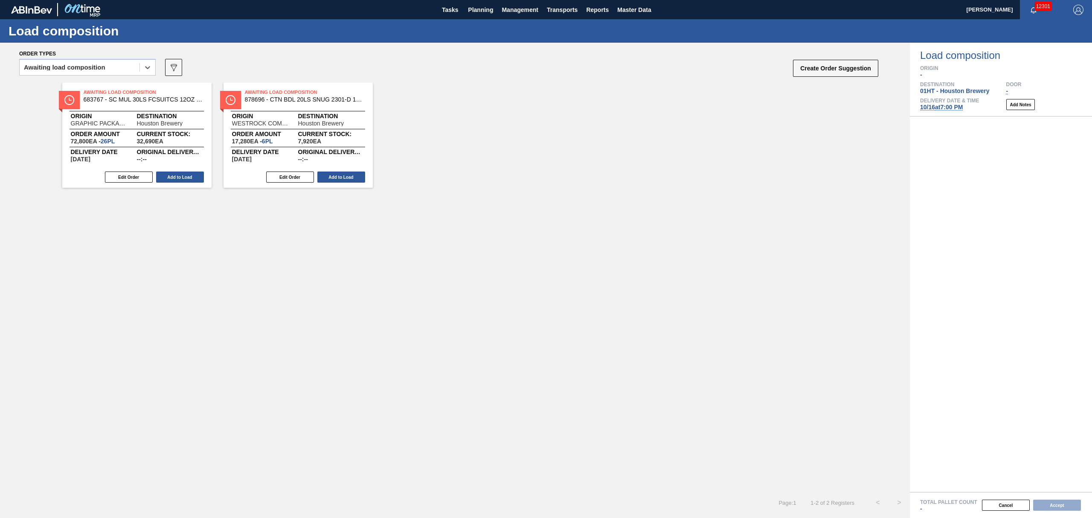
click at [838, 77] on div "Create Order Suggestion" at bounding box center [836, 70] width 85 height 22
click at [831, 71] on button "Create Order Suggestion" at bounding box center [835, 68] width 85 height 17
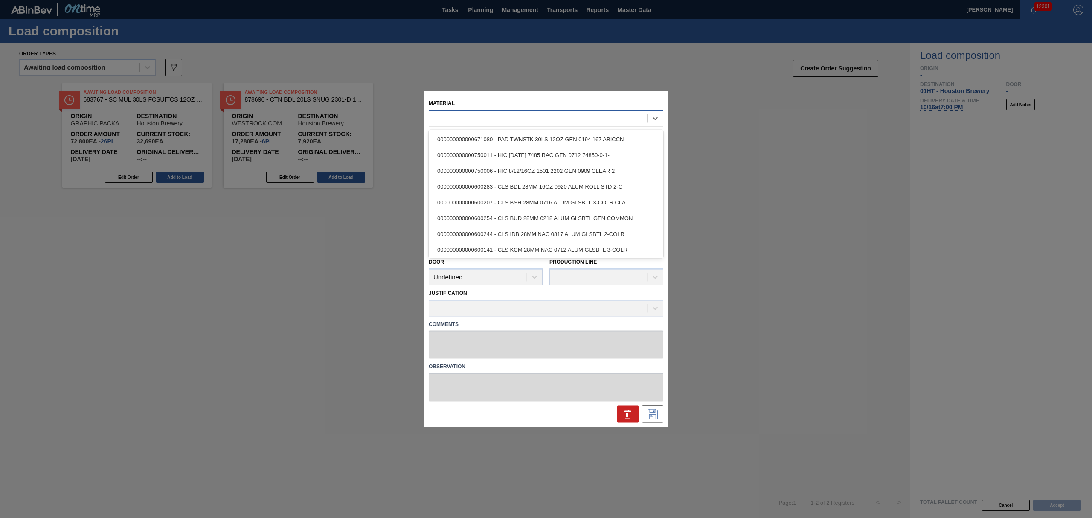
click at [534, 121] on div at bounding box center [538, 118] width 218 height 12
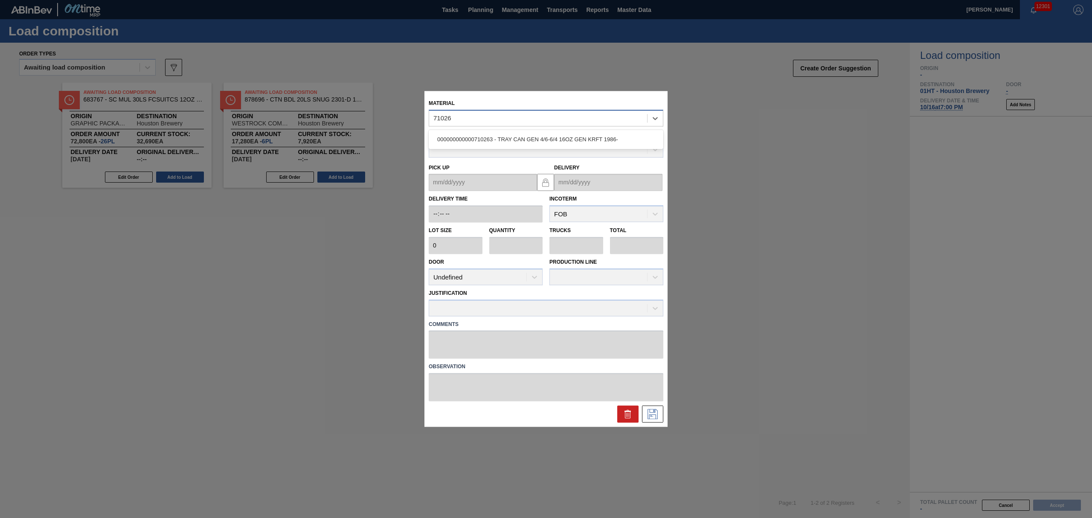
type input "710263"
type input "2,376"
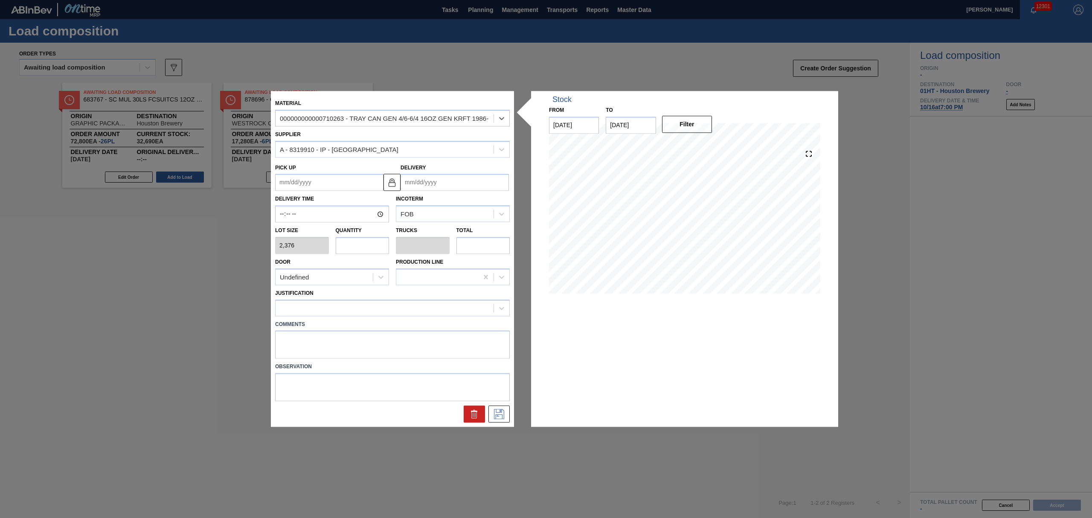
click at [424, 177] on input "Delivery" at bounding box center [455, 182] width 108 height 17
click at [434, 198] on div "[DATE] Su Mo Tu We Th Fr Sa" at bounding box center [452, 208] width 102 height 25
drag, startPoint x: 468, startPoint y: 256, endPoint x: 392, endPoint y: 249, distance: 75.4
click at [467, 256] on div "16" at bounding box center [466, 258] width 12 height 12
type up "[DATE]"
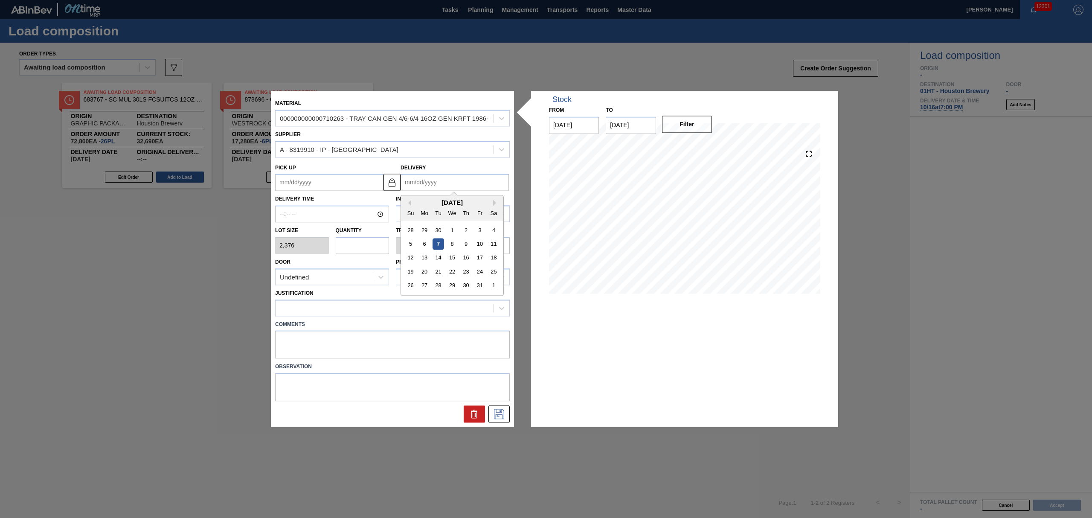
type input "[DATE]"
click at [377, 247] on input "text" at bounding box center [363, 245] width 54 height 17
type input "5"
type input "0.179"
type input "11,880"
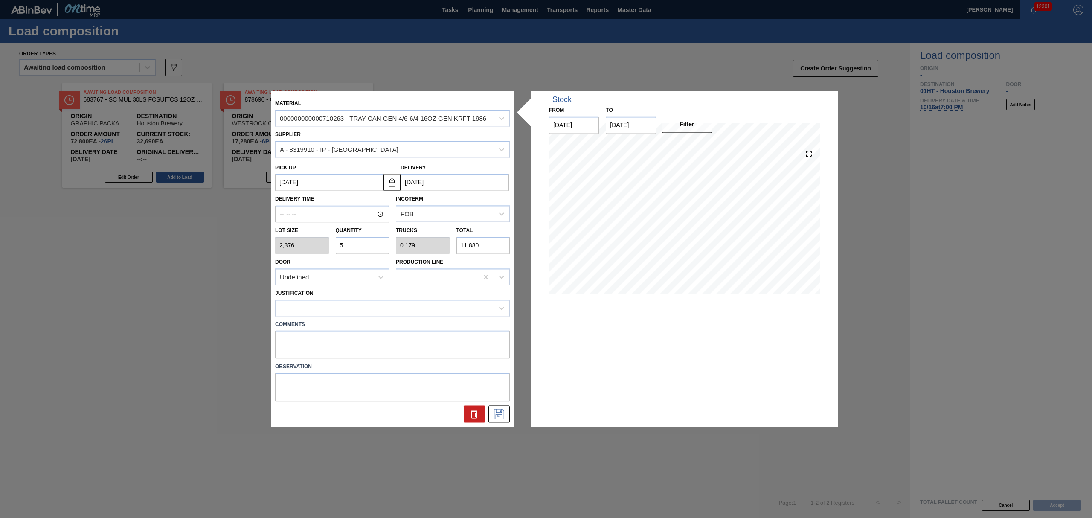
type input "56"
type input "2"
type input "133,056"
type input "56"
click at [360, 308] on div at bounding box center [385, 308] width 218 height 12
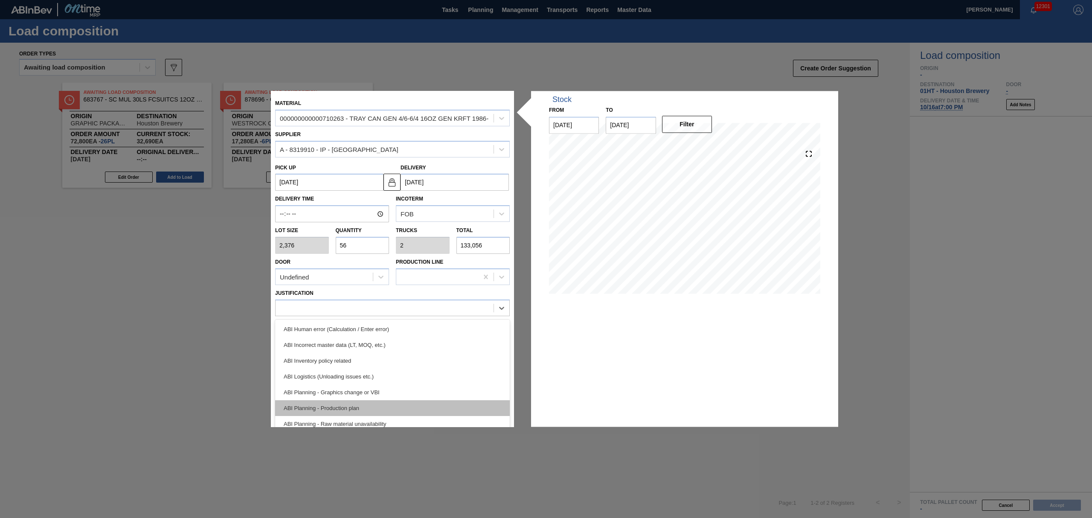
click at [381, 403] on div "ABI Planning - Production plan" at bounding box center [392, 408] width 235 height 16
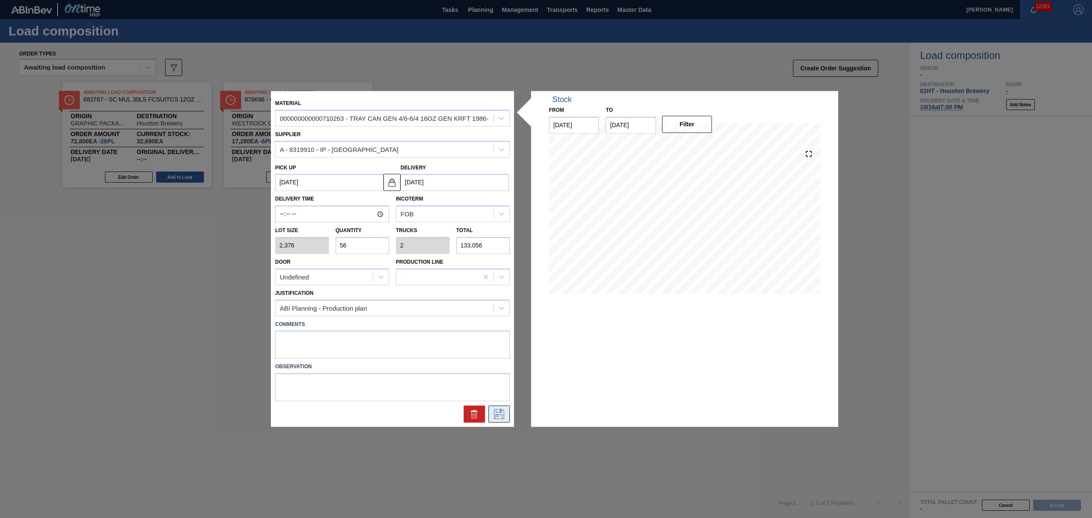
click at [499, 415] on icon at bounding box center [499, 414] width 14 height 10
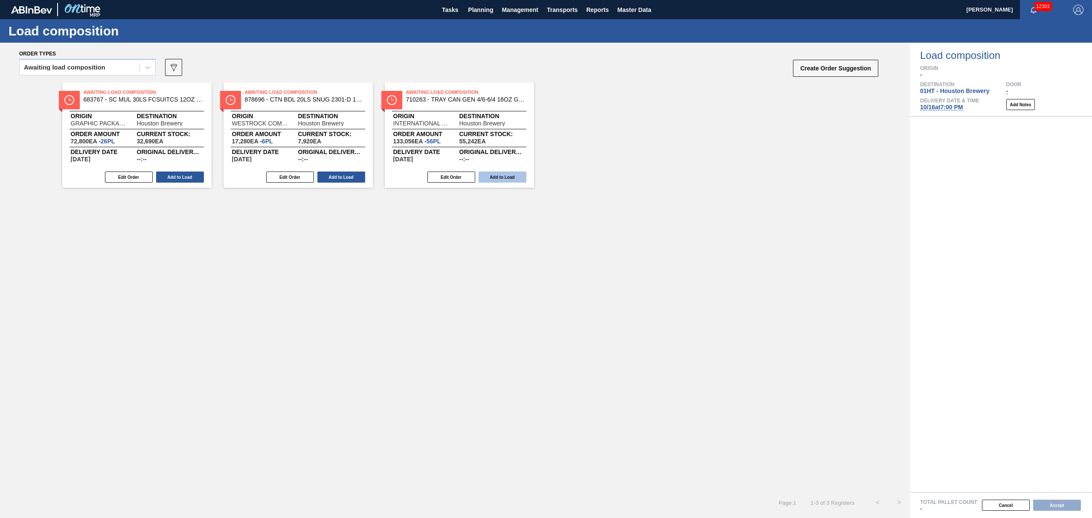
click at [514, 175] on button "Add to Load" at bounding box center [503, 177] width 48 height 11
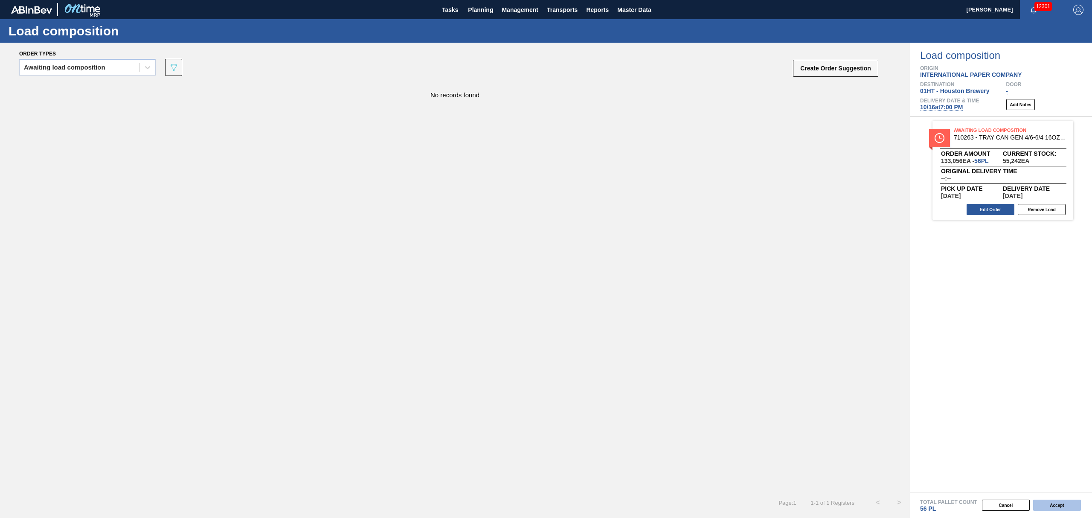
click at [1061, 504] on button "Accept" at bounding box center [1057, 505] width 48 height 11
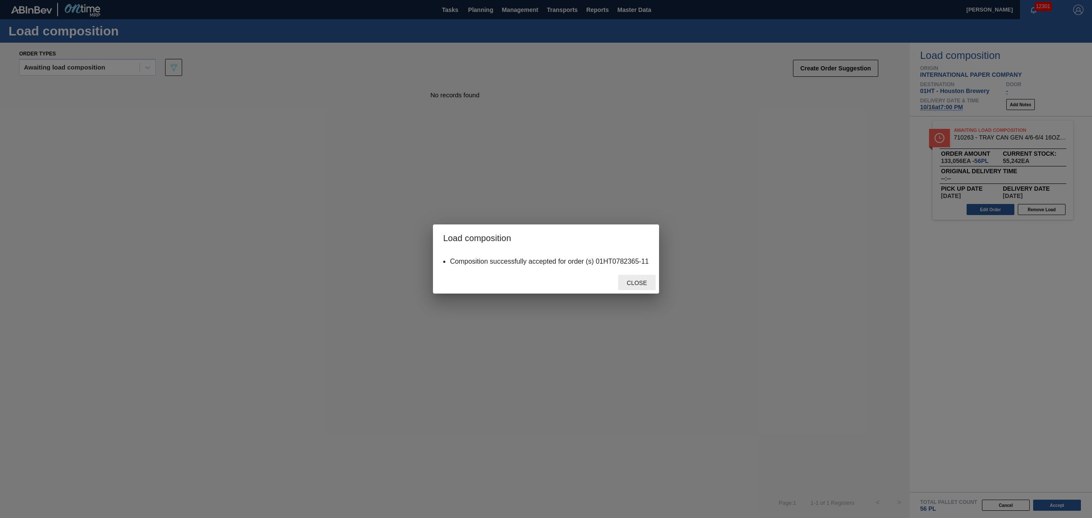
click at [639, 288] on div "Close" at bounding box center [637, 283] width 38 height 16
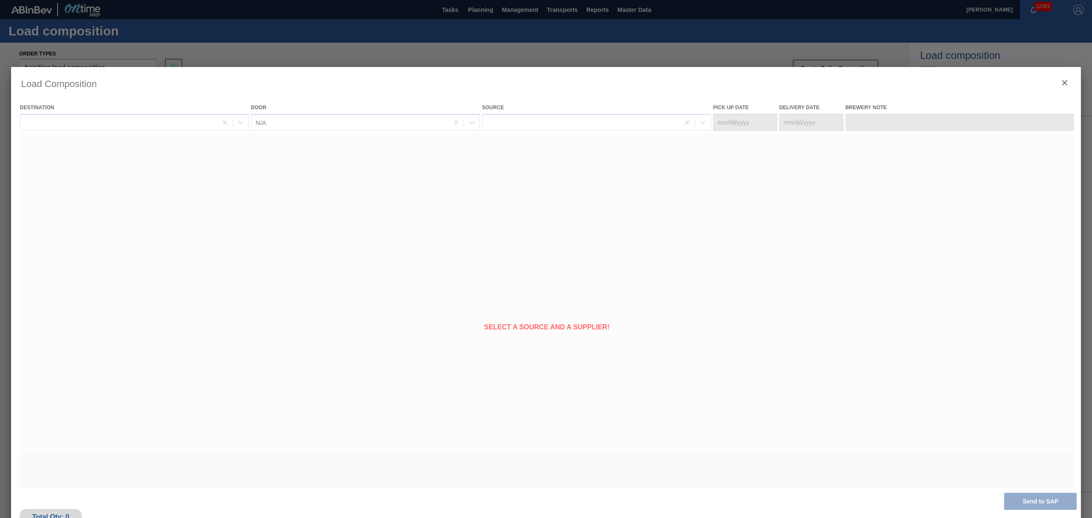
type Date "[DATE]"
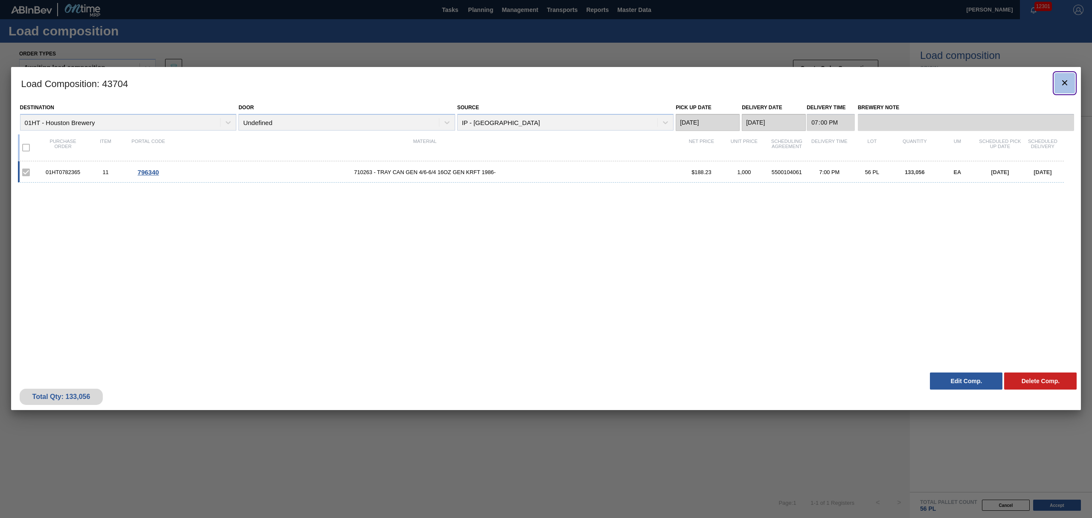
click at [1057, 82] on button "botão de ícone" at bounding box center [1065, 83] width 20 height 20
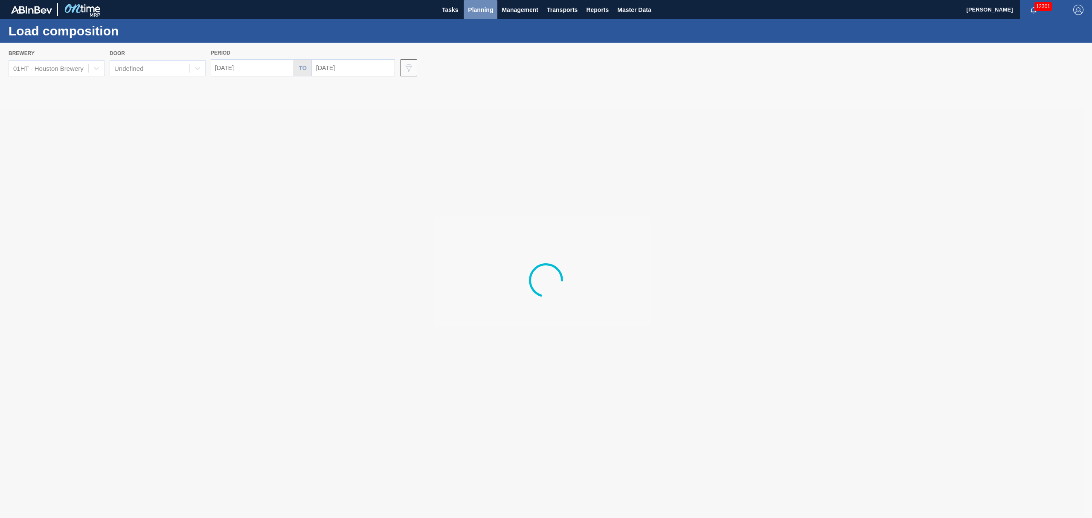
click at [475, 8] on span "Planning" at bounding box center [480, 10] width 25 height 10
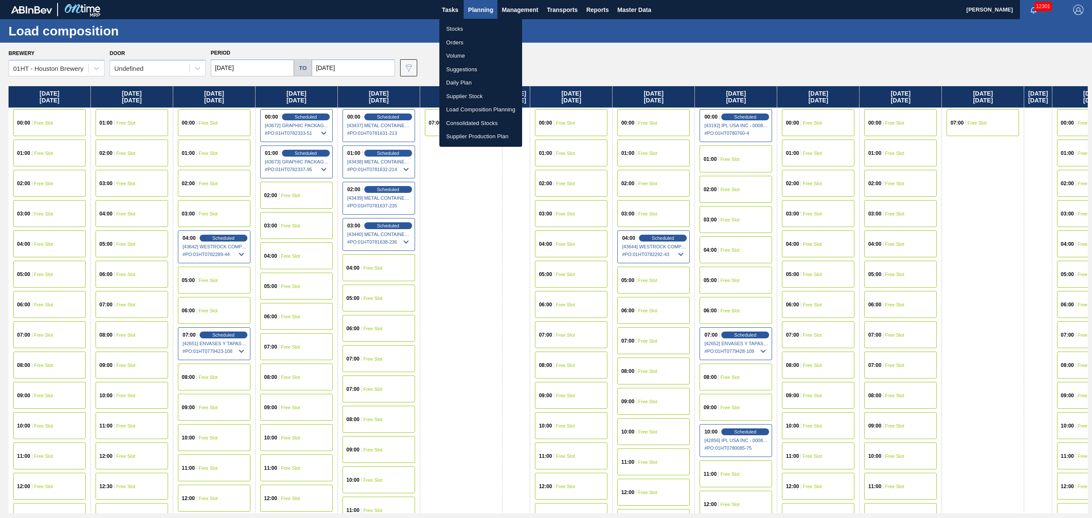
click at [452, 29] on li "Stocks" at bounding box center [480, 29] width 83 height 14
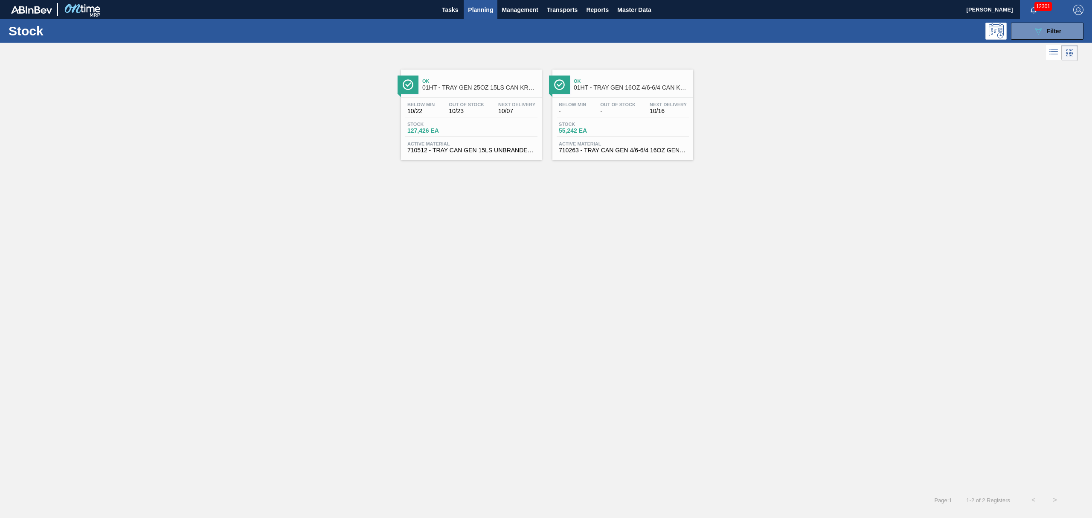
click at [465, 141] on div "Below Min 10/22 Out Of Stock 10/23 Next Delivery 10/07 Stock 127,426 EA Active …" at bounding box center [471, 127] width 141 height 58
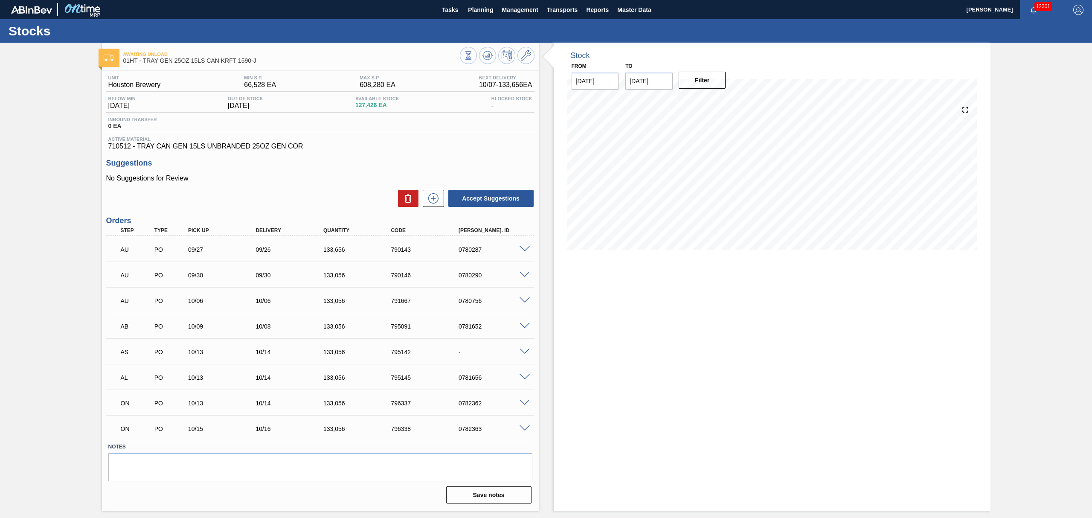
click at [529, 248] on span at bounding box center [525, 249] width 10 height 6
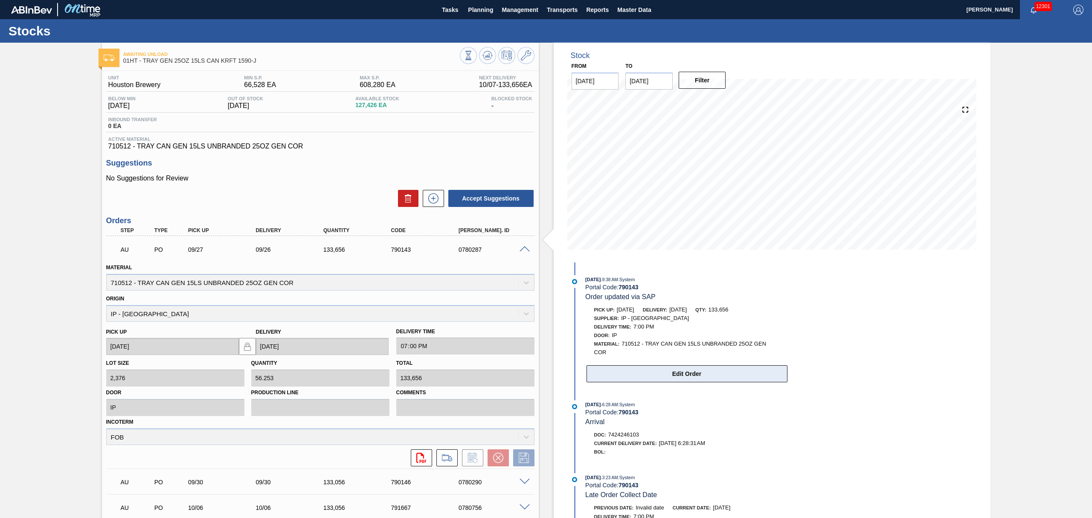
click at [642, 379] on button "Edit Order" at bounding box center [687, 373] width 201 height 17
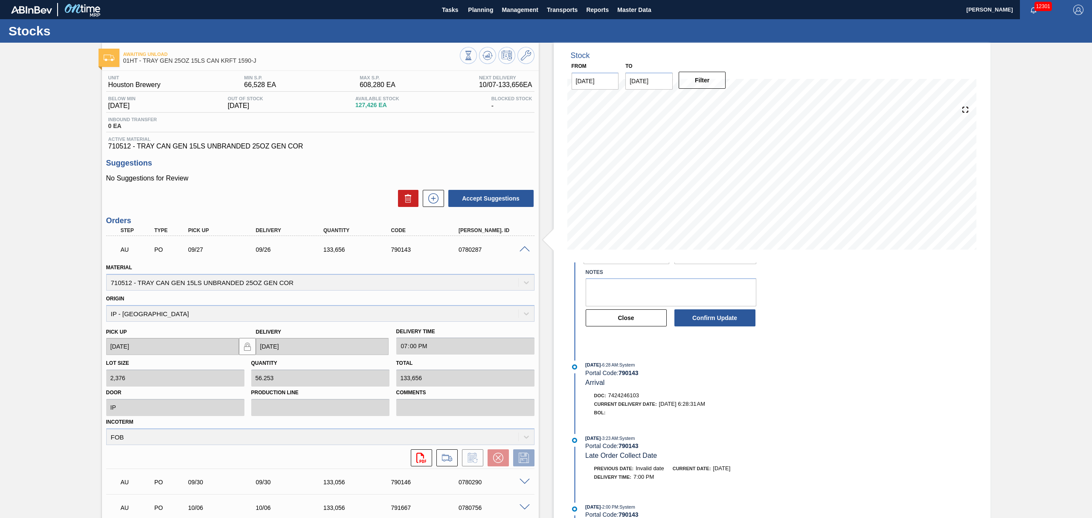
scroll to position [112, 0]
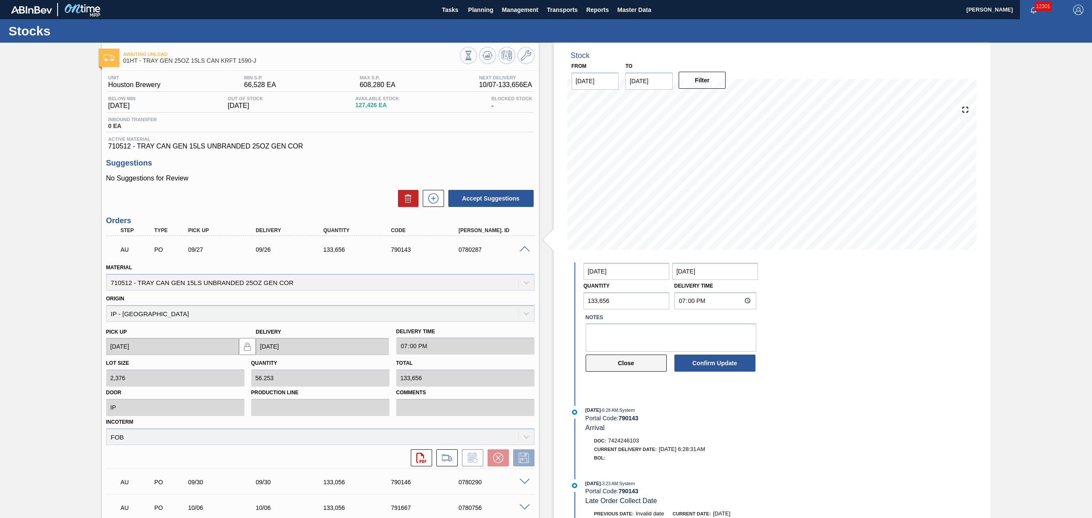
click at [630, 363] on button "Close" at bounding box center [626, 363] width 81 height 17
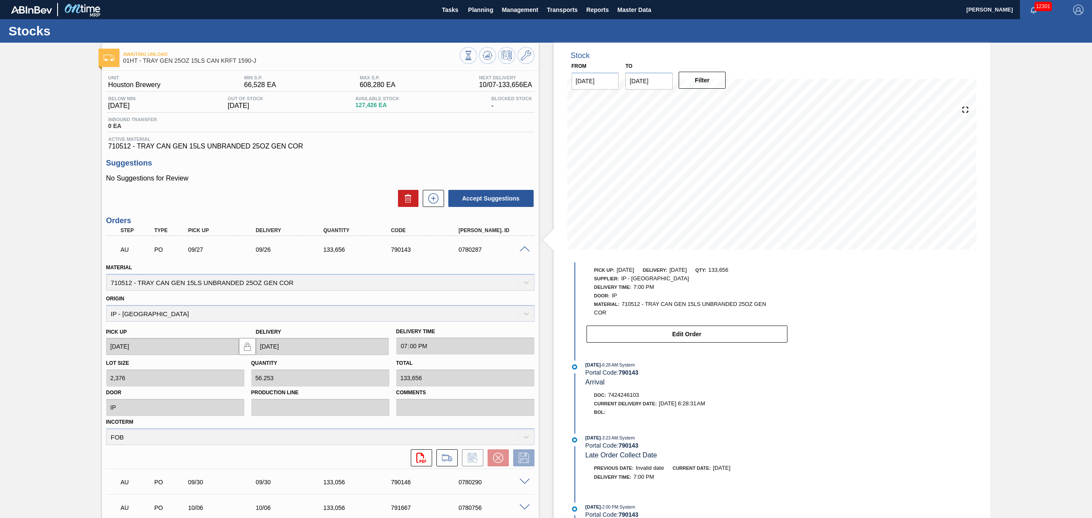
scroll to position [51, 0]
click at [447, 453] on icon at bounding box center [447, 458] width 14 height 10
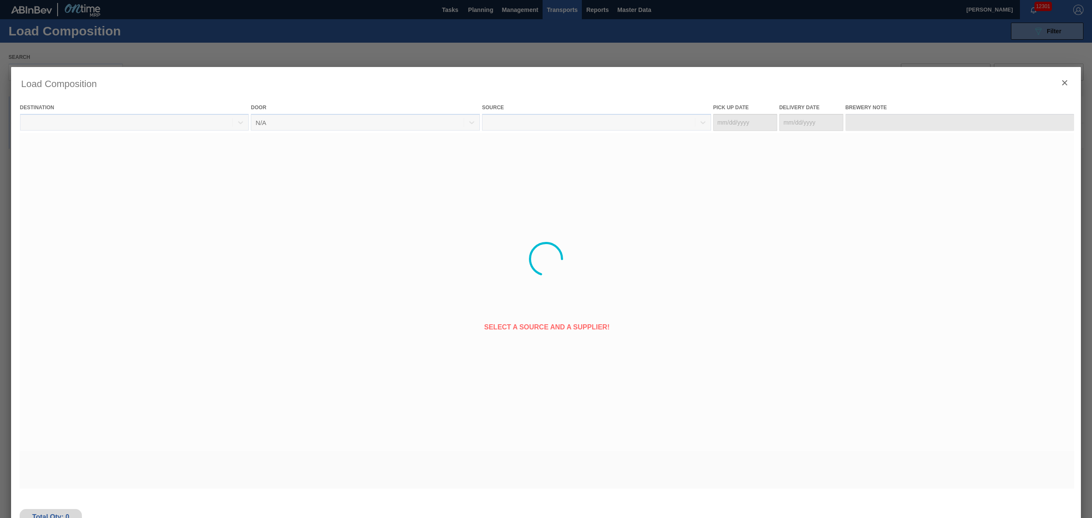
type Date "[DATE]"
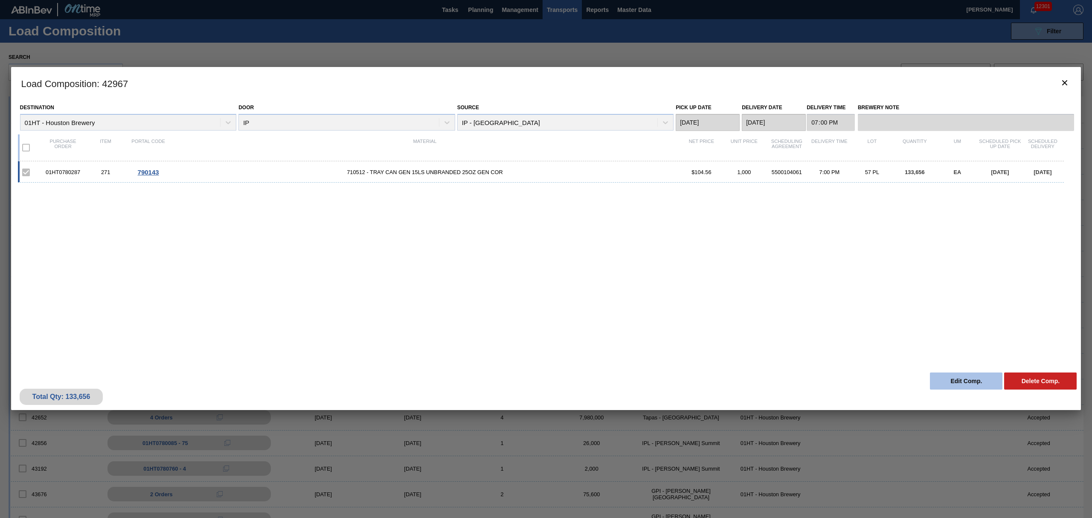
click at [972, 383] on button "Edit Comp." at bounding box center [966, 380] width 73 height 17
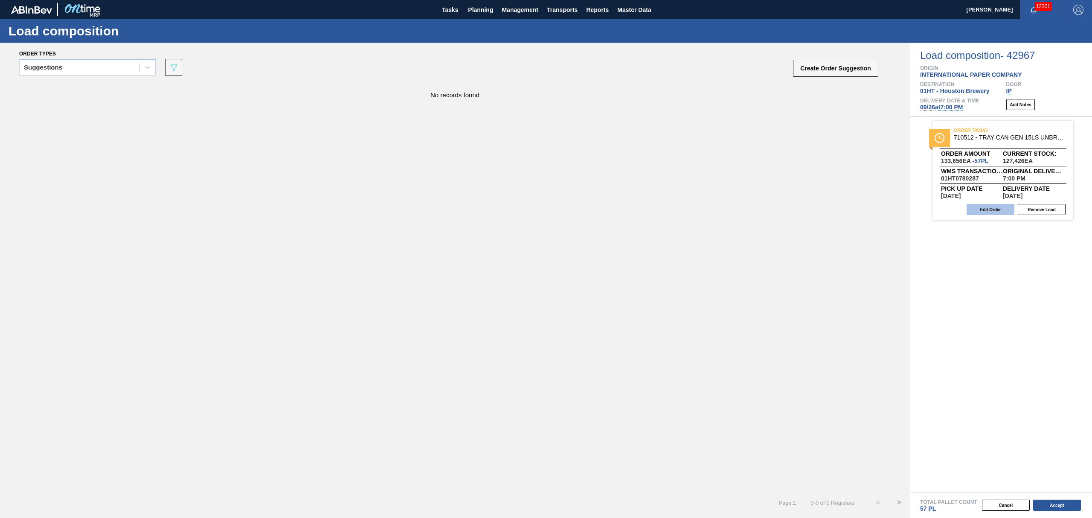
click at [986, 208] on button "Edit Order" at bounding box center [991, 209] width 48 height 11
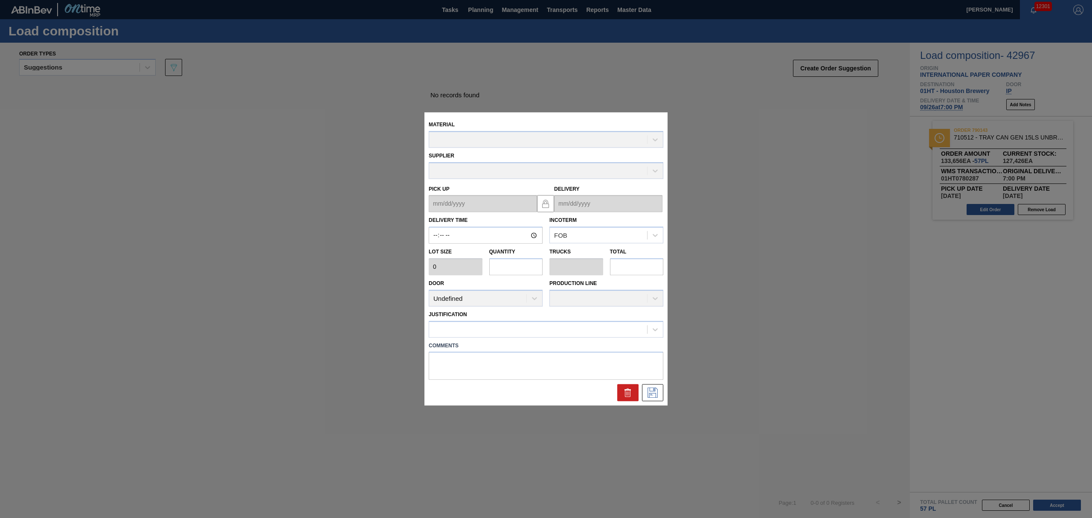
type input "19:00:00"
type input "2,376"
type input "56.25252525252525"
type input "1.005"
type input "133,656"
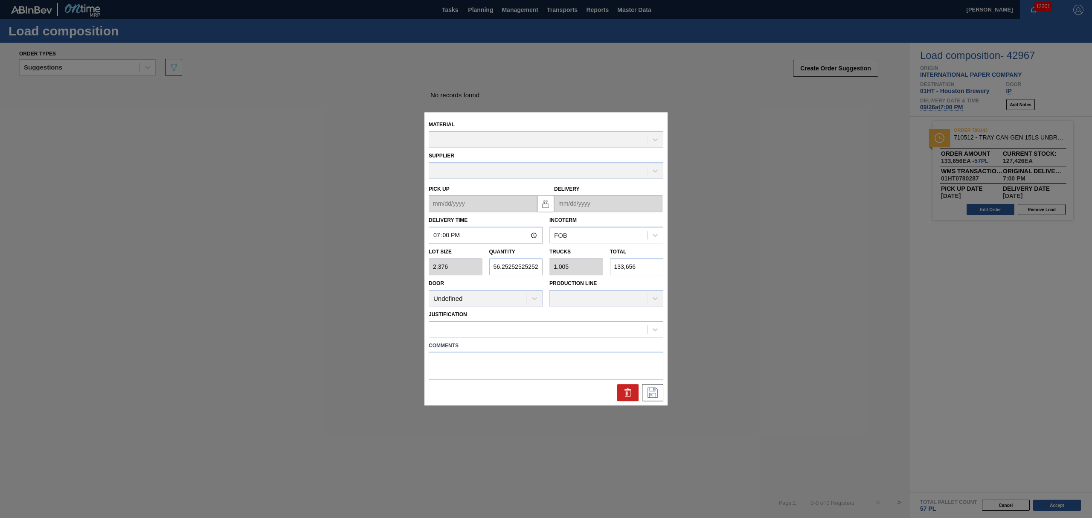
type up "[DATE]"
type input "[DATE]"
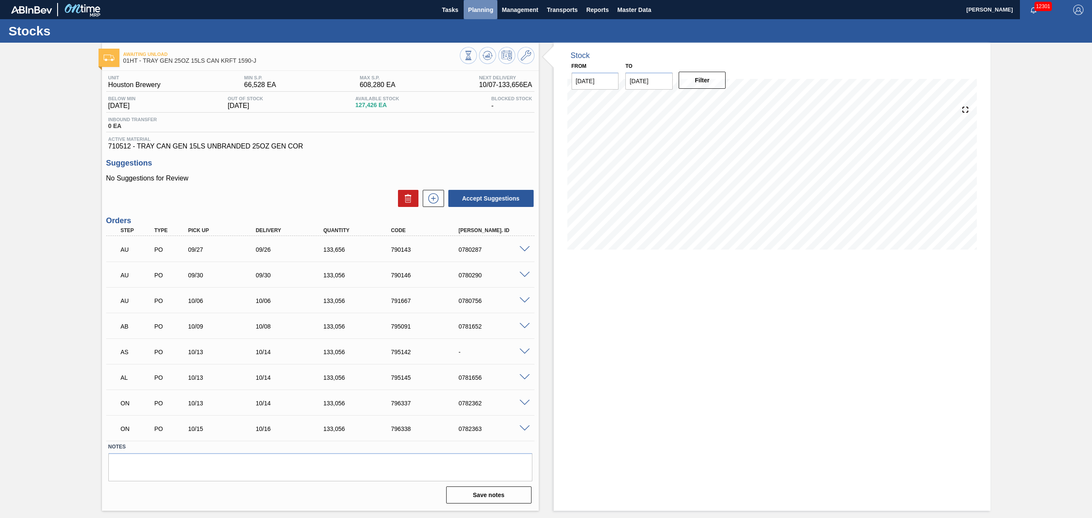
click at [481, 11] on span "Planning" at bounding box center [480, 10] width 25 height 10
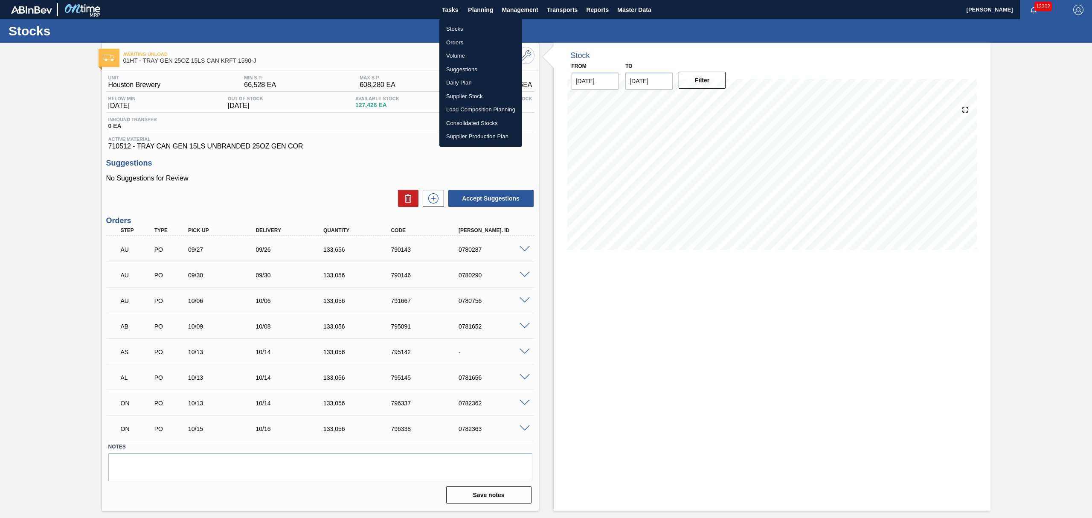
click at [616, 272] on div at bounding box center [546, 259] width 1092 height 518
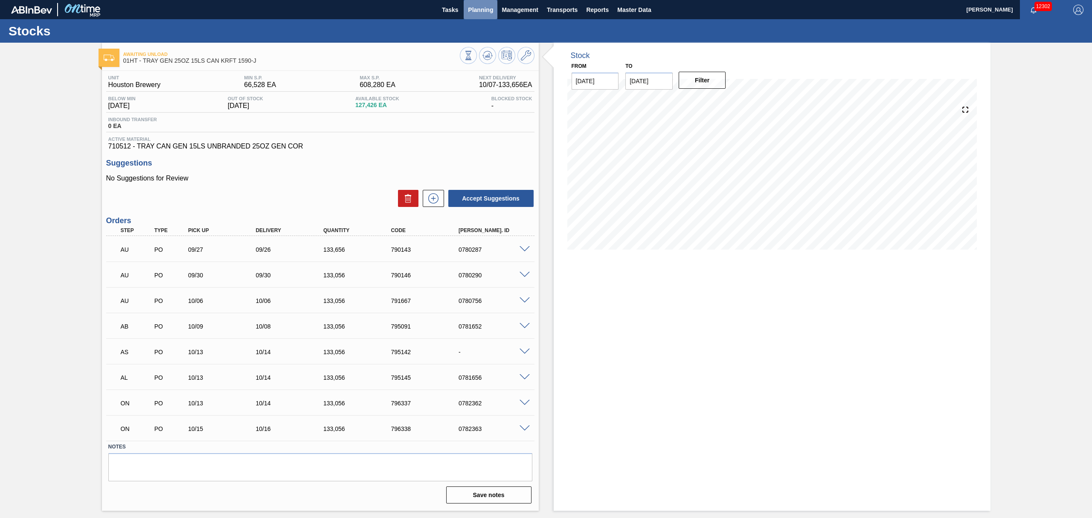
click at [477, 5] on span "Planning" at bounding box center [480, 10] width 25 height 10
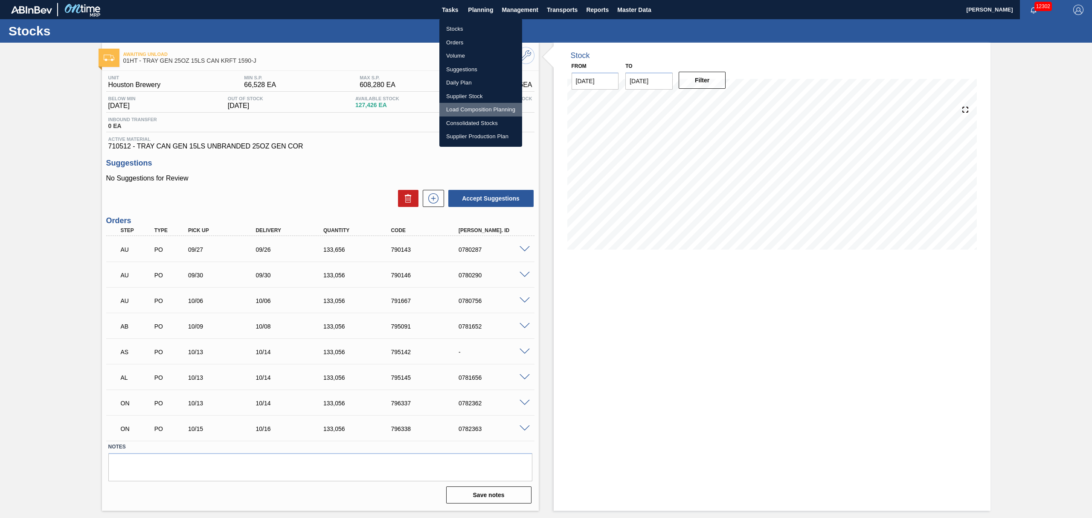
click at [475, 109] on li "Load Composition Planning" at bounding box center [480, 110] width 83 height 14
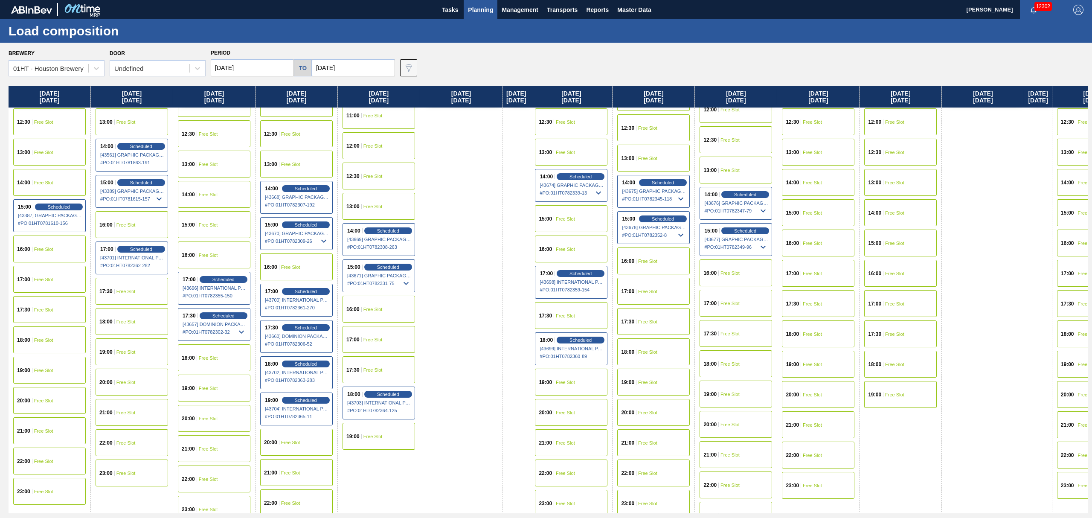
scroll to position [398, 0]
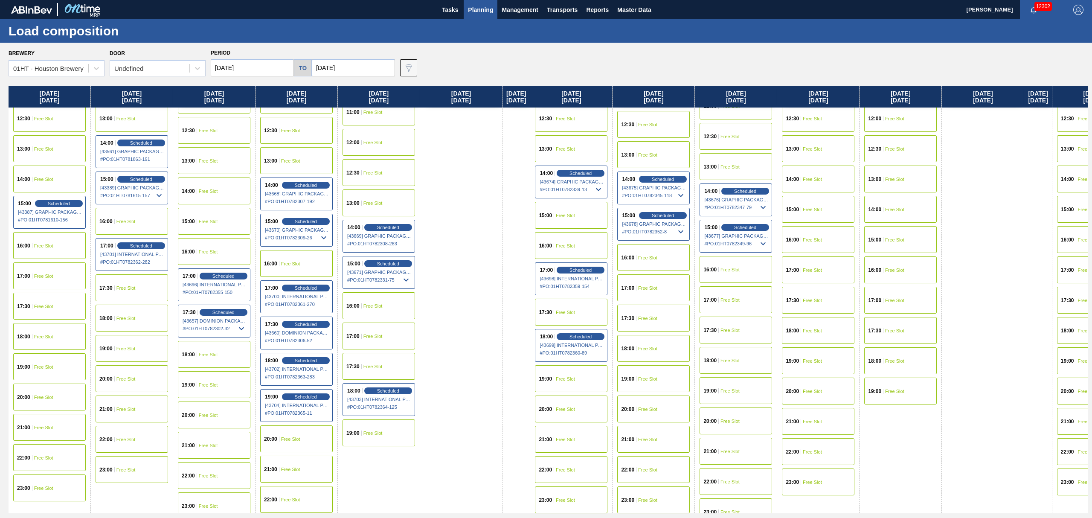
click at [584, 371] on div "19:00 Free Slot" at bounding box center [571, 378] width 73 height 27
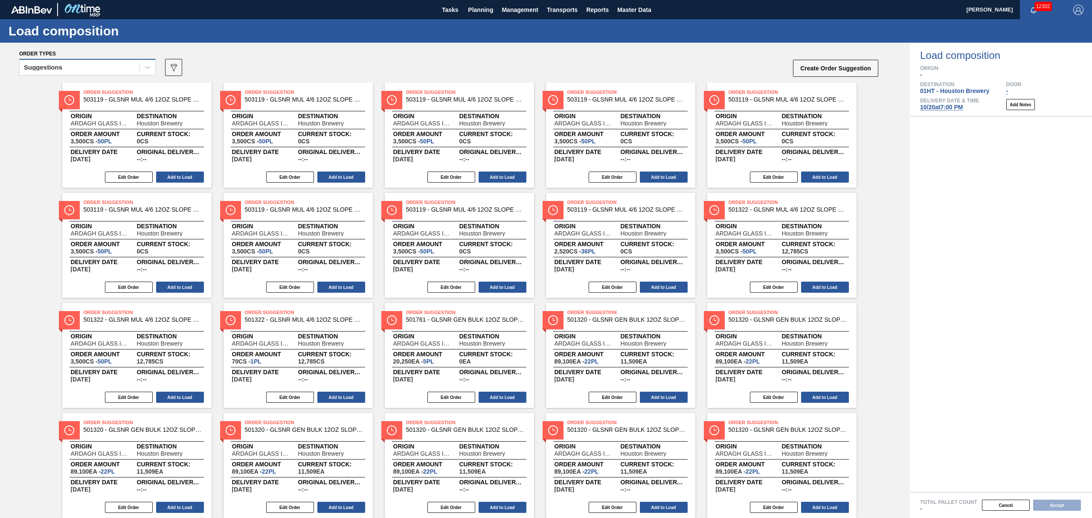
click at [93, 66] on div "Suggestions" at bounding box center [80, 67] width 120 height 12
click at [101, 82] on div "Awaiting load composition" at bounding box center [87, 89] width 137 height 16
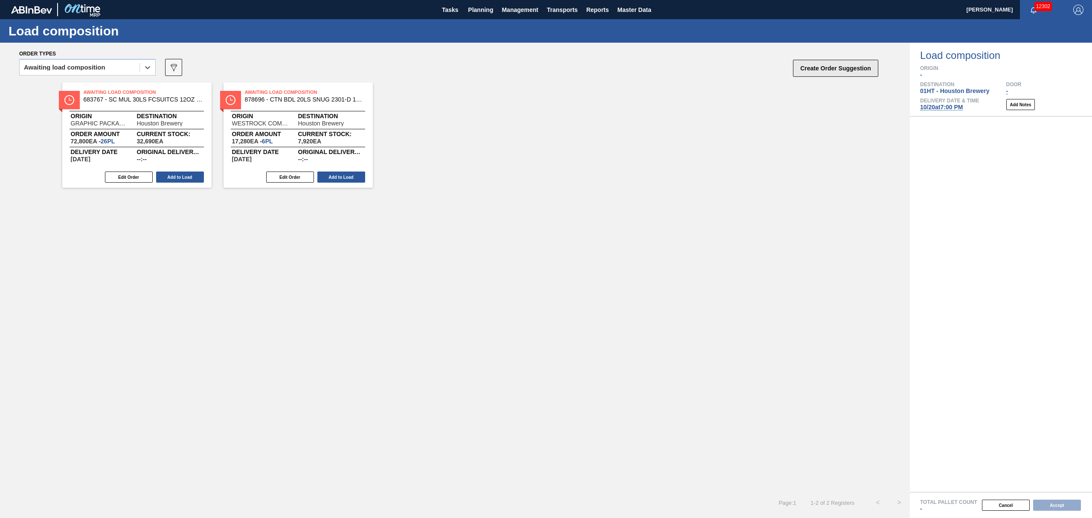
click at [818, 66] on button "Create Order Suggestion" at bounding box center [835, 68] width 85 height 17
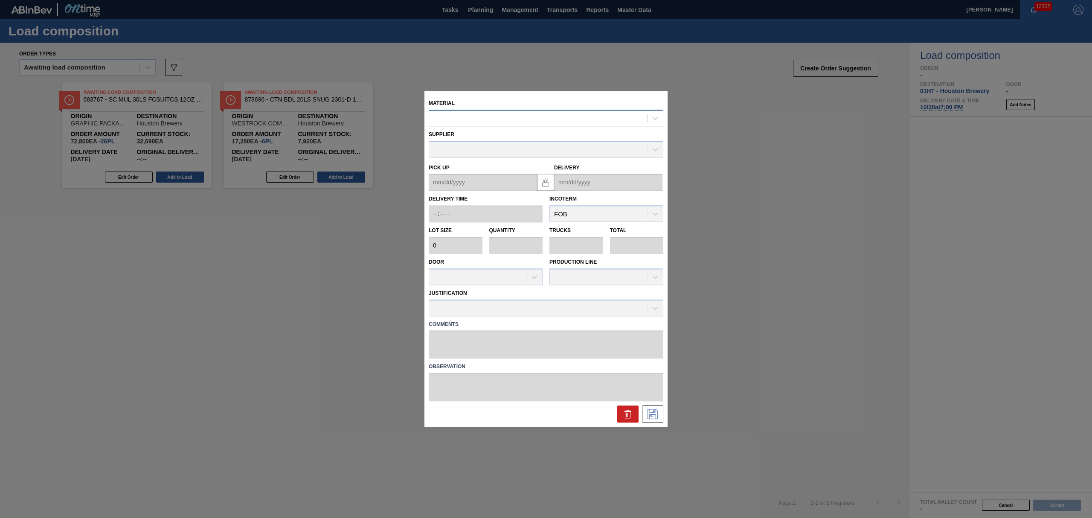
click at [601, 110] on div at bounding box center [546, 118] width 235 height 17
type input "710512"
type input "2,376"
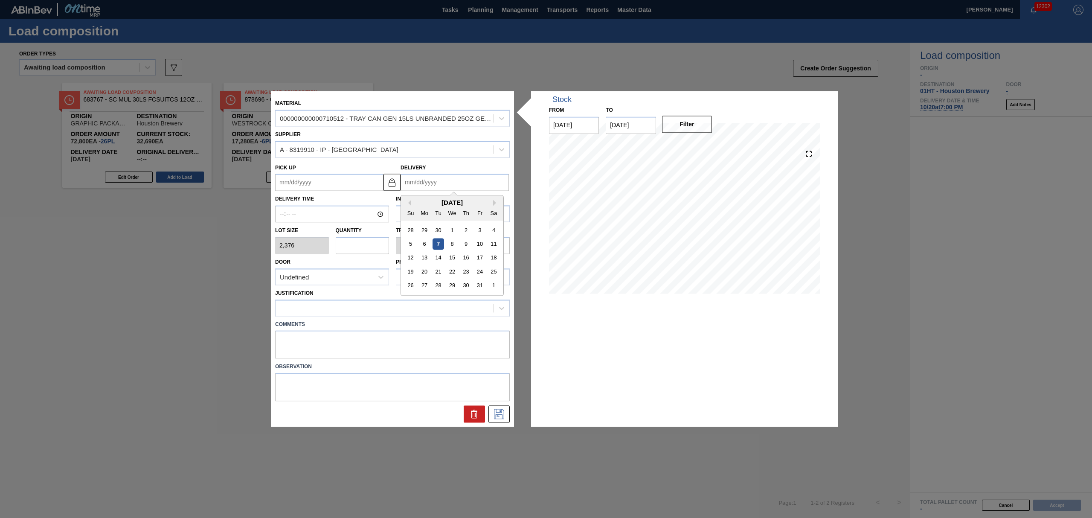
click at [409, 179] on input "Delivery" at bounding box center [455, 182] width 108 height 17
click at [417, 198] on div "[DATE] Su Mo Tu We Th Fr Sa" at bounding box center [452, 208] width 102 height 25
click at [424, 270] on div "20" at bounding box center [425, 272] width 12 height 12
type up "[DATE]"
type input "[DATE]"
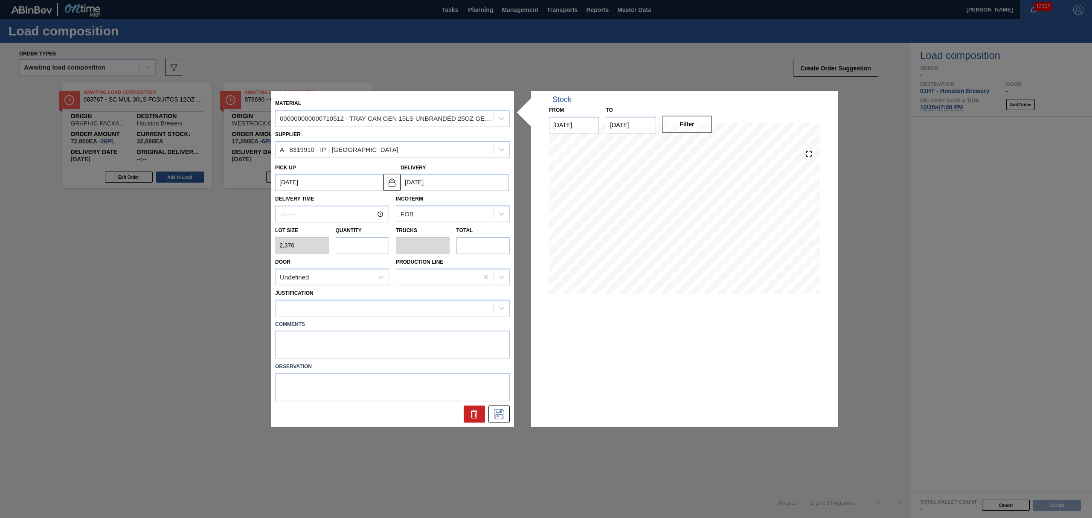
click at [362, 243] on input "text" at bounding box center [363, 245] width 54 height 17
type input "5"
type input "0.089"
type input "11,880"
type input "56"
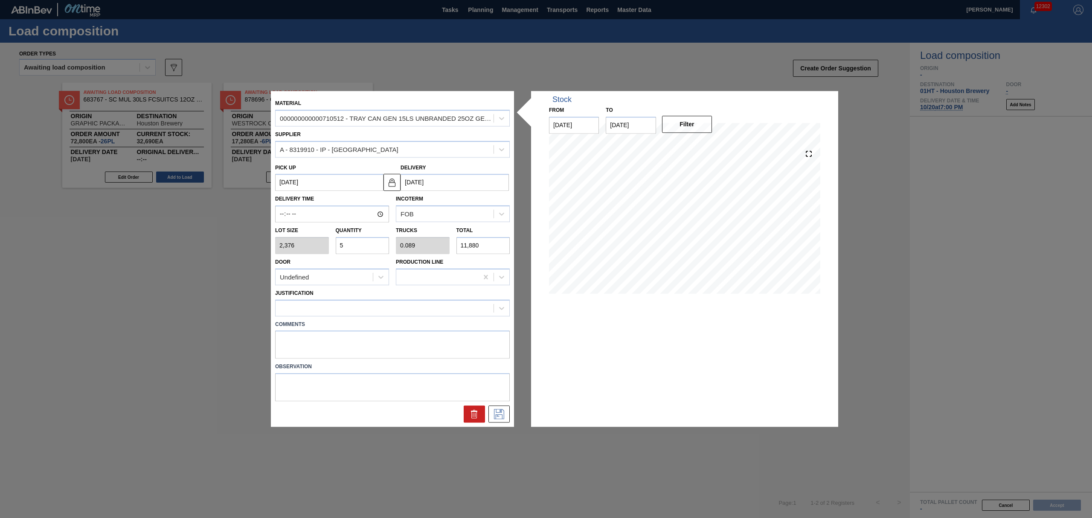
type input "1"
type input "133,056"
type input "56"
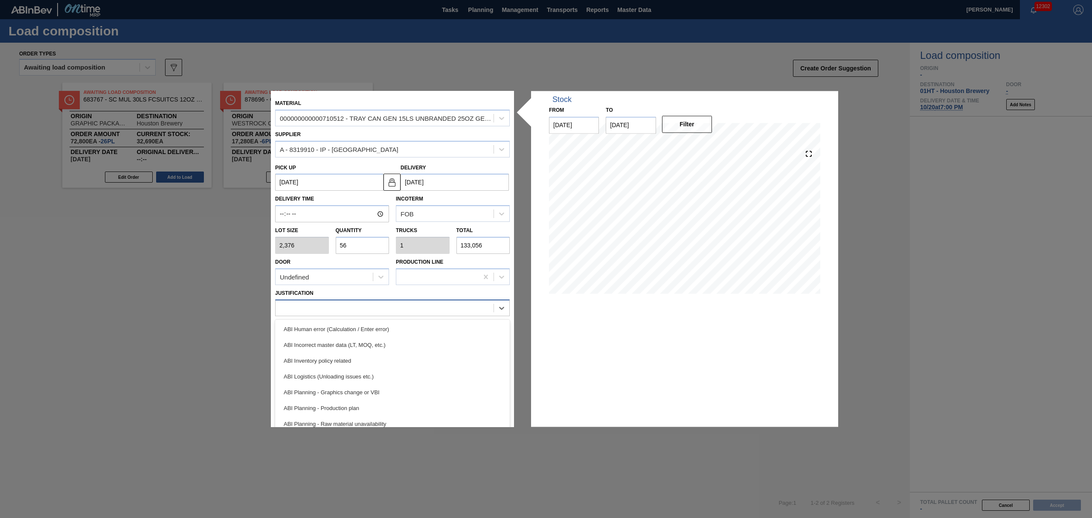
click at [451, 310] on div at bounding box center [385, 308] width 218 height 12
click at [384, 404] on div "ABI Planning - Production plan" at bounding box center [392, 408] width 235 height 16
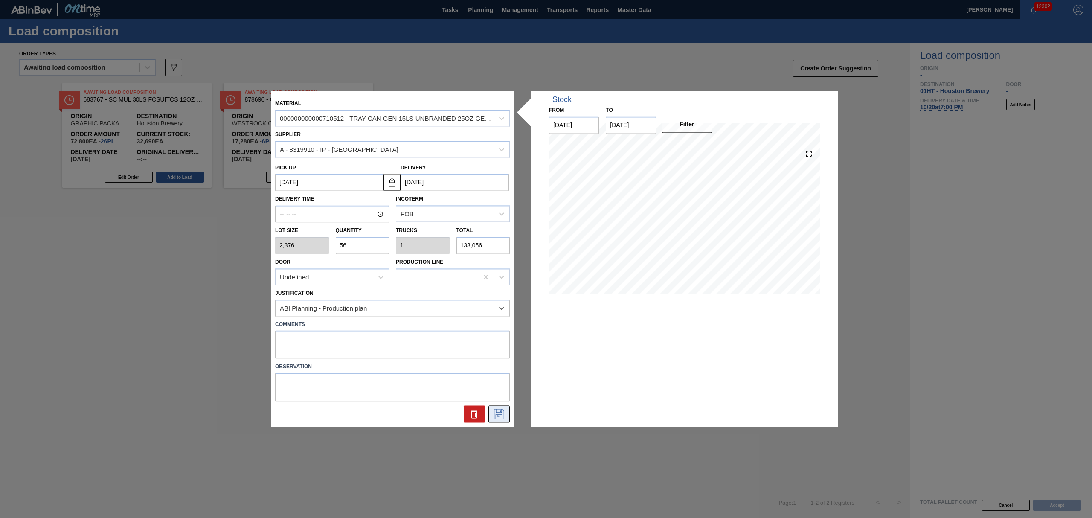
click at [507, 407] on button at bounding box center [498, 414] width 21 height 17
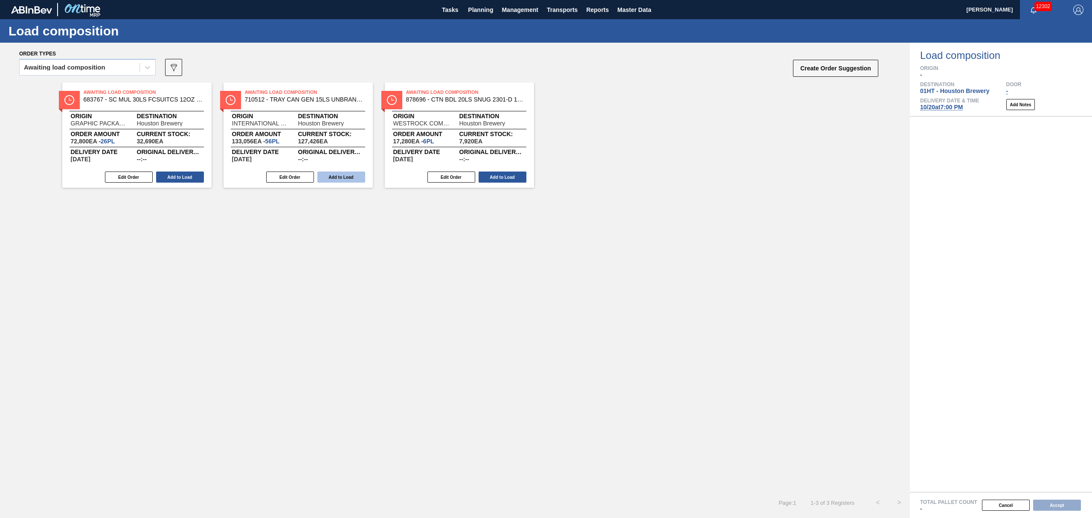
click at [350, 173] on button "Add to Load" at bounding box center [341, 177] width 48 height 11
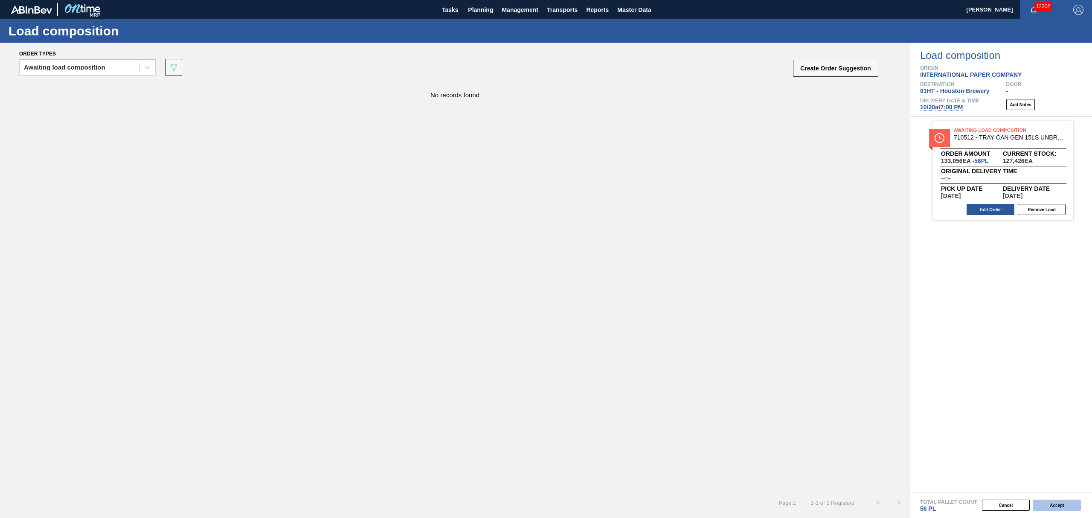
drag, startPoint x: 1070, startPoint y: 503, endPoint x: 1066, endPoint y: 502, distance: 4.4
click at [1066, 502] on button "Accept" at bounding box center [1057, 505] width 48 height 11
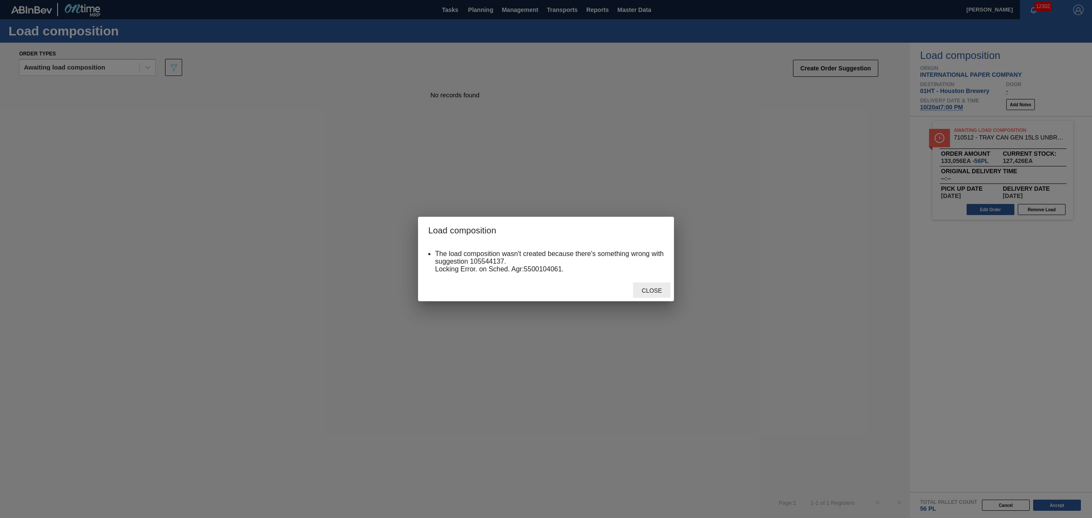
click at [657, 292] on span "Close" at bounding box center [652, 290] width 34 height 7
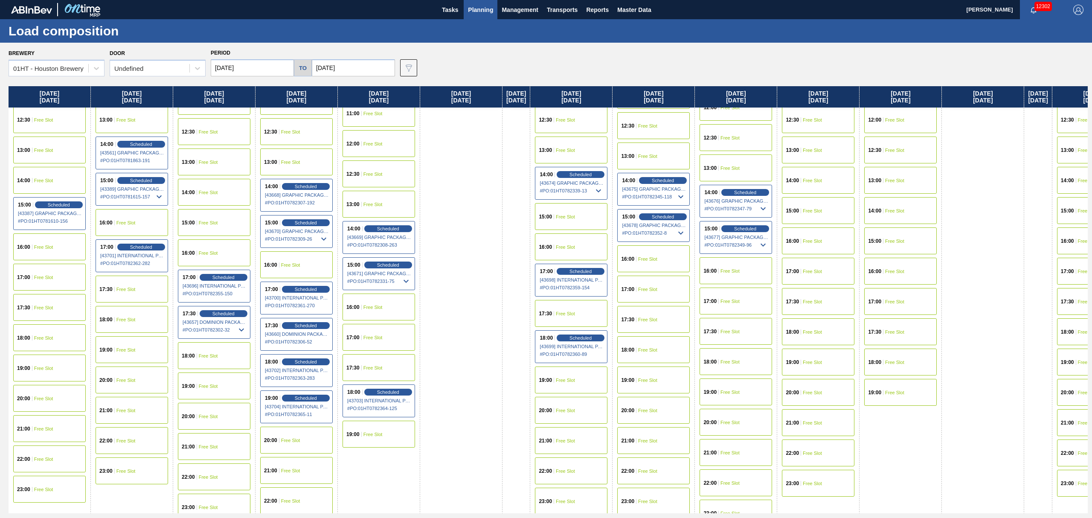
scroll to position [398, 0]
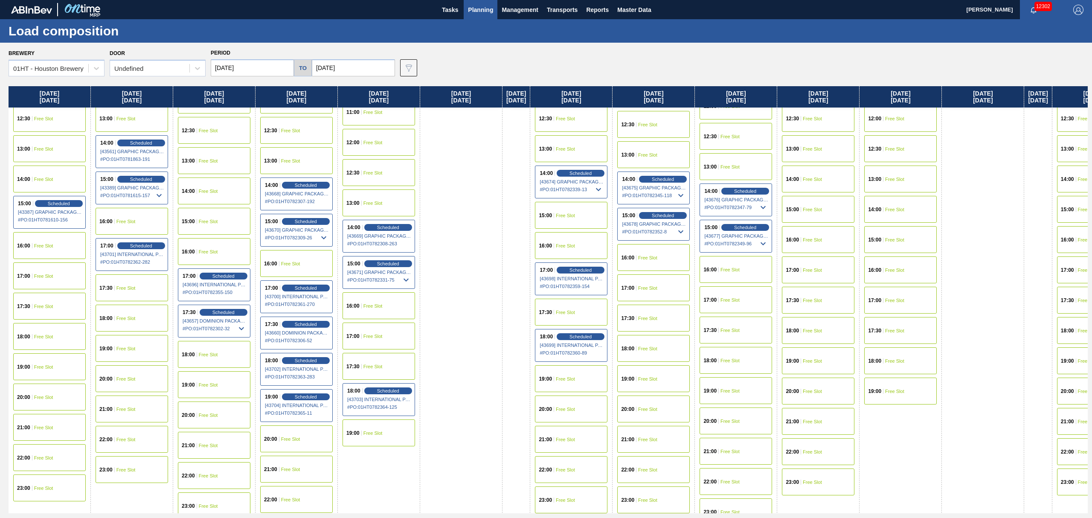
click at [554, 407] on div "20:00" at bounding box center [546, 409] width 15 height 5
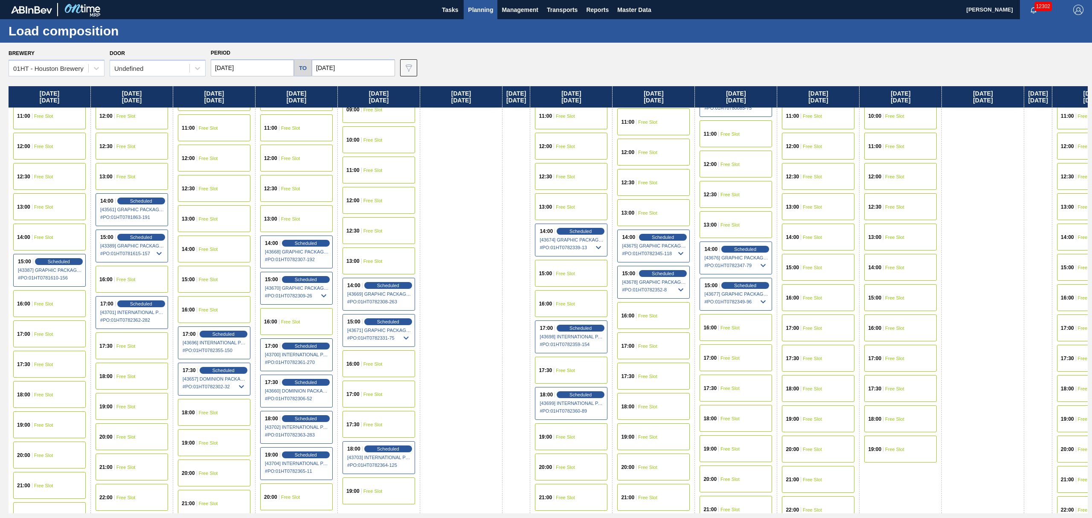
scroll to position [341, 0]
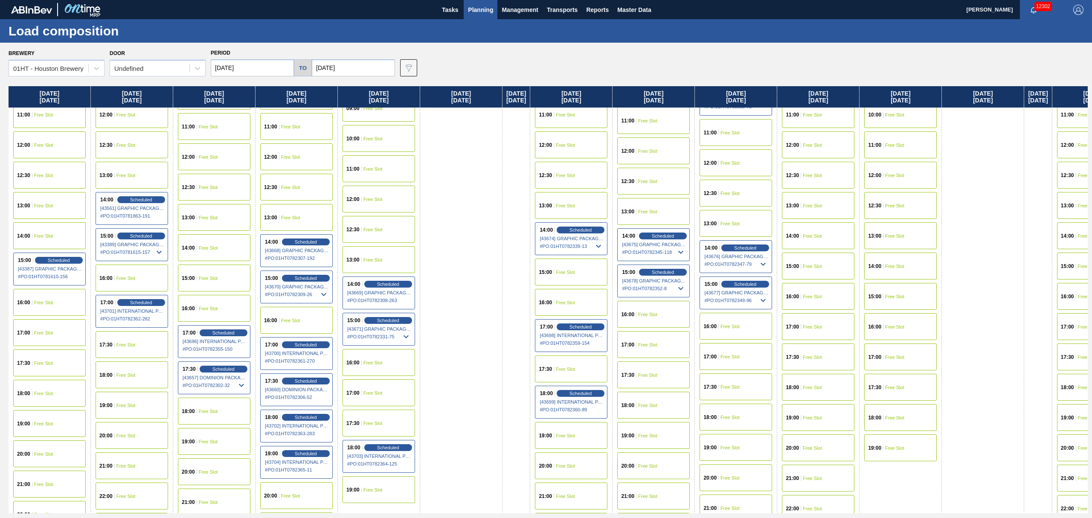
click at [574, 433] on div "19:00 Free Slot" at bounding box center [571, 435] width 73 height 27
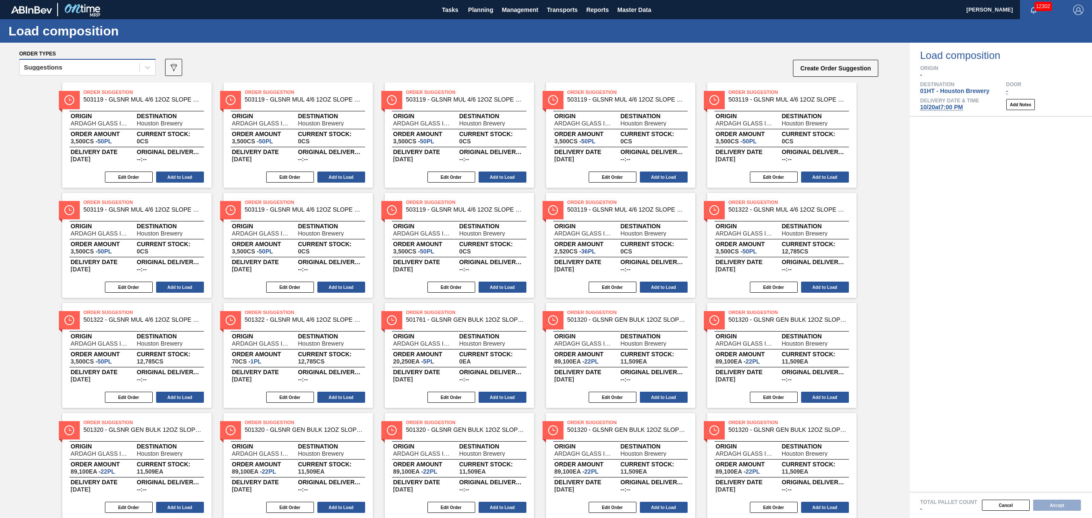
click at [56, 65] on div "Suggestions" at bounding box center [43, 67] width 38 height 6
click at [60, 86] on div "Awaiting load composition" at bounding box center [87, 89] width 137 height 16
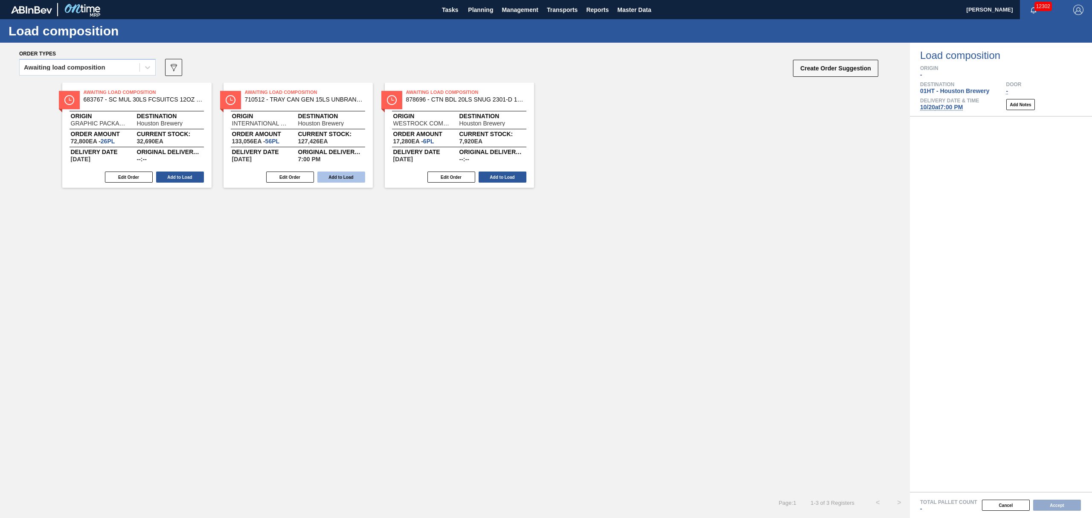
click at [335, 178] on button "Add to Load" at bounding box center [341, 177] width 48 height 11
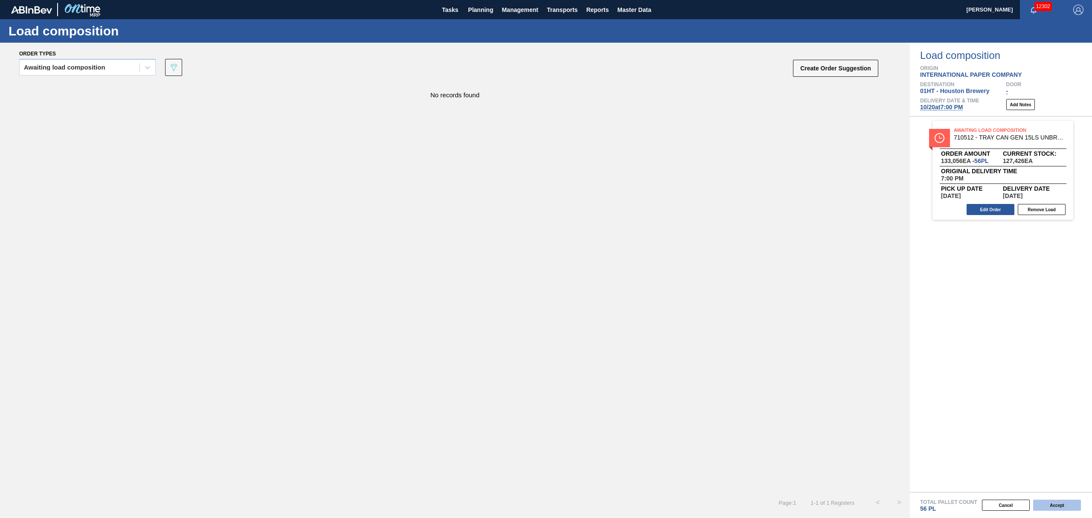
click at [1065, 504] on button "Accept" at bounding box center [1057, 505] width 48 height 11
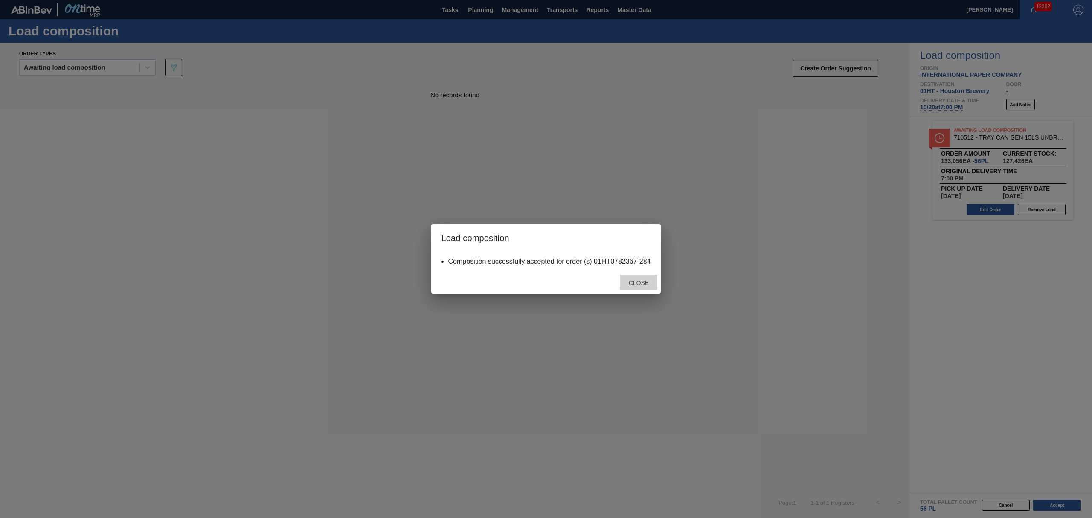
click at [644, 284] on span "Close" at bounding box center [639, 282] width 34 height 7
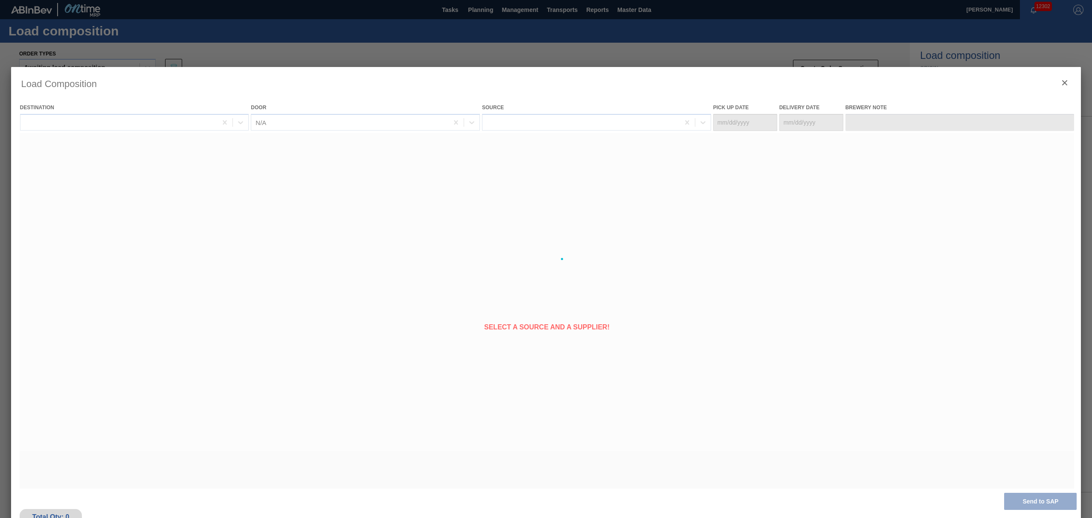
type Date "[DATE]"
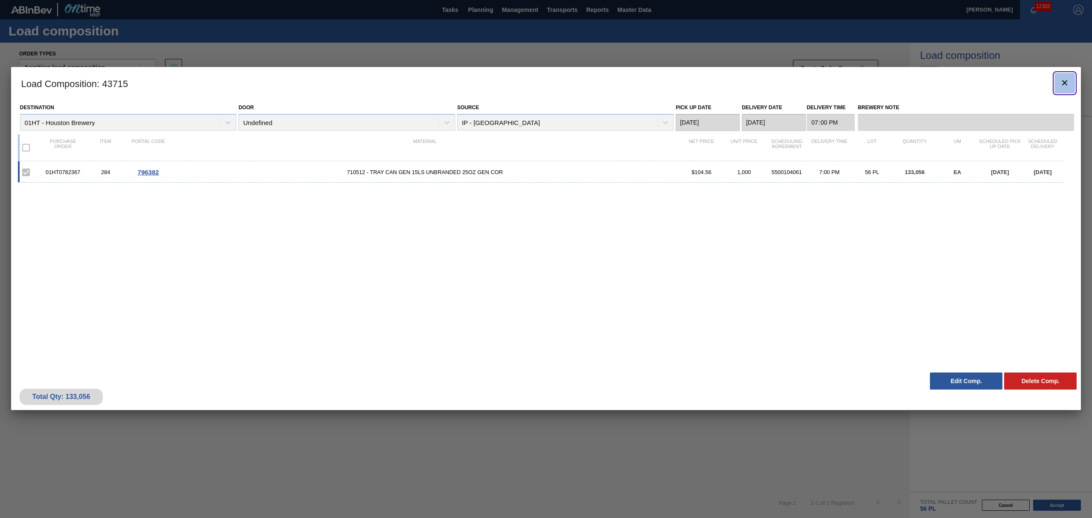
click at [1066, 81] on icon "botão de ícone" at bounding box center [1064, 82] width 5 height 5
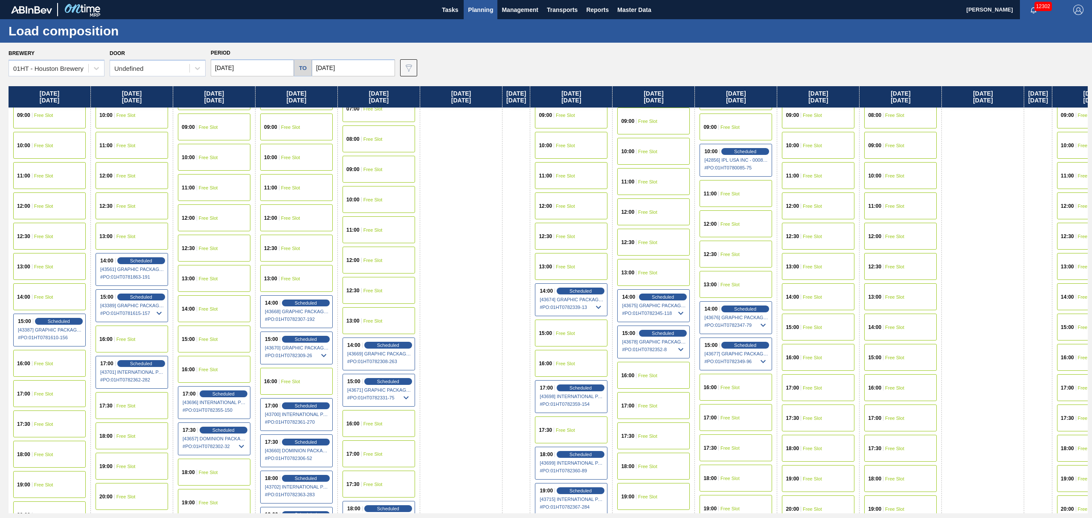
scroll to position [284, 0]
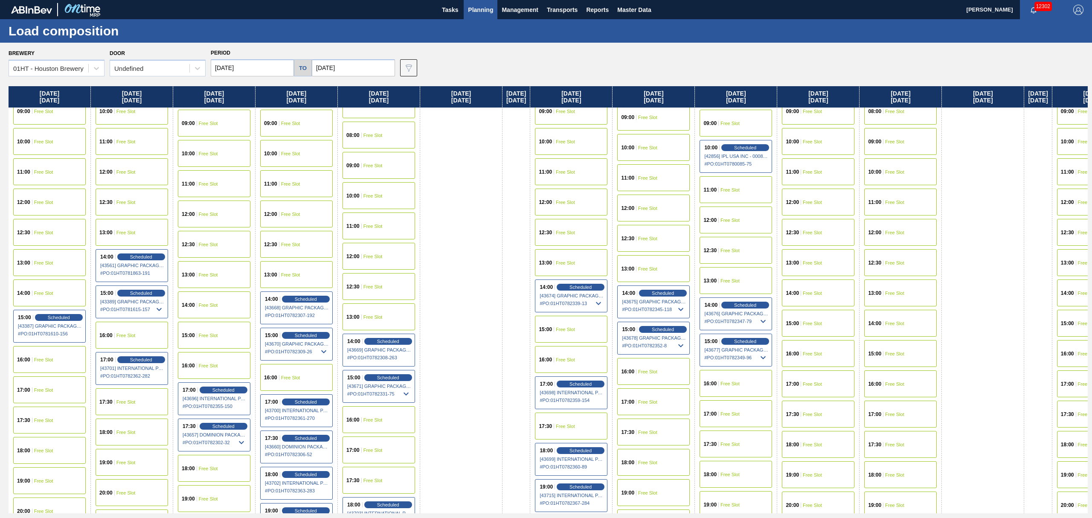
click at [814, 386] on div "17:00 Free Slot" at bounding box center [818, 383] width 73 height 27
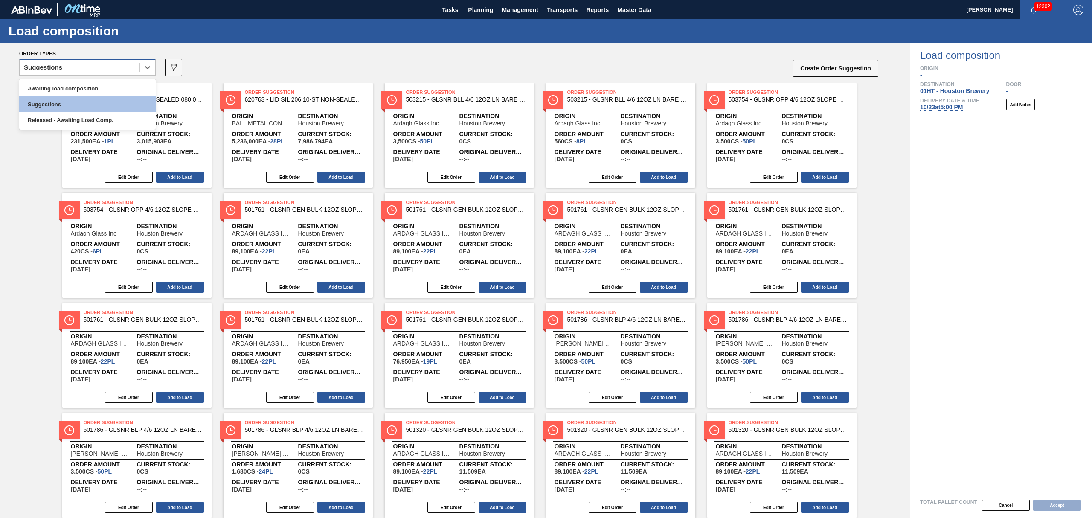
click at [103, 68] on div "Suggestions" at bounding box center [80, 67] width 120 height 12
click at [93, 91] on div "Awaiting load composition" at bounding box center [87, 89] width 137 height 16
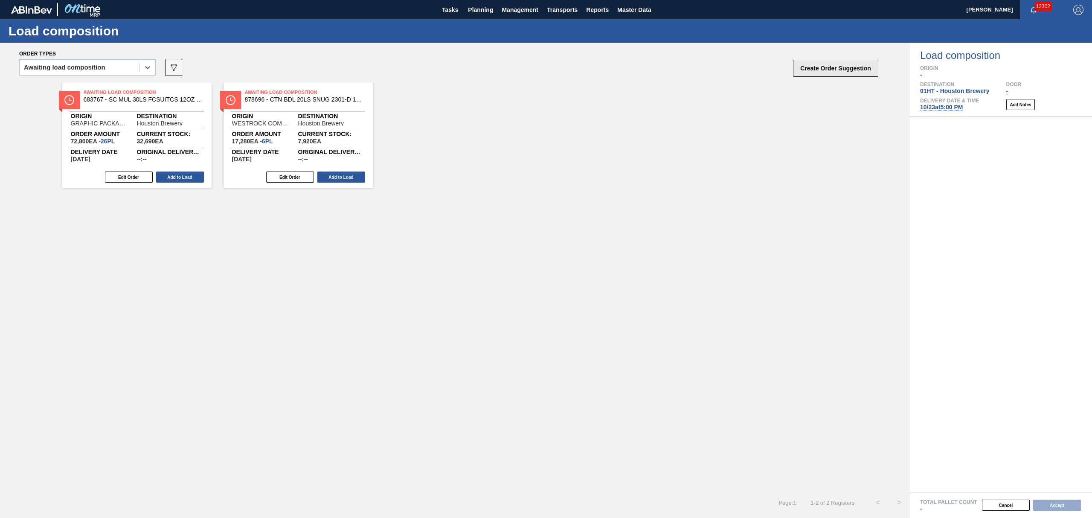
click at [847, 67] on button "Create Order Suggestion" at bounding box center [835, 68] width 85 height 17
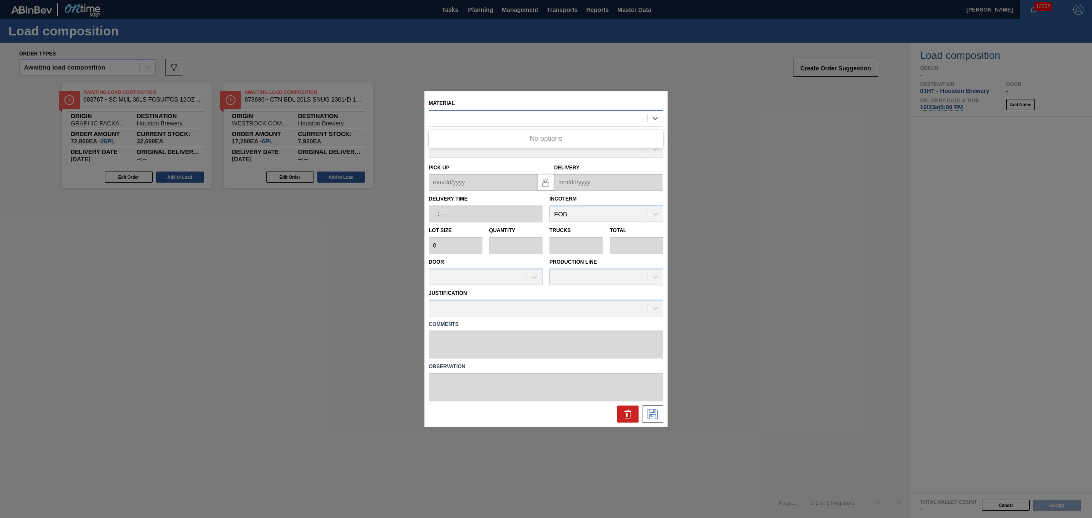
click at [582, 113] on div at bounding box center [538, 118] width 218 height 12
type input "710512"
type input "2,376"
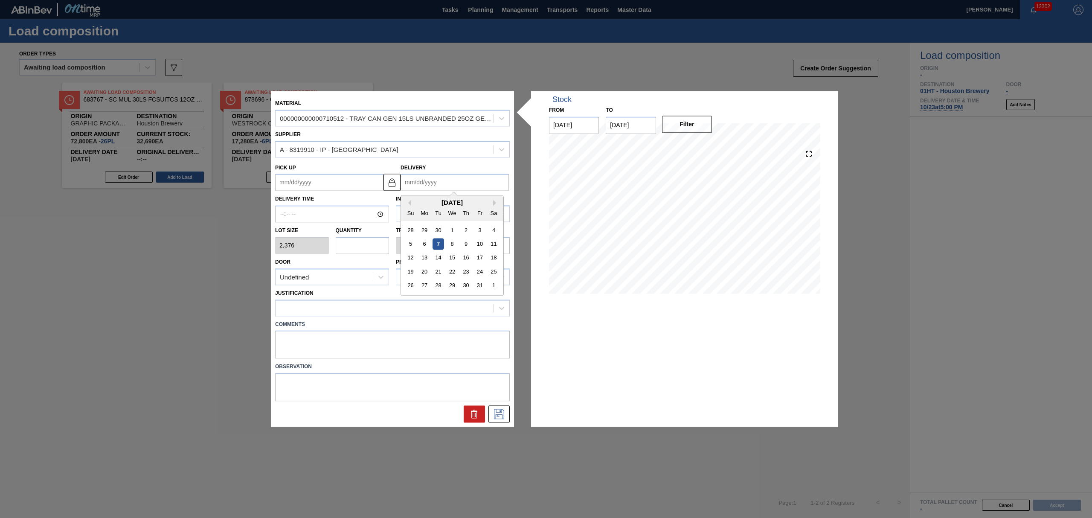
click at [423, 180] on input "Delivery" at bounding box center [455, 182] width 108 height 17
click at [426, 202] on div "[DATE]" at bounding box center [452, 202] width 102 height 7
click at [466, 273] on div "23" at bounding box center [466, 272] width 12 height 12
type up "[DATE]"
type input "[DATE]"
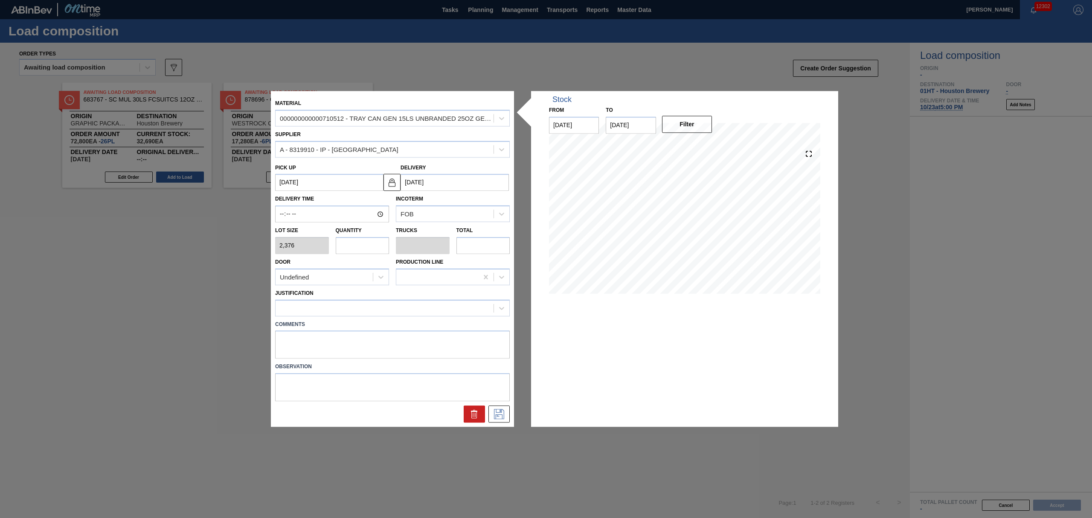
click at [363, 246] on input "text" at bounding box center [363, 245] width 54 height 17
type input "6"
type input "0.107"
type input "14,256"
type input "0"
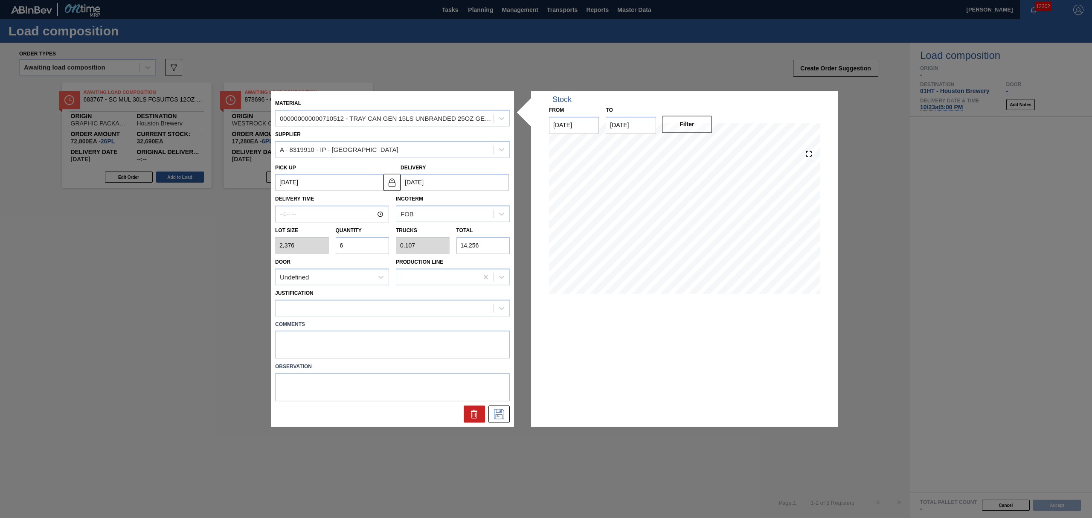
type input "0"
type input "5"
type input "0.089"
type input "11,880"
type input "56"
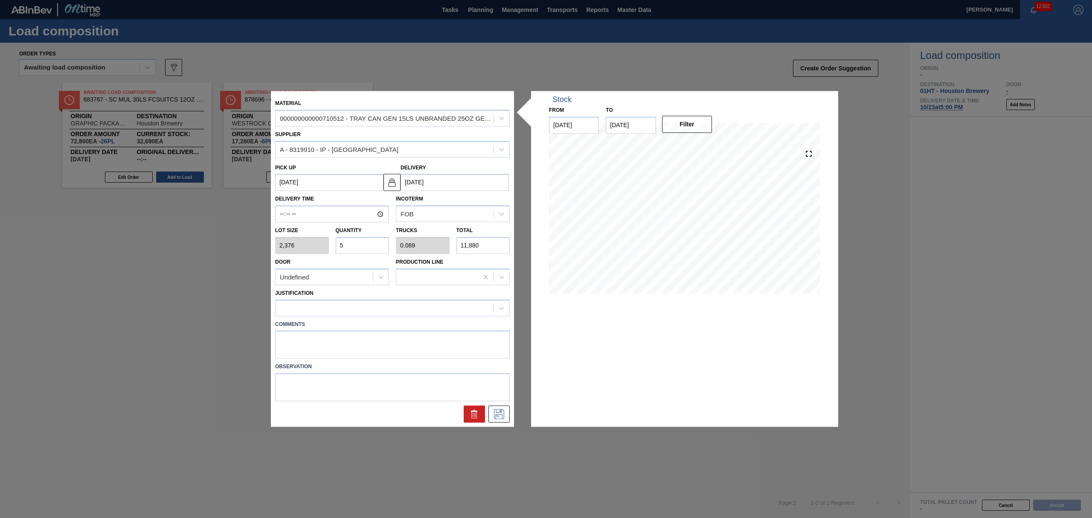
type input "1"
type input "133,056"
type input "56"
click at [377, 304] on div at bounding box center [385, 308] width 218 height 12
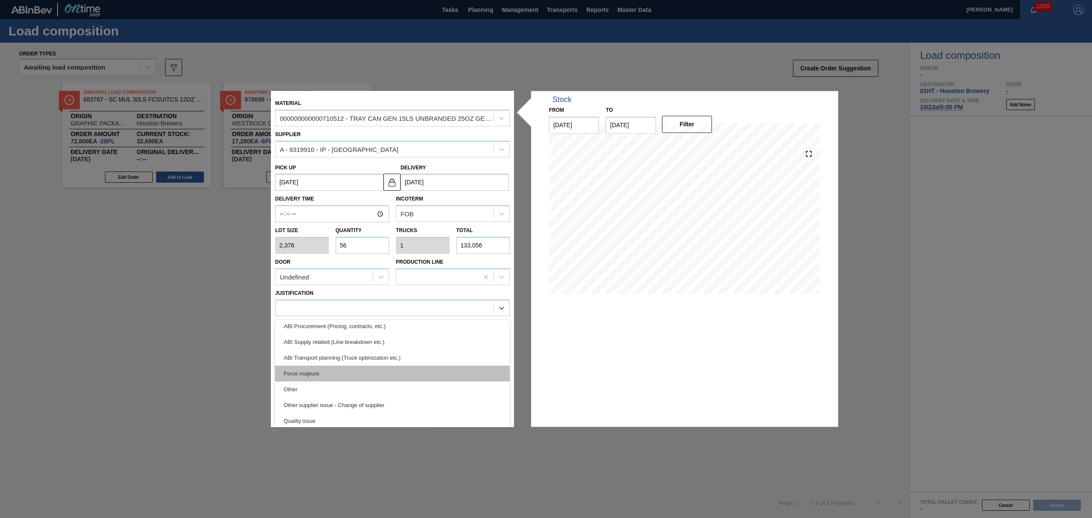
scroll to position [57, 0]
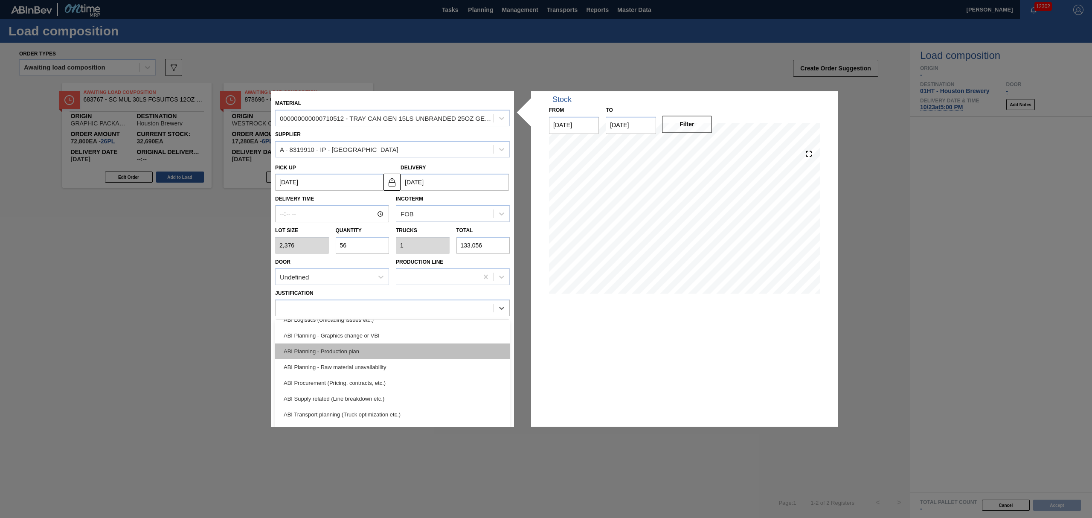
click at [347, 352] on div "ABI Planning - Production plan" at bounding box center [392, 351] width 235 height 16
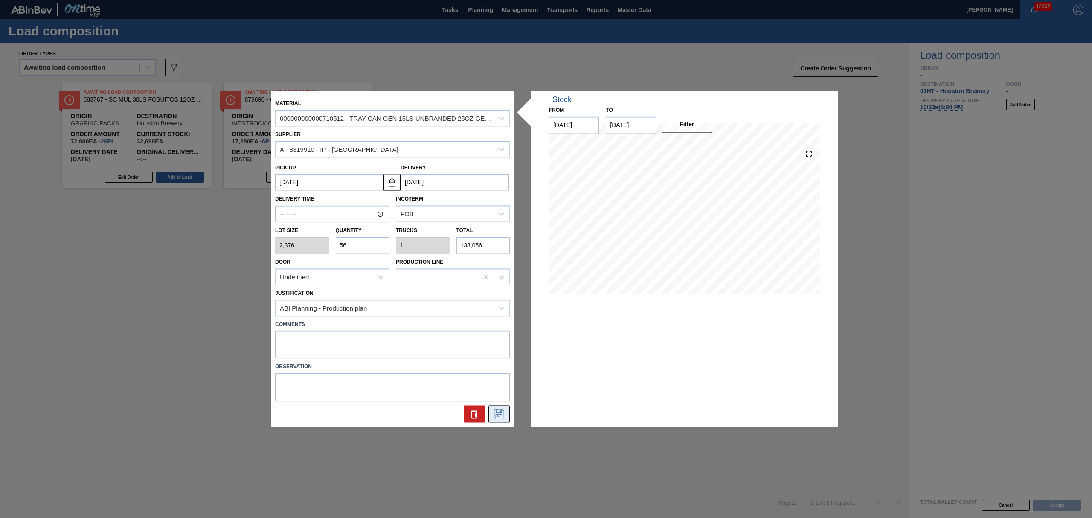
click at [503, 410] on icon at bounding box center [499, 414] width 14 height 10
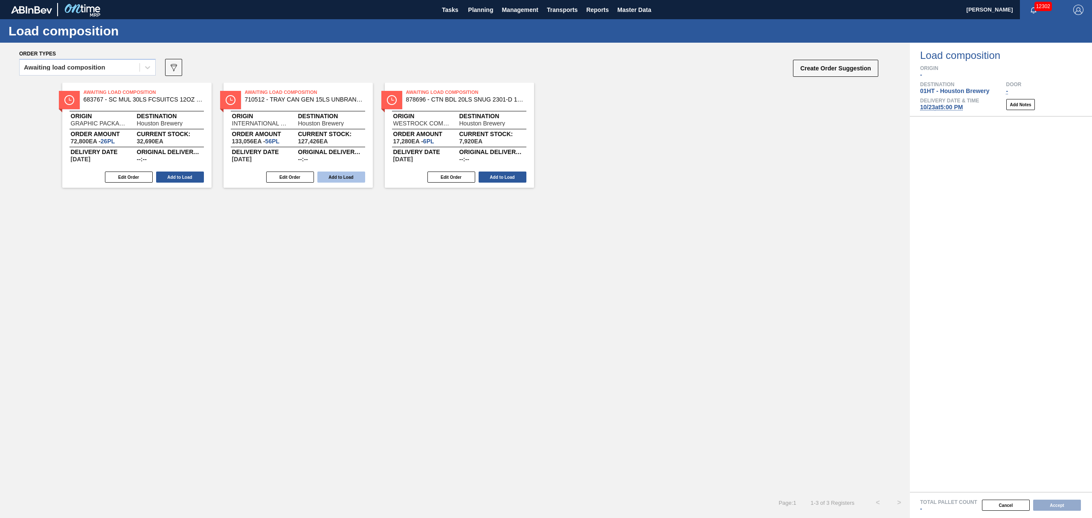
click at [354, 177] on button "Add to Load" at bounding box center [341, 177] width 48 height 11
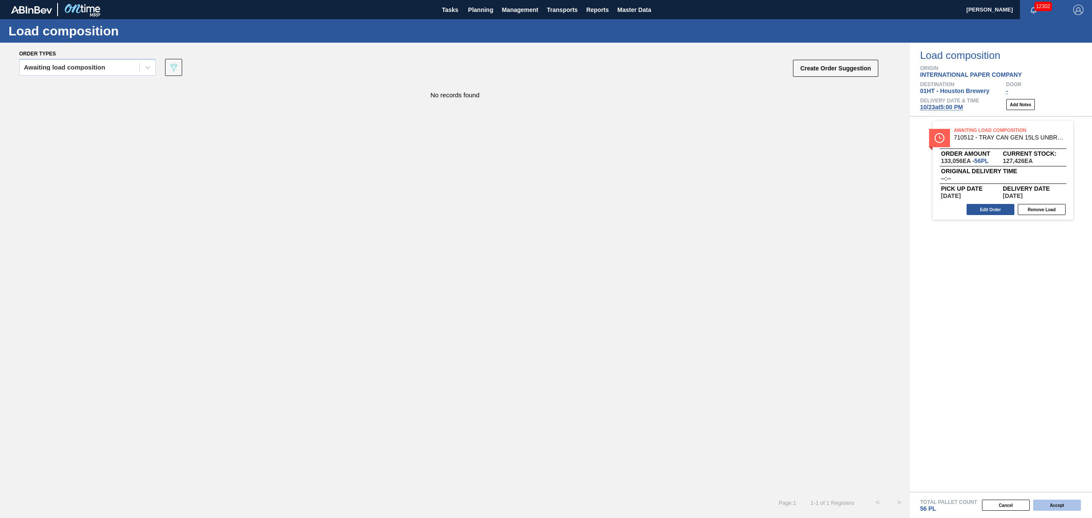
click at [1057, 506] on button "Accept" at bounding box center [1057, 505] width 48 height 11
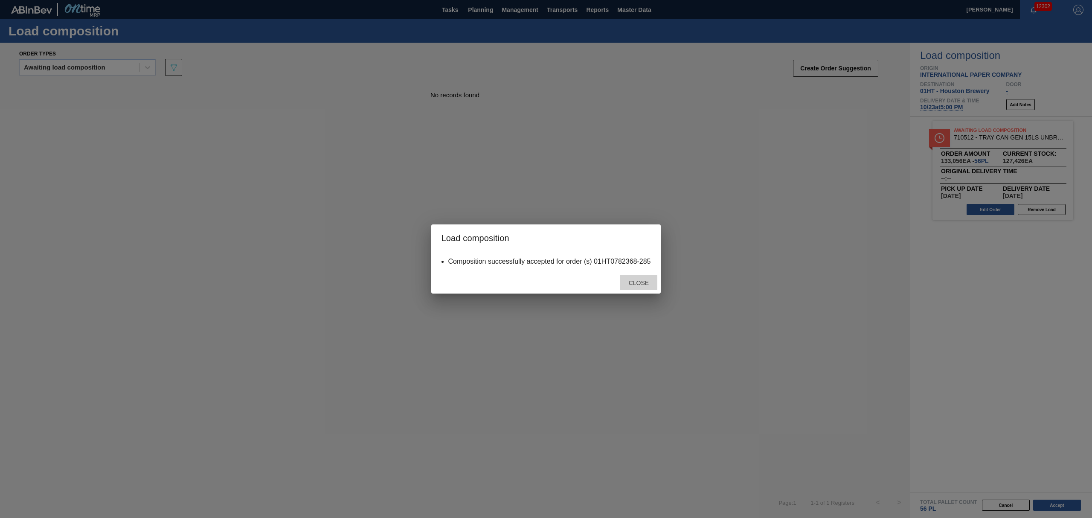
click at [631, 280] on span "Close" at bounding box center [639, 282] width 34 height 7
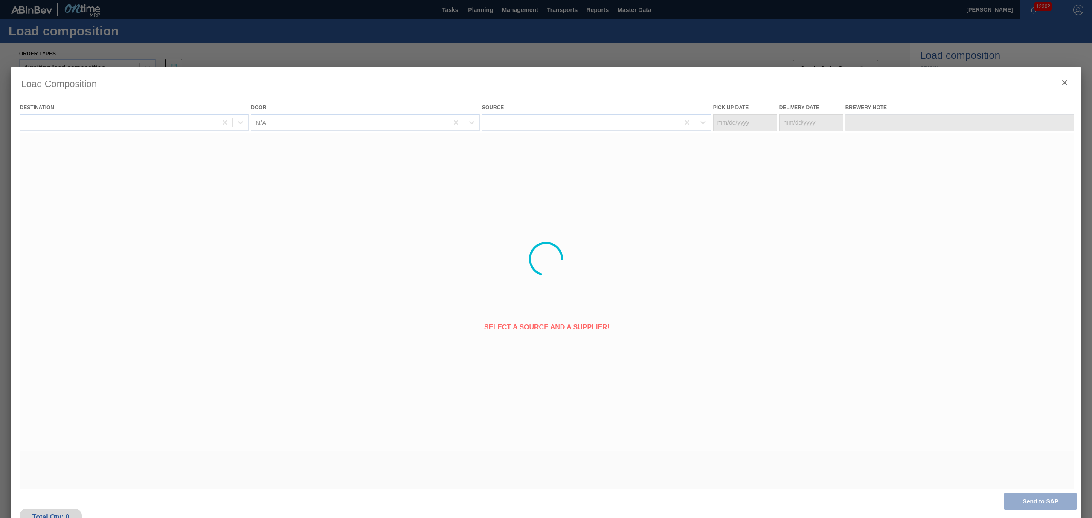
type Date "[DATE]"
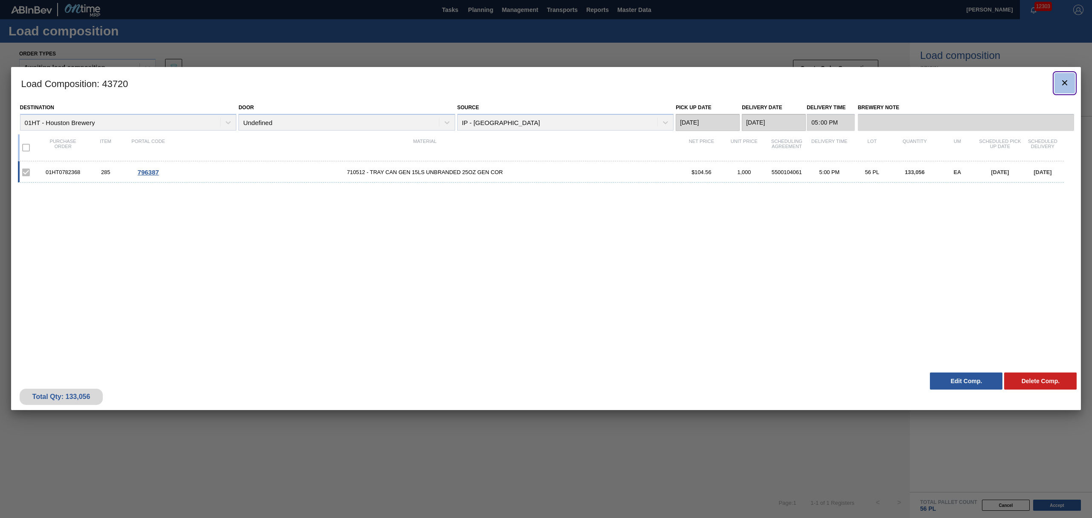
click at [1065, 86] on icon "botão de ícone" at bounding box center [1065, 83] width 10 height 10
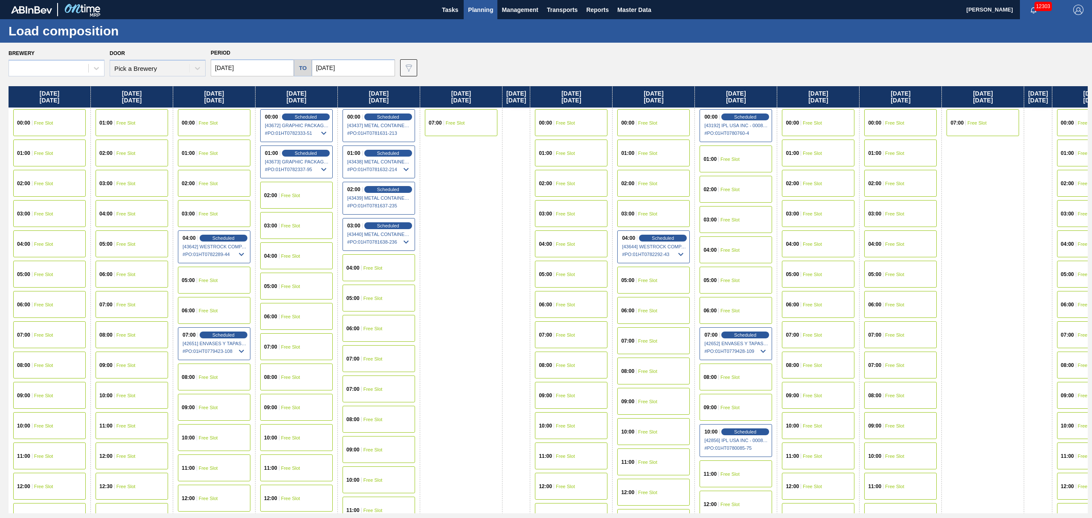
type input "[DATE]"
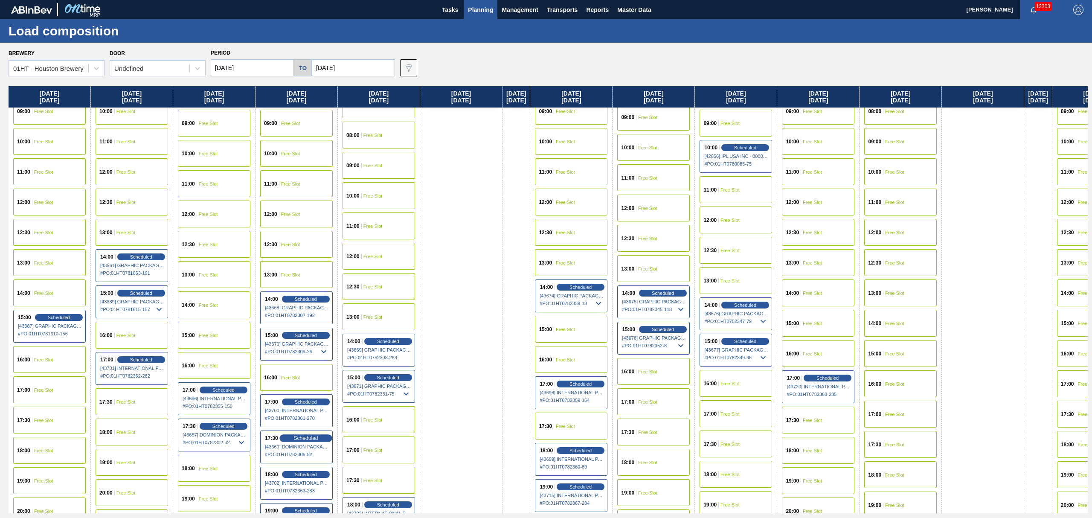
scroll to position [341, 0]
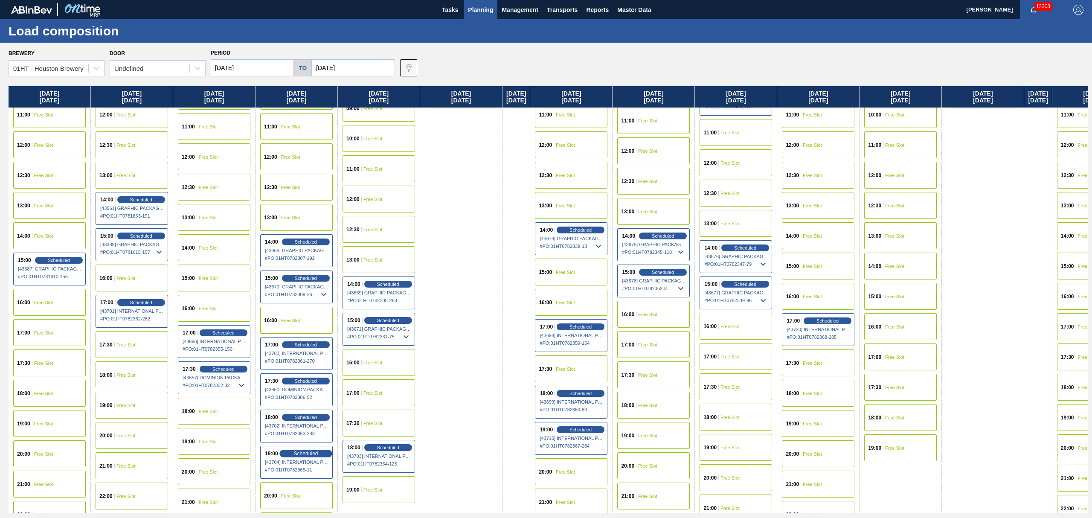
click at [299, 455] on span "Scheduled" at bounding box center [306, 454] width 24 height 6
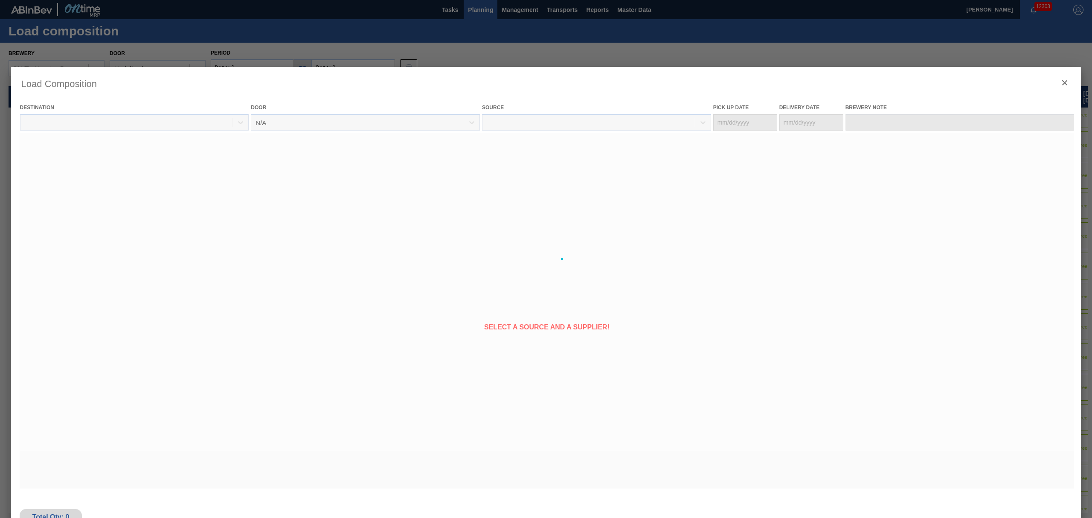
type Date "[DATE]"
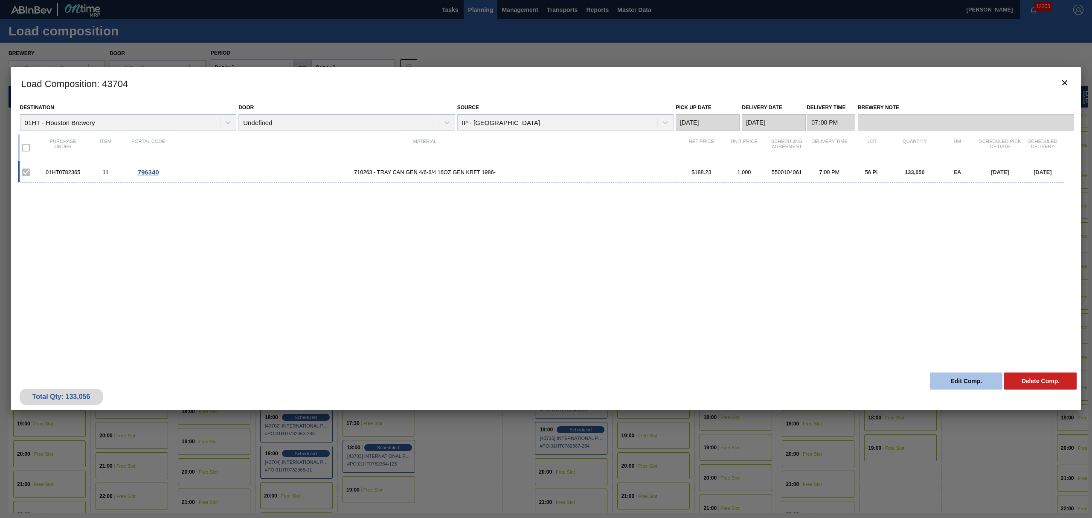
click at [956, 378] on button "Edit Comp." at bounding box center [966, 380] width 73 height 17
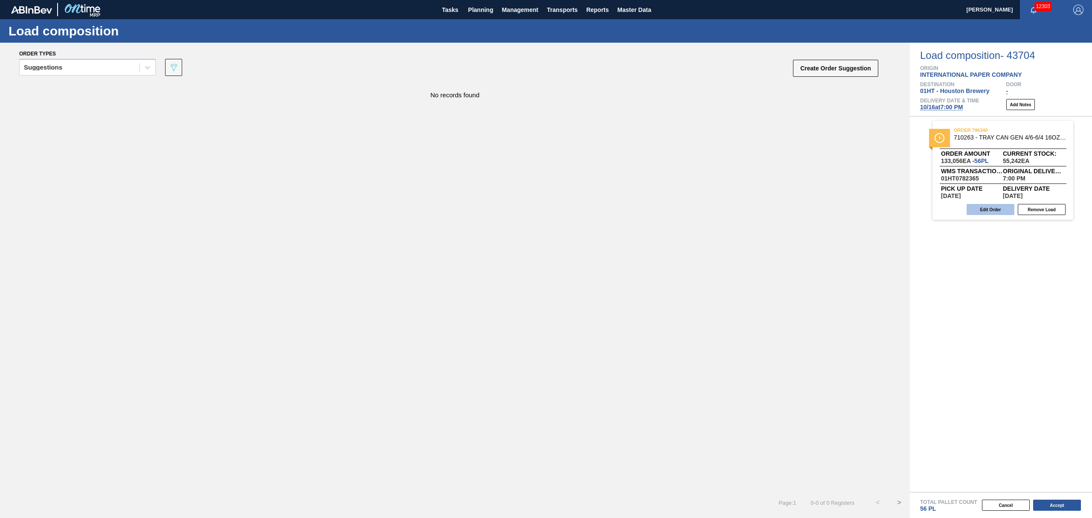
click at [999, 210] on button "Edit Order" at bounding box center [991, 209] width 48 height 11
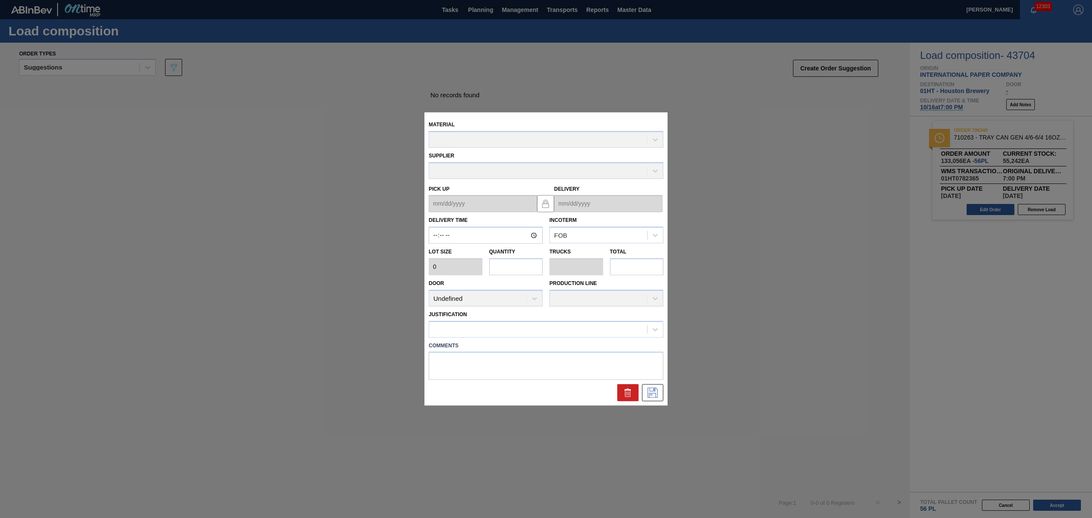
type input "19:00:00"
type input "2,376"
type input "56"
type input "2"
type input "133,056"
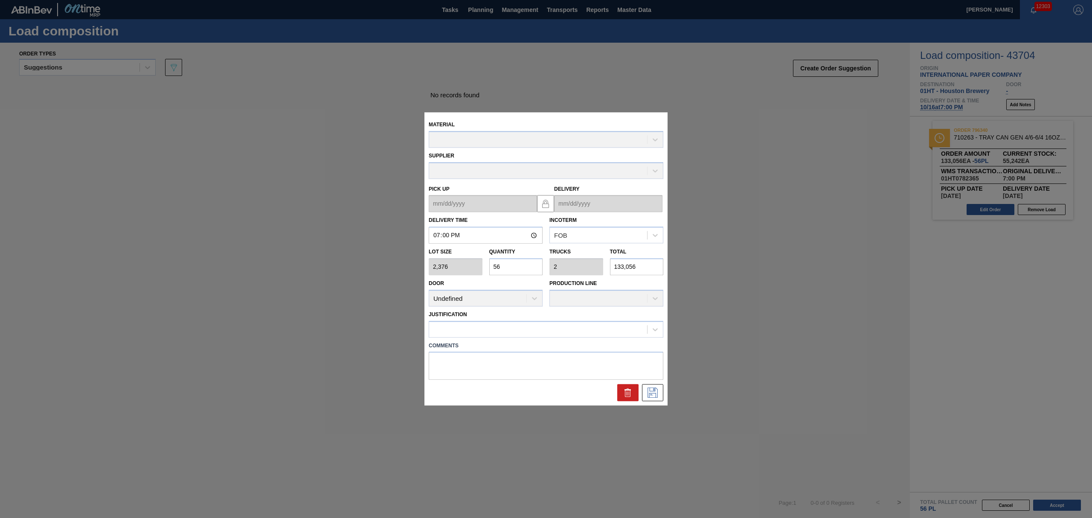
type up "[DATE]"
type input "[DATE]"
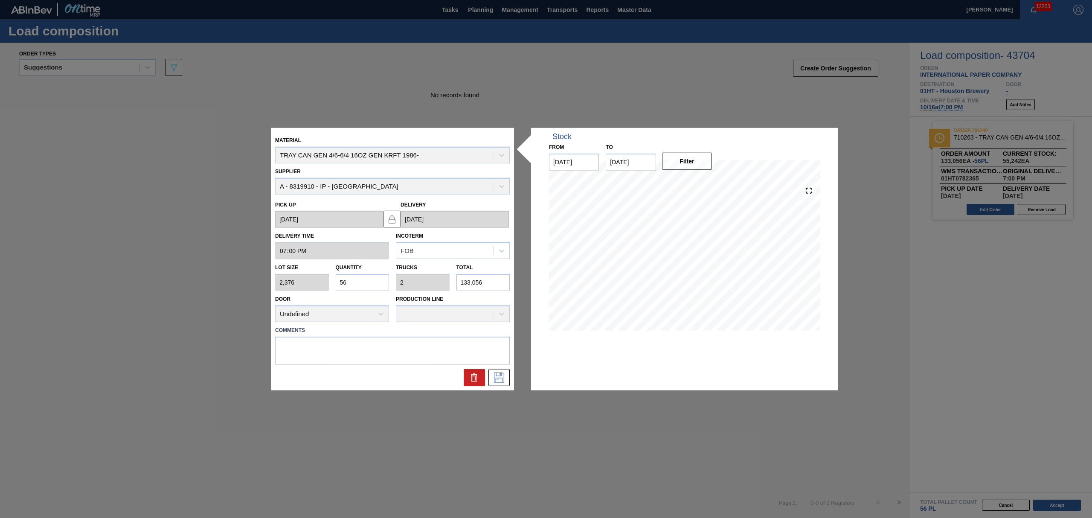
drag, startPoint x: 359, startPoint y: 282, endPoint x: 321, endPoint y: 273, distance: 38.9
click at [321, 273] on div "Lot size 2,376 Quantity 56 Trucks 2 Total 133,056" at bounding box center [392, 275] width 241 height 32
type input "2"
type input "0.071"
type input "4,752"
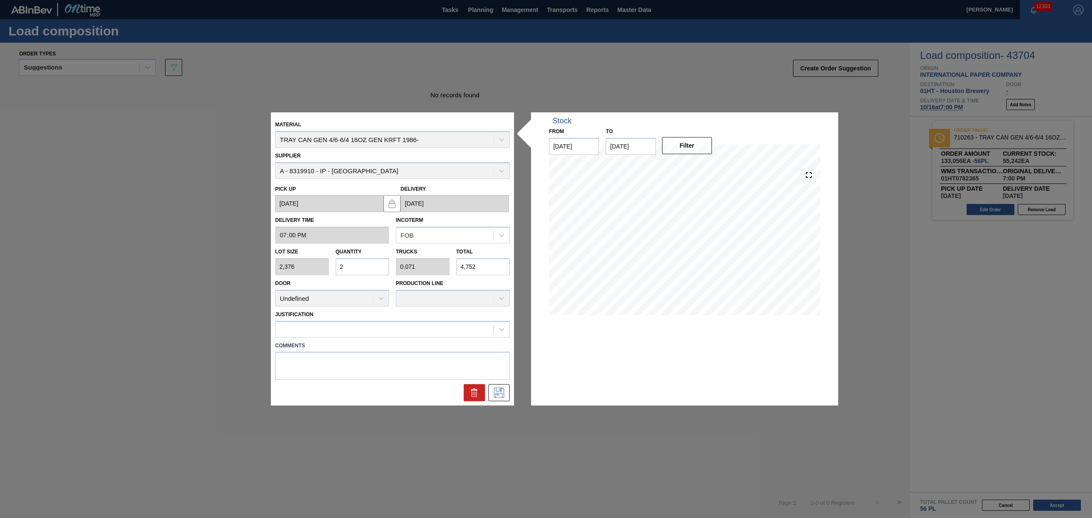
type input "28"
type input "1"
type input "66,528"
type input "28"
click at [387, 321] on div at bounding box center [392, 329] width 235 height 17
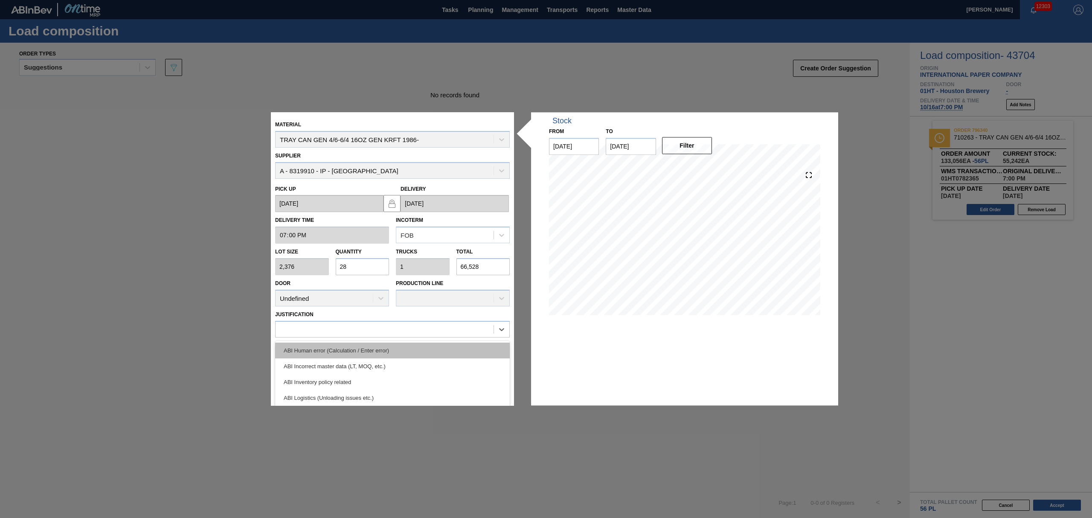
click at [381, 355] on div "ABI Human error (Calculation / Enter error)" at bounding box center [392, 351] width 235 height 16
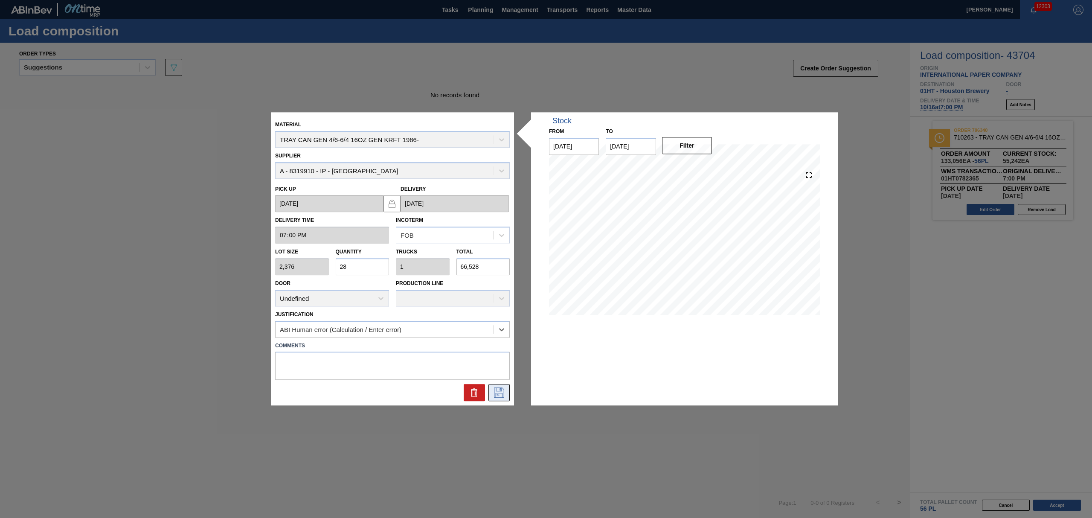
click at [494, 386] on button at bounding box center [498, 392] width 21 height 17
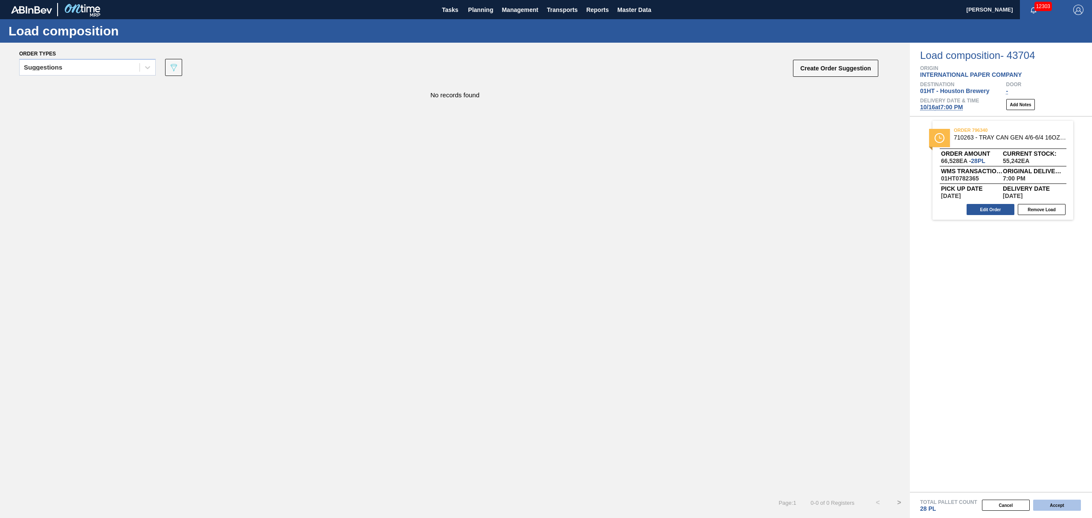
click at [1058, 502] on button "Accept" at bounding box center [1057, 505] width 48 height 11
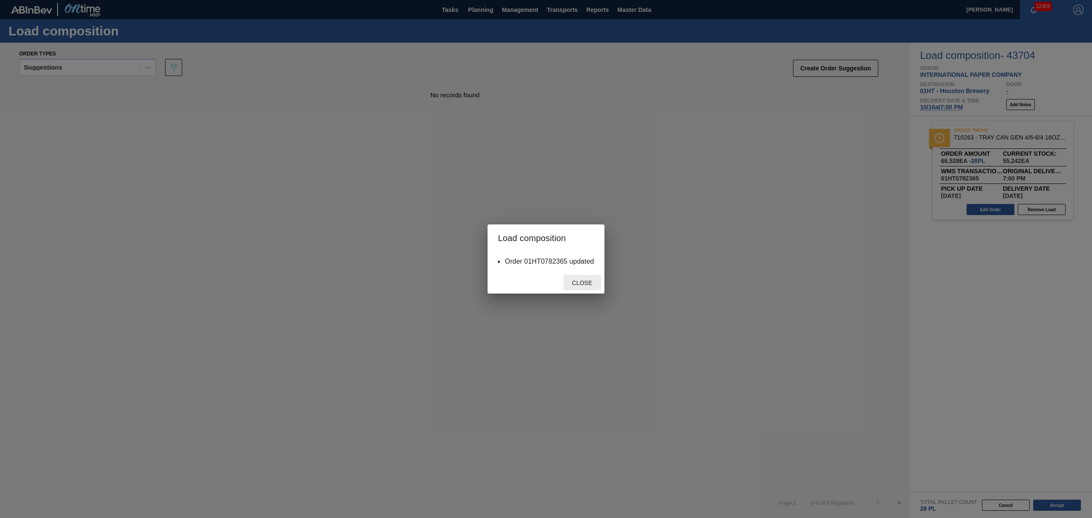
click at [584, 281] on span "Close" at bounding box center [582, 282] width 34 height 7
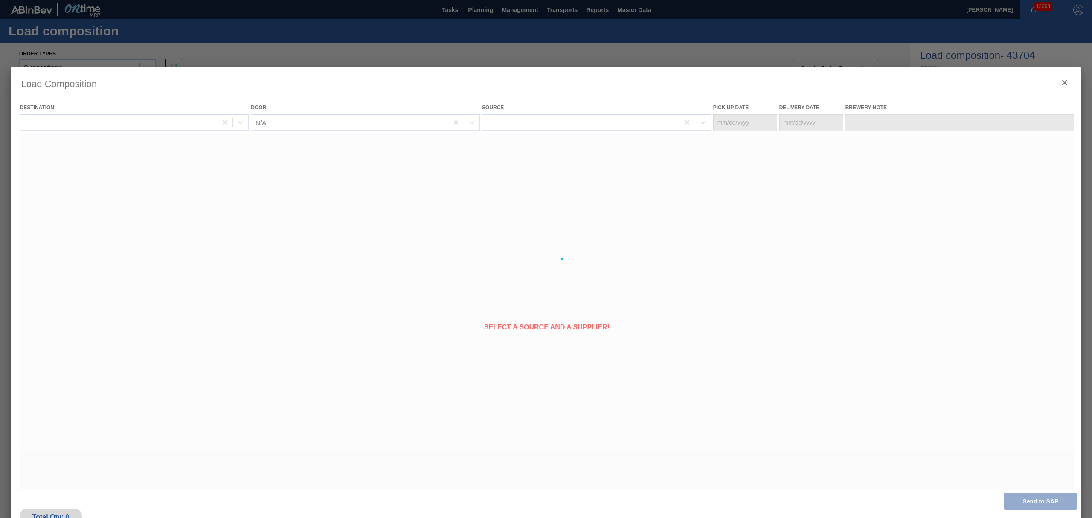
type Date "[DATE]"
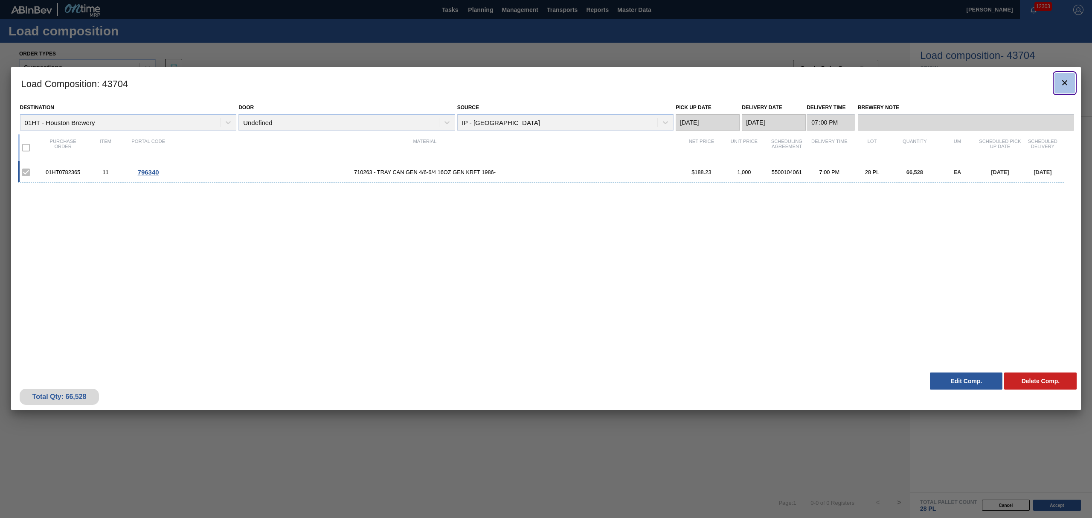
click at [1057, 78] on button "botão de ícone" at bounding box center [1065, 83] width 20 height 20
